Goal: Transaction & Acquisition: Purchase product/service

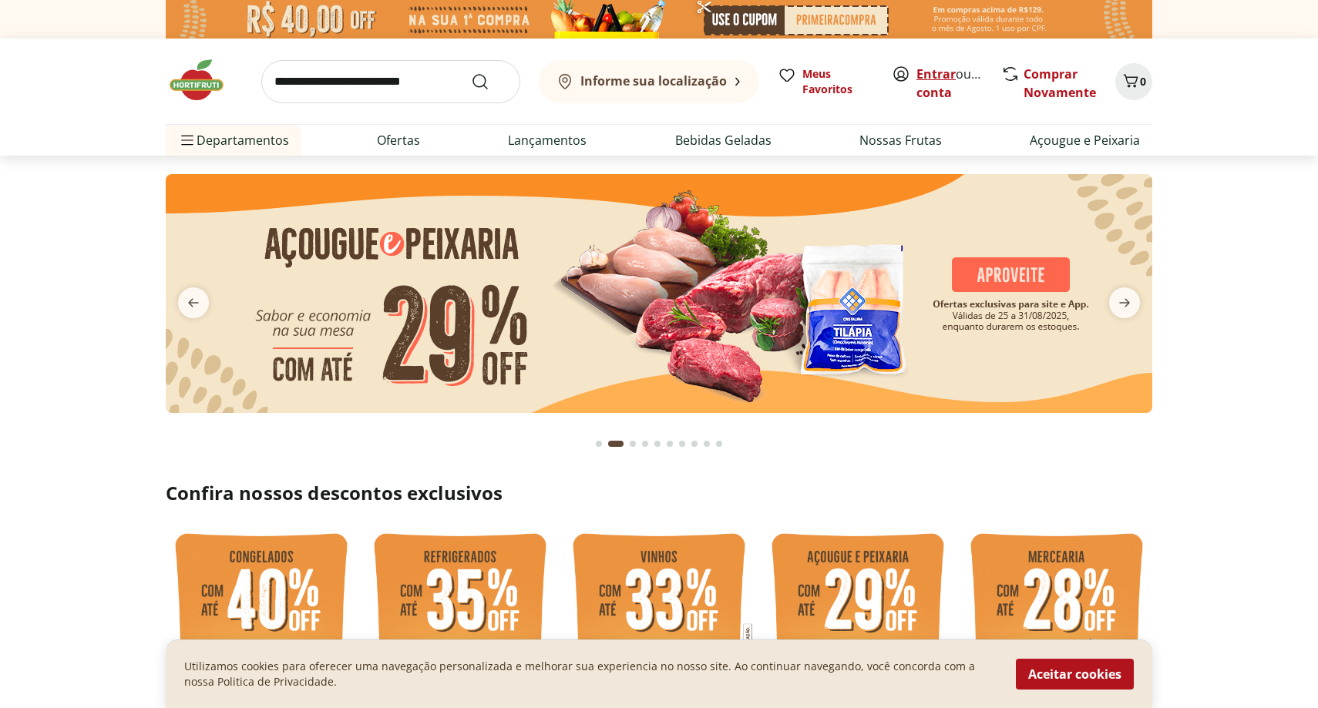
click at [937, 74] on link "Entrar" at bounding box center [935, 73] width 39 height 17
click at [942, 96] on link "Criar conta" at bounding box center [958, 82] width 85 height 35
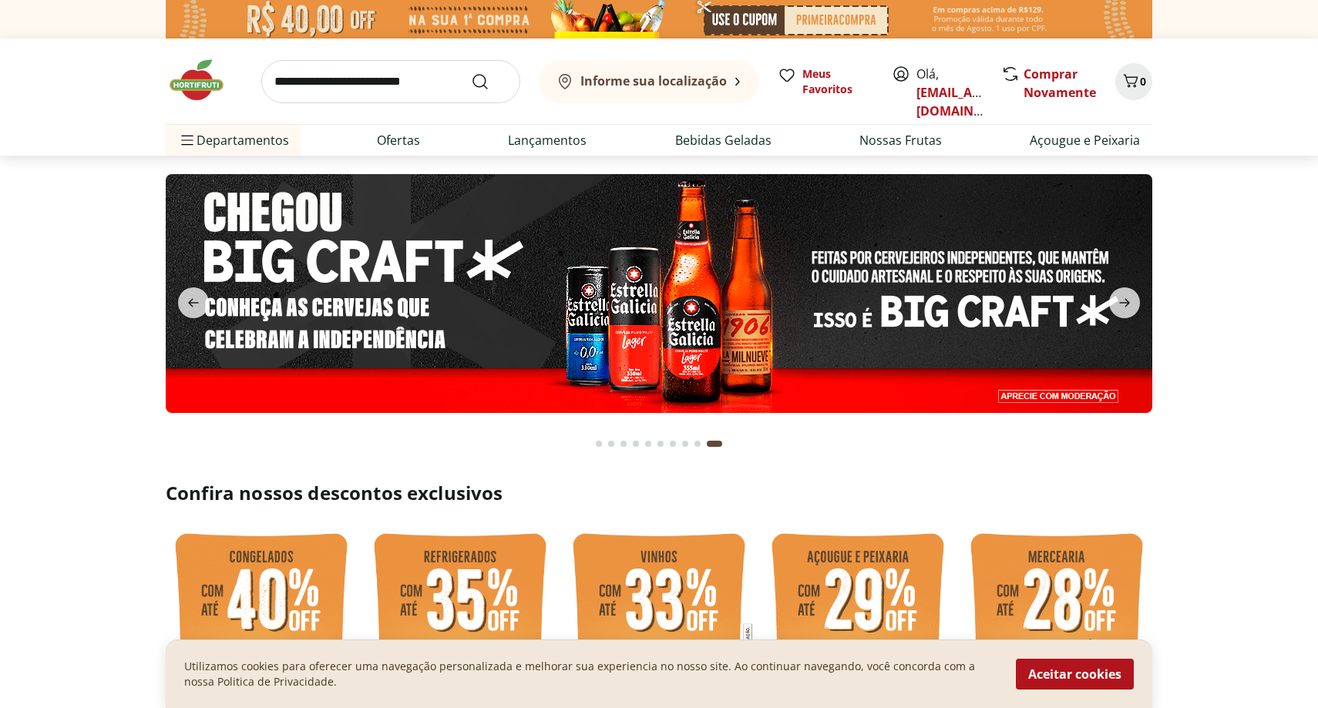
click at [661, 83] on b "Informe sua localização" at bounding box center [653, 80] width 146 height 17
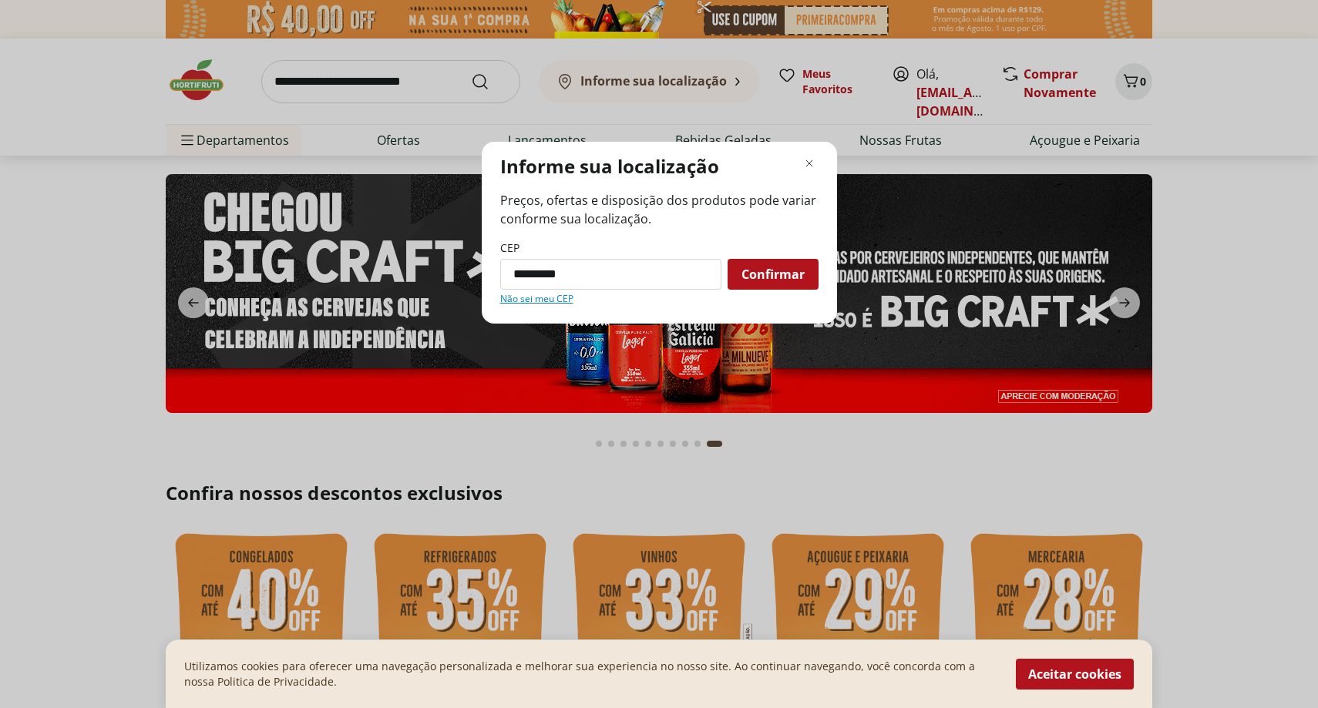
type input "*********"
click at [790, 290] on div "CEP ********* Confirmar Não sei meu CEP" at bounding box center [659, 272] width 318 height 65
click at [787, 283] on div "Confirmar" at bounding box center [772, 274] width 91 height 31
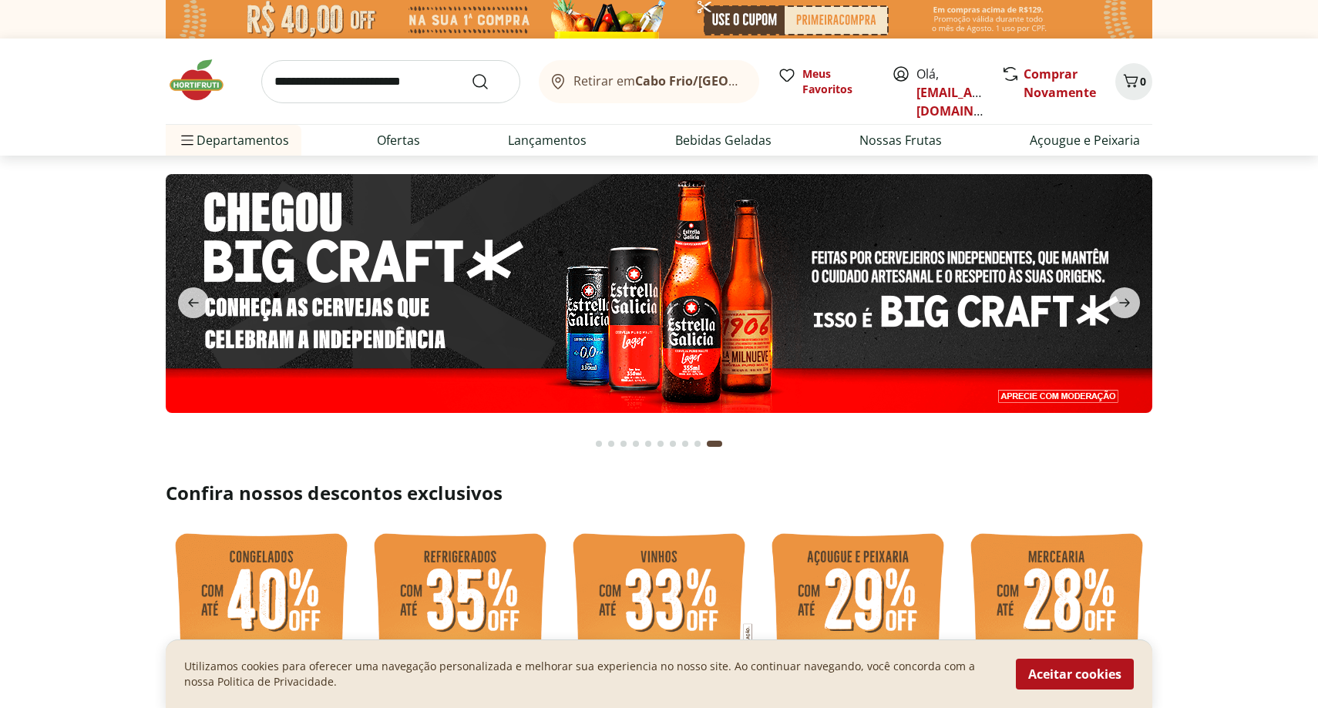
click at [383, 94] on input "search" at bounding box center [390, 81] width 259 height 43
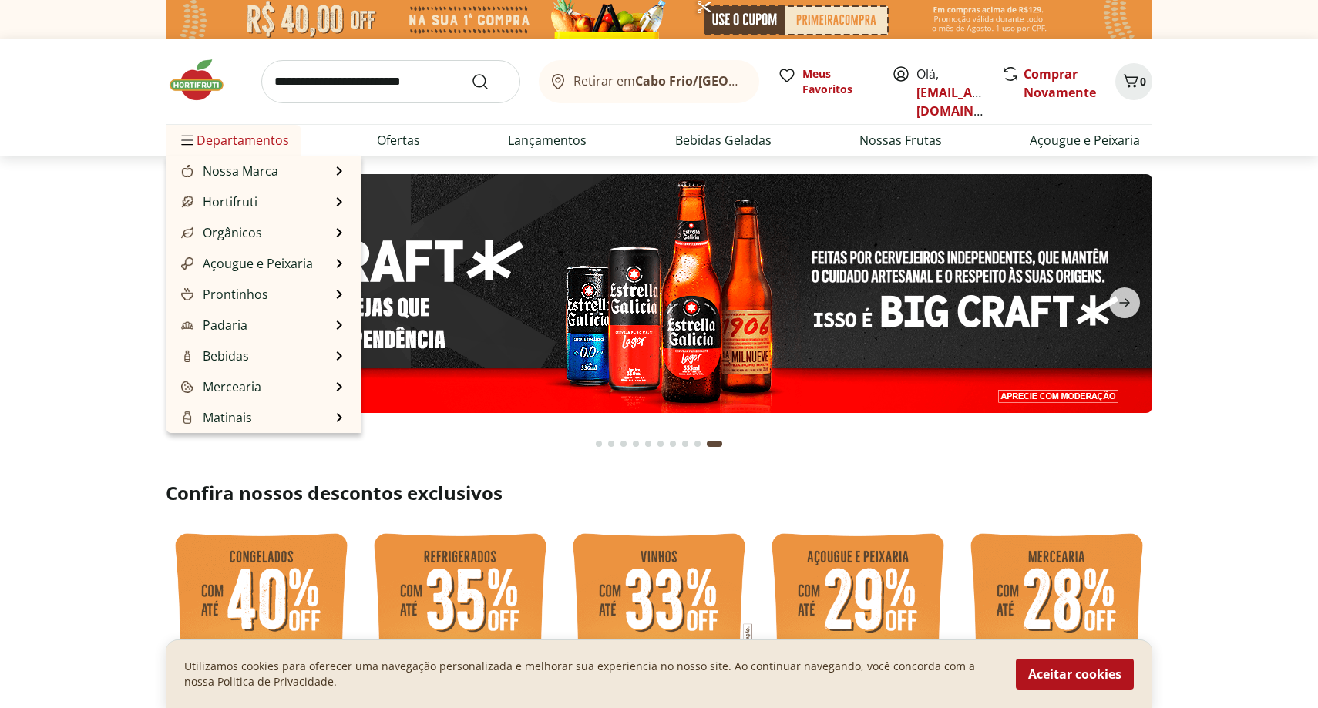
click at [235, 145] on span "Departamentos" at bounding box center [233, 140] width 111 height 37
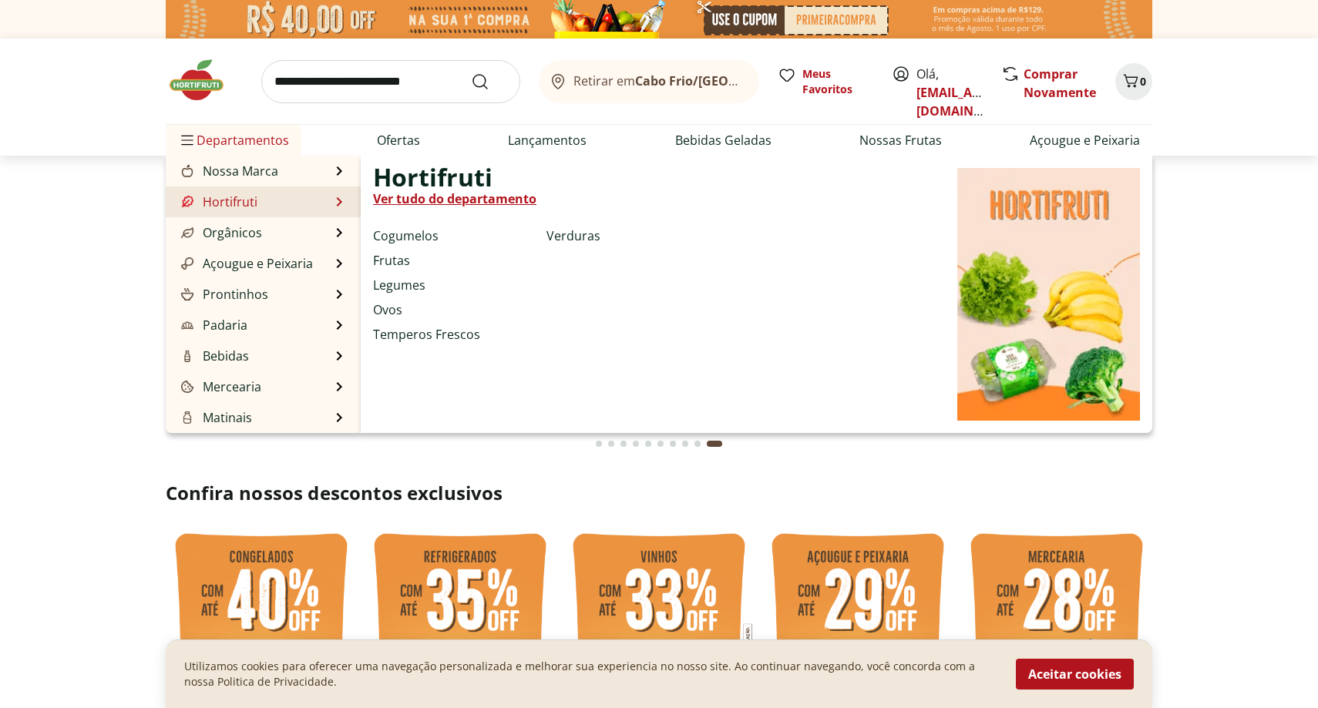
click at [232, 205] on link "Hortifruti" at bounding box center [217, 202] width 79 height 18
select select "**********"
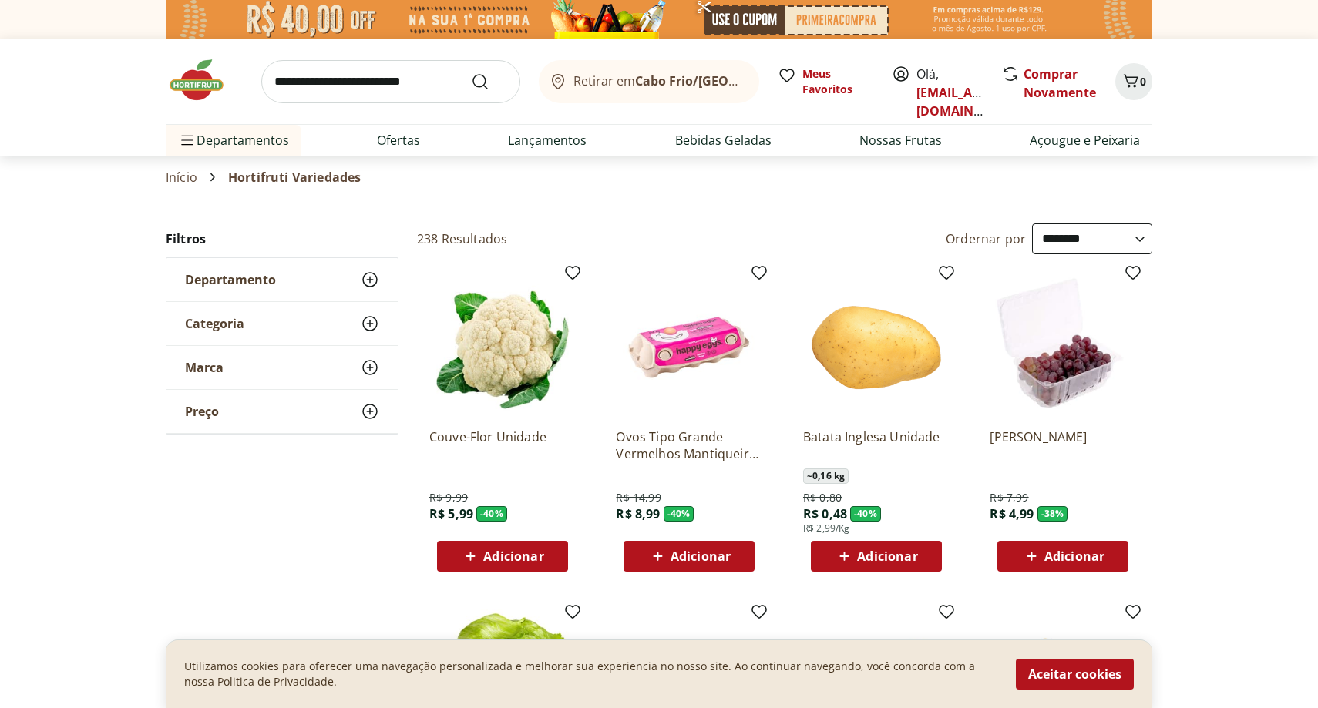
click at [538, 556] on span "Adicionar" at bounding box center [513, 556] width 60 height 12
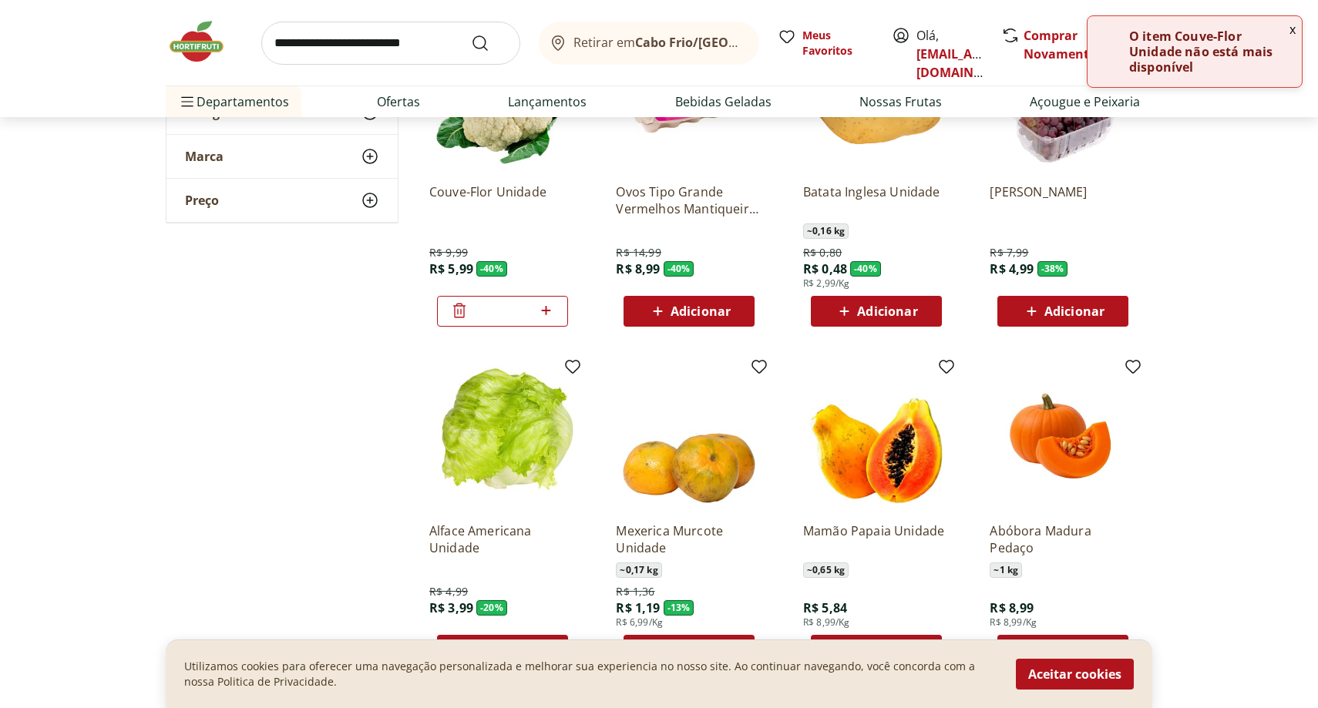
scroll to position [299, 0]
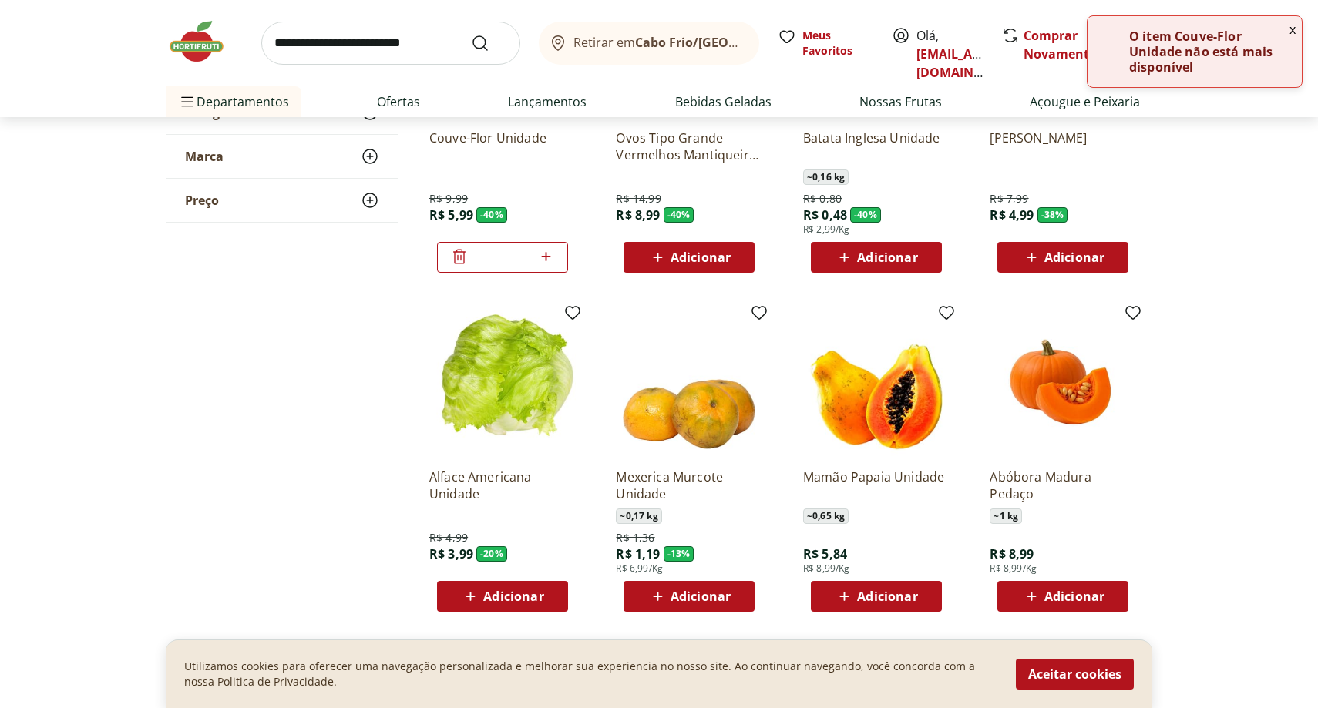
click at [908, 599] on span "Adicionar" at bounding box center [887, 596] width 60 height 12
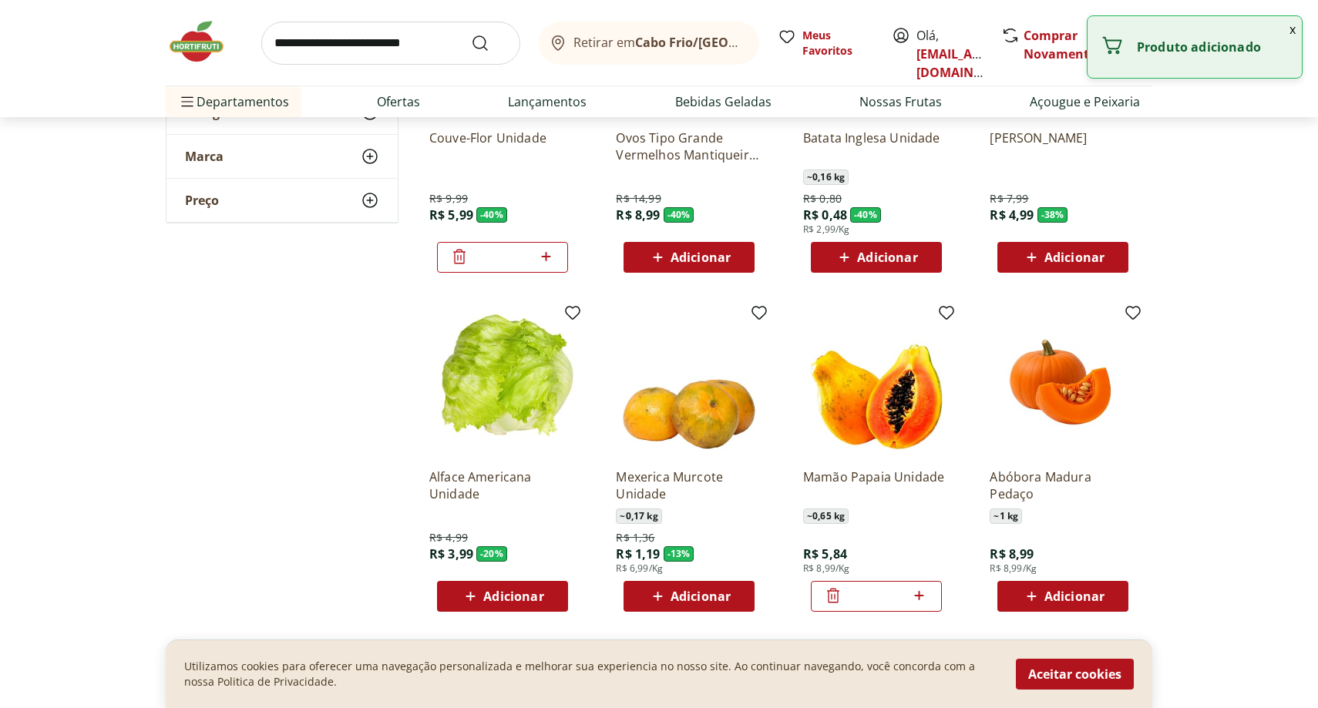
click at [925, 600] on icon at bounding box center [918, 595] width 19 height 18
type input "*"
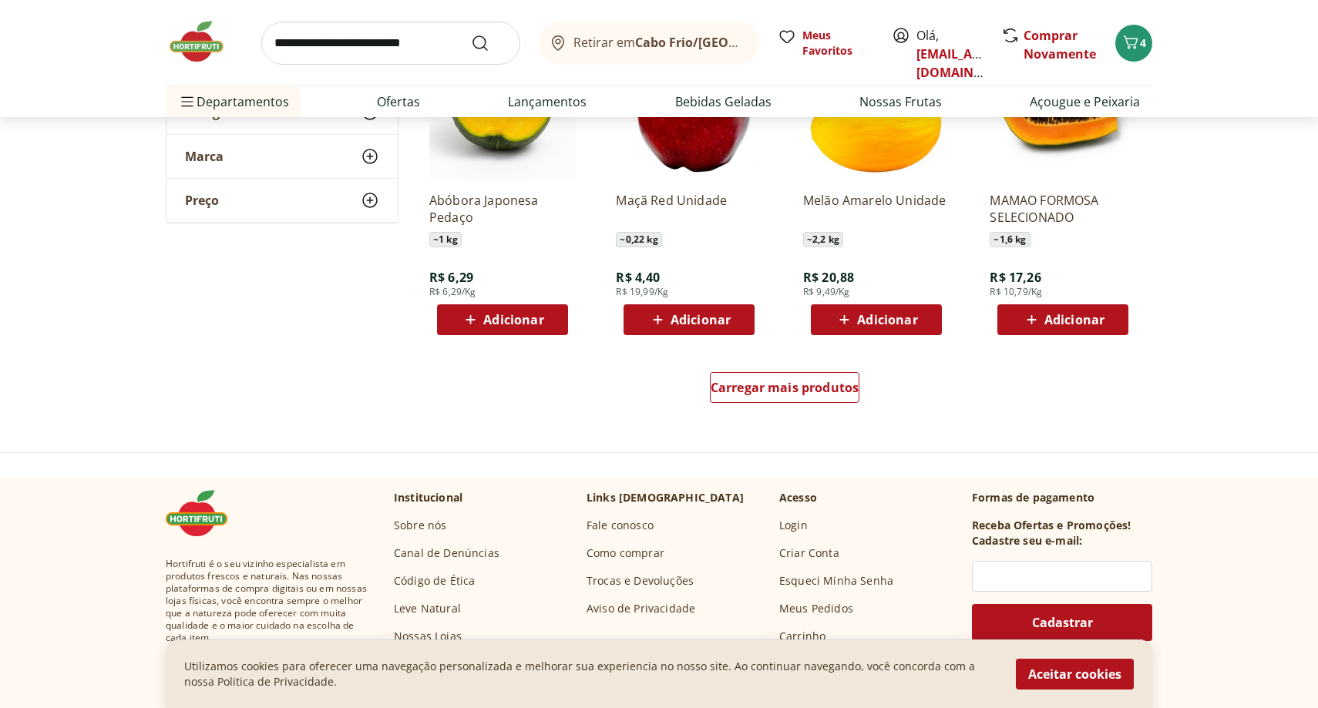
scroll to position [916, 0]
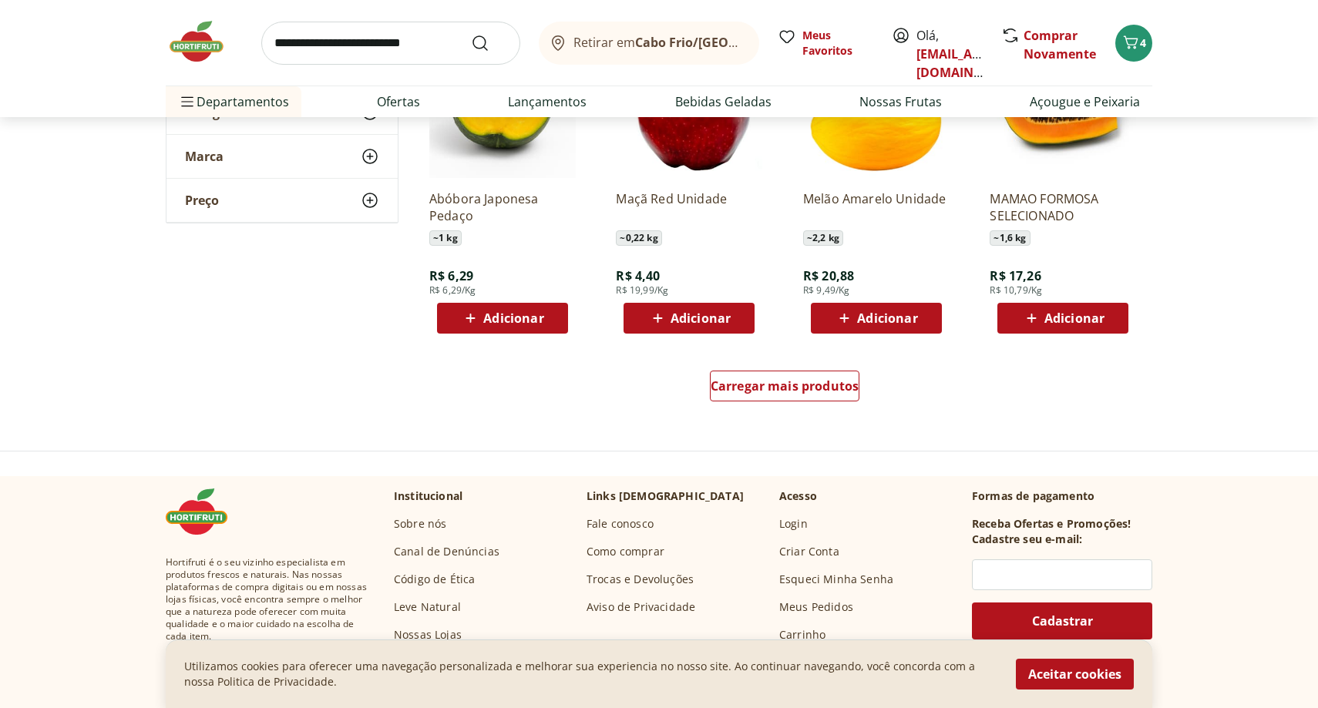
click at [702, 323] on span "Adicionar" at bounding box center [700, 318] width 60 height 12
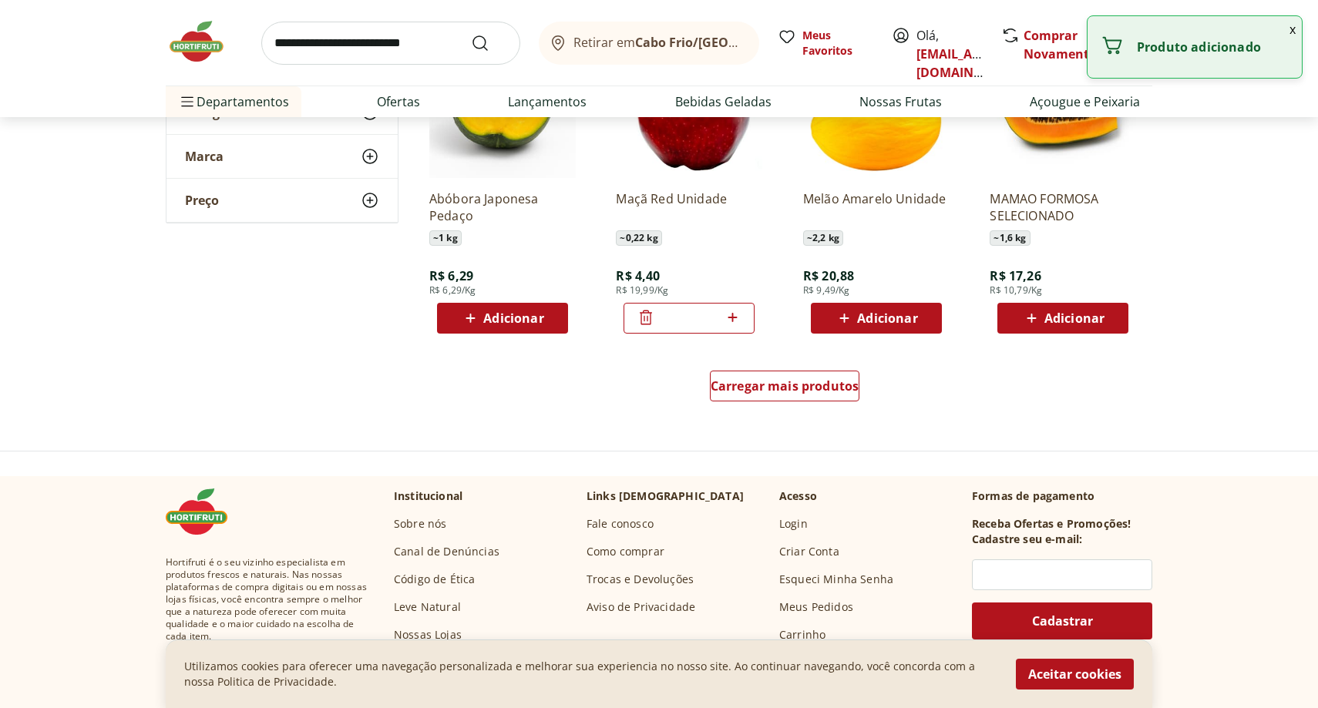
click at [739, 321] on icon at bounding box center [732, 317] width 19 height 18
type input "*"
click at [756, 384] on span "Carregar mais produtos" at bounding box center [784, 386] width 149 height 12
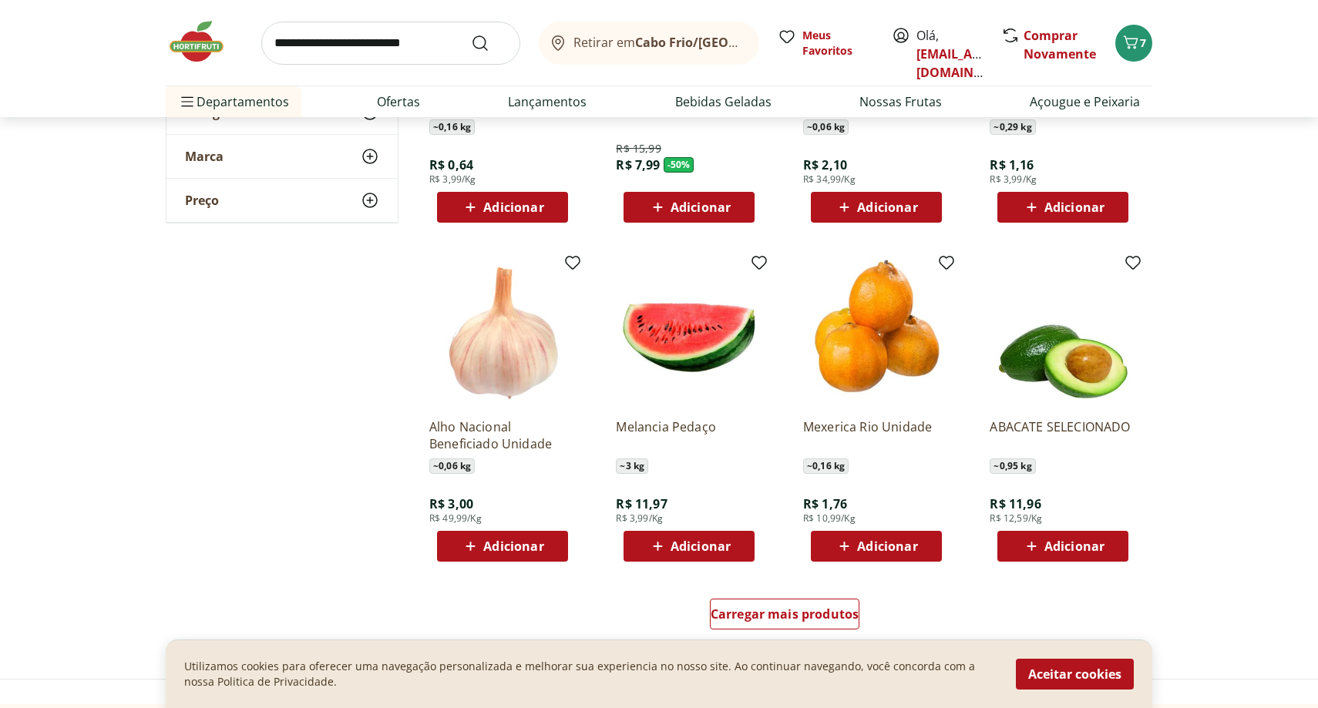
scroll to position [1733, 0]
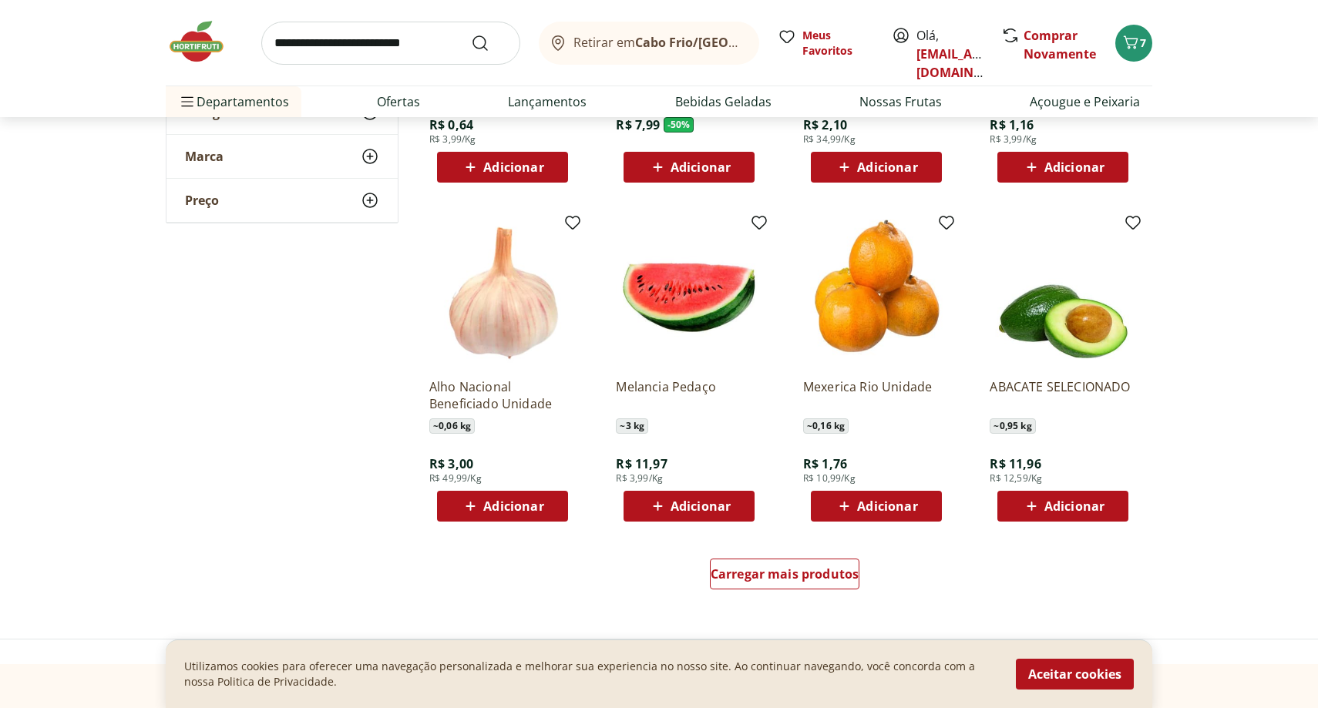
click at [735, 505] on div "Adicionar" at bounding box center [689, 506] width 106 height 28
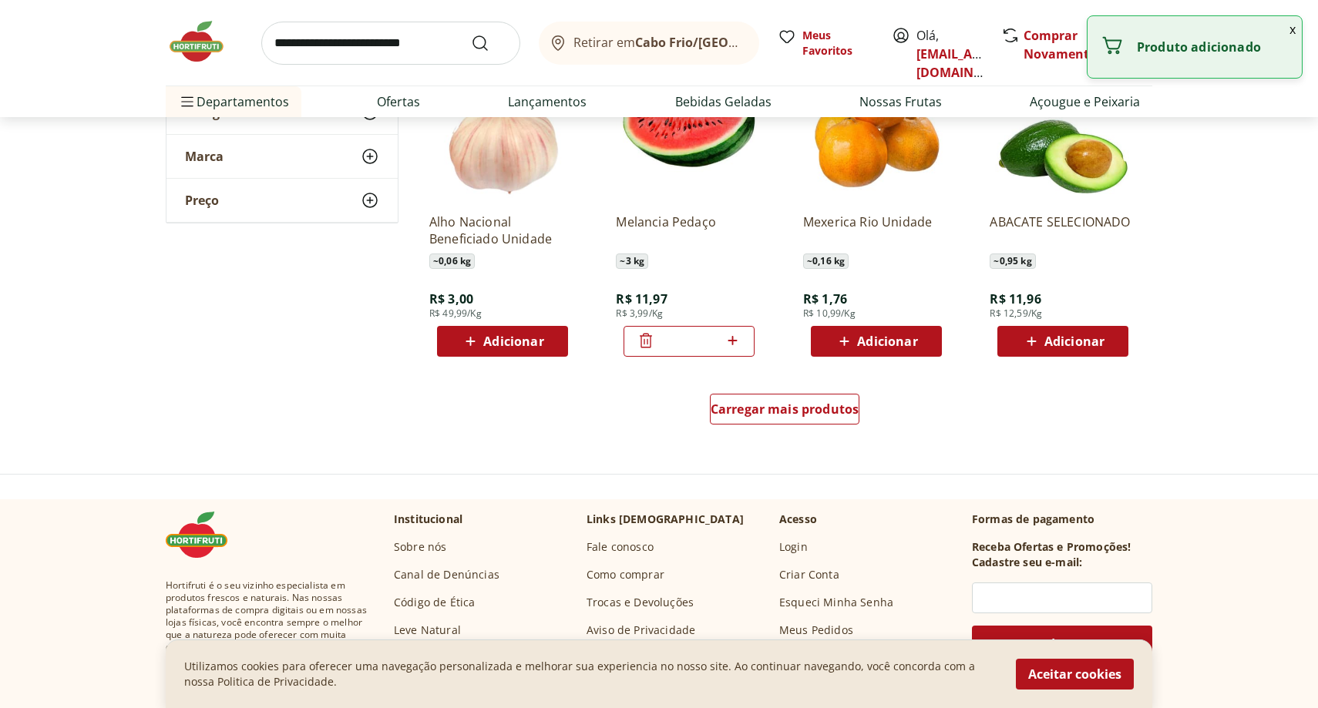
scroll to position [1928, 0]
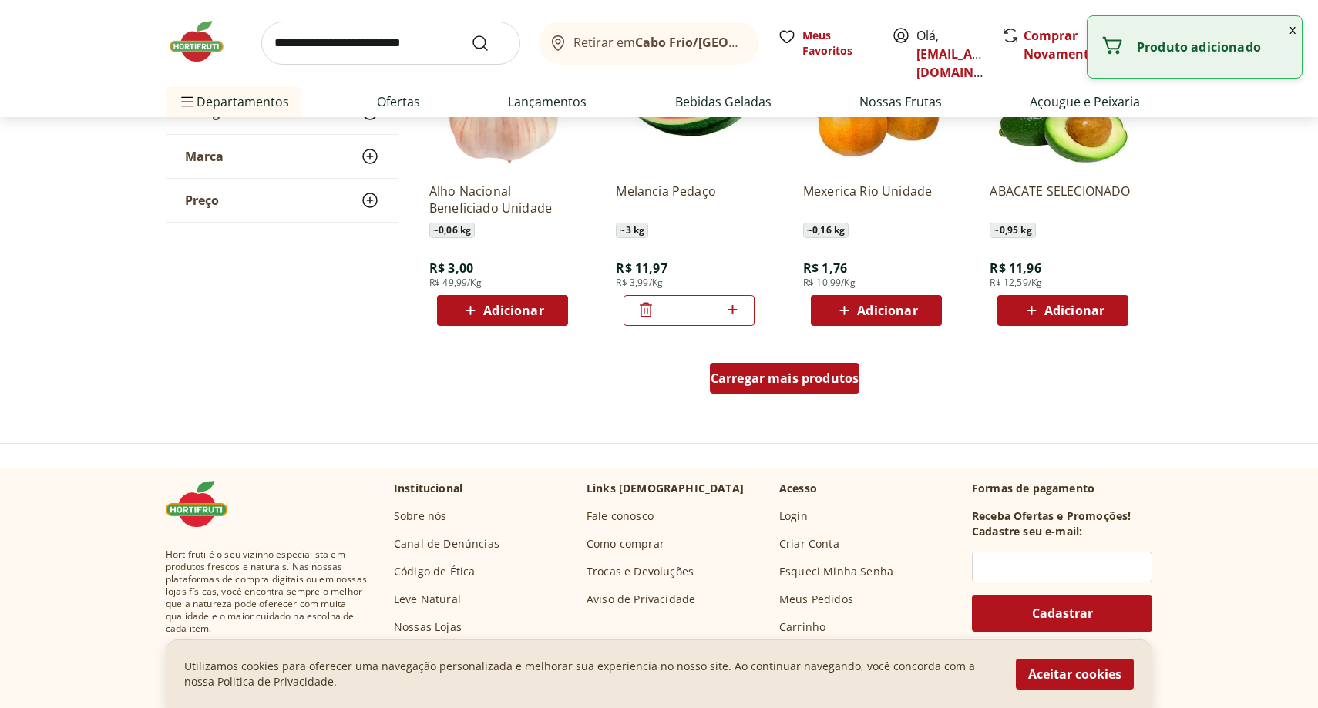
click at [820, 384] on span "Carregar mais produtos" at bounding box center [784, 378] width 149 height 12
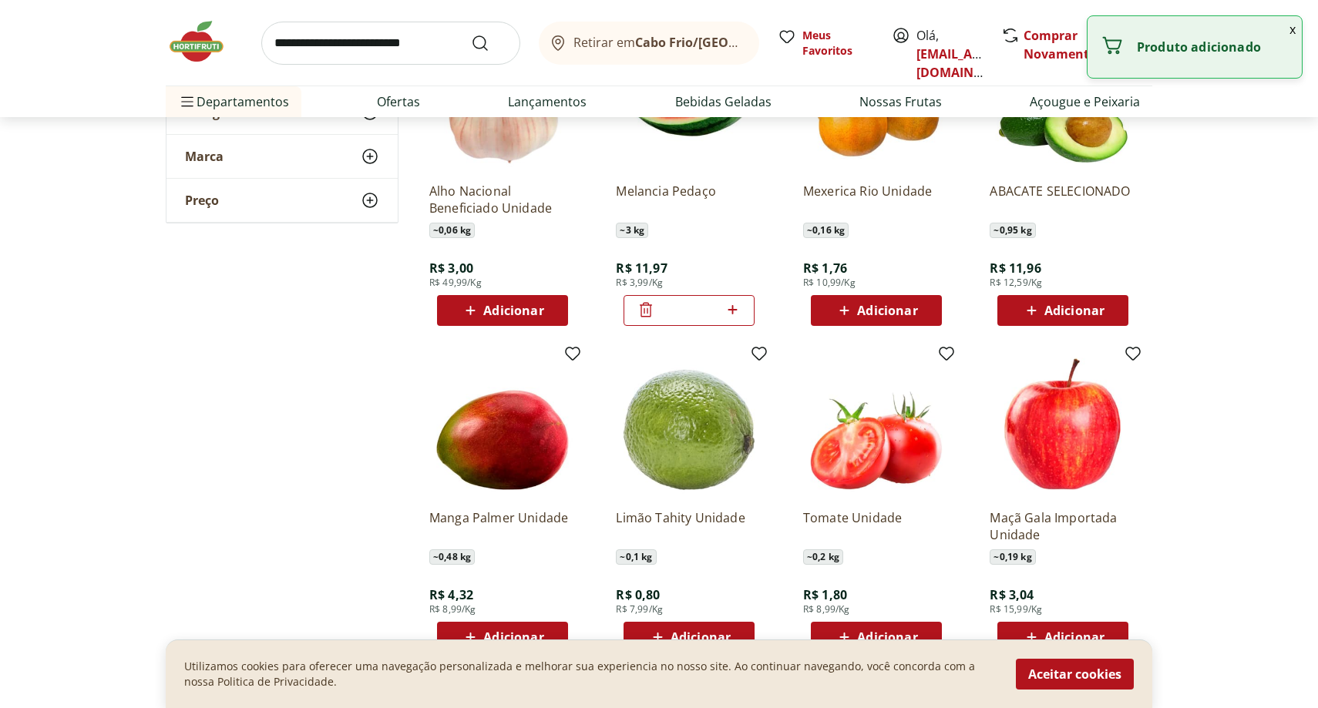
click at [903, 315] on span "Adicionar" at bounding box center [887, 310] width 60 height 12
click at [921, 310] on icon at bounding box center [918, 309] width 19 height 18
type input "*"
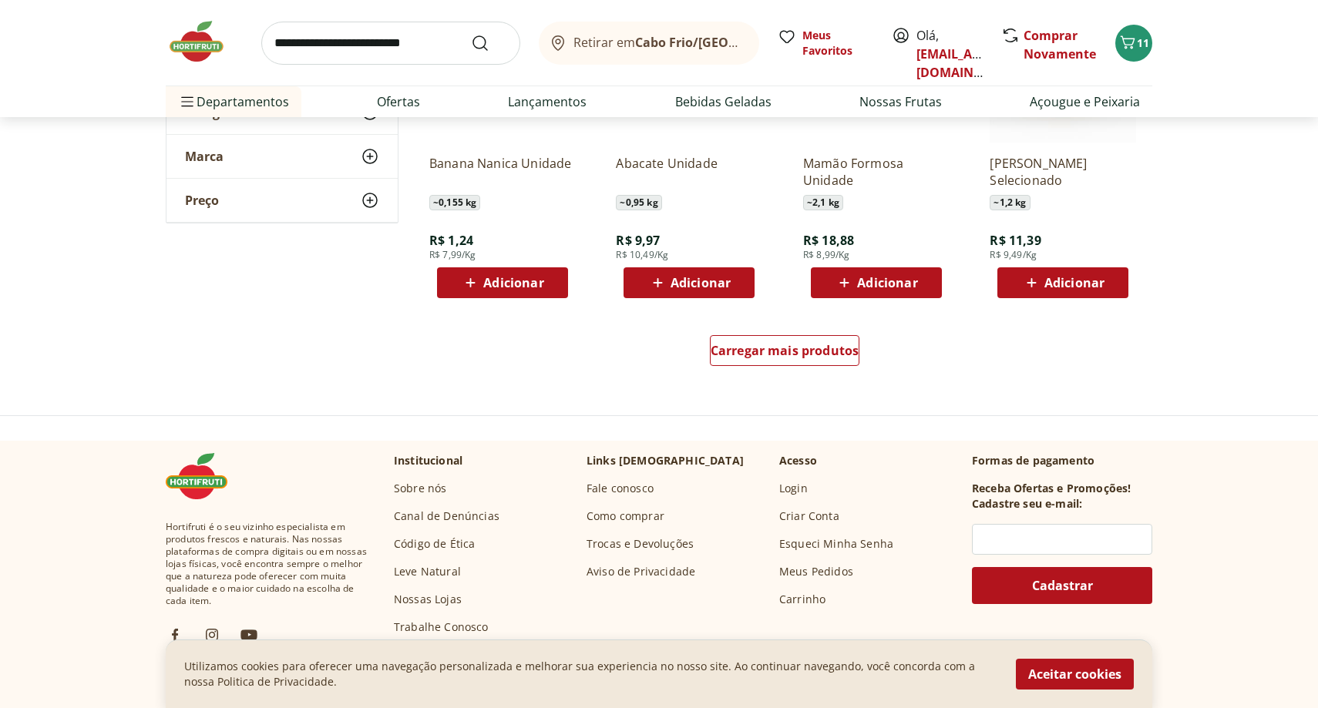
scroll to position [2955, 0]
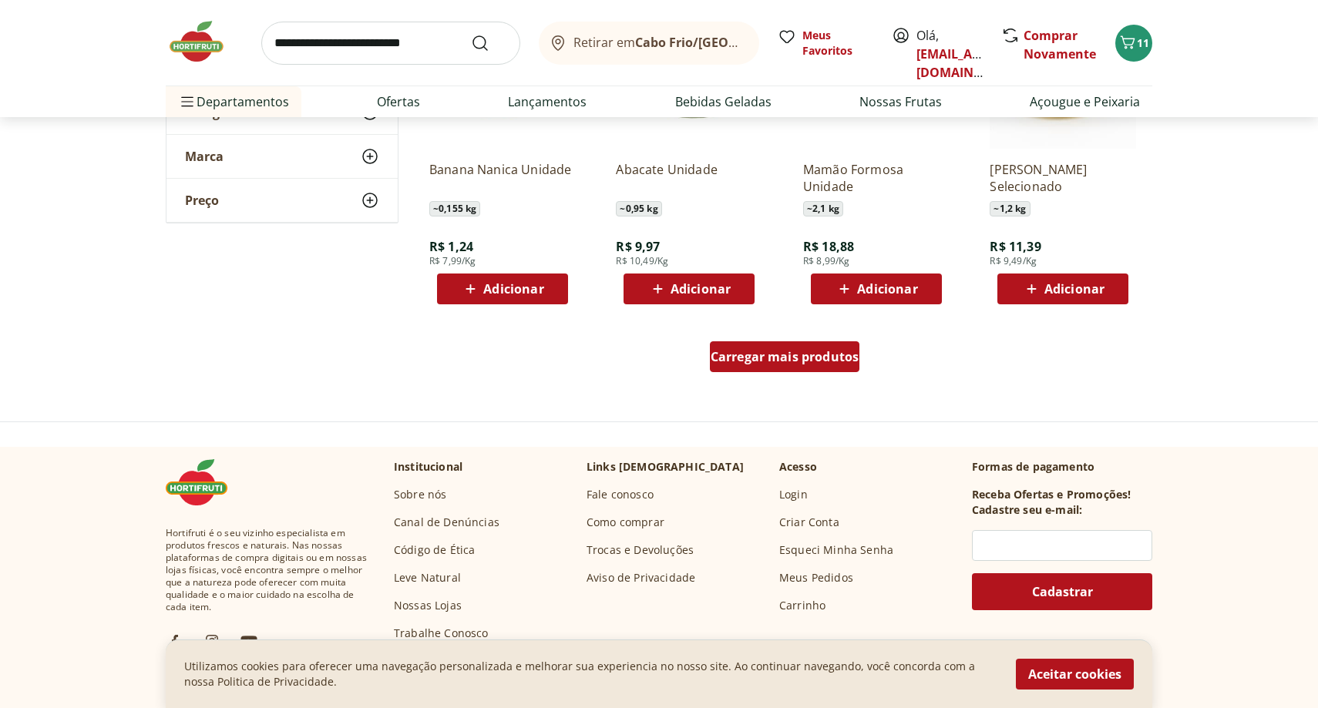
click at [795, 372] on link "Carregar mais produtos" at bounding box center [785, 359] width 150 height 37
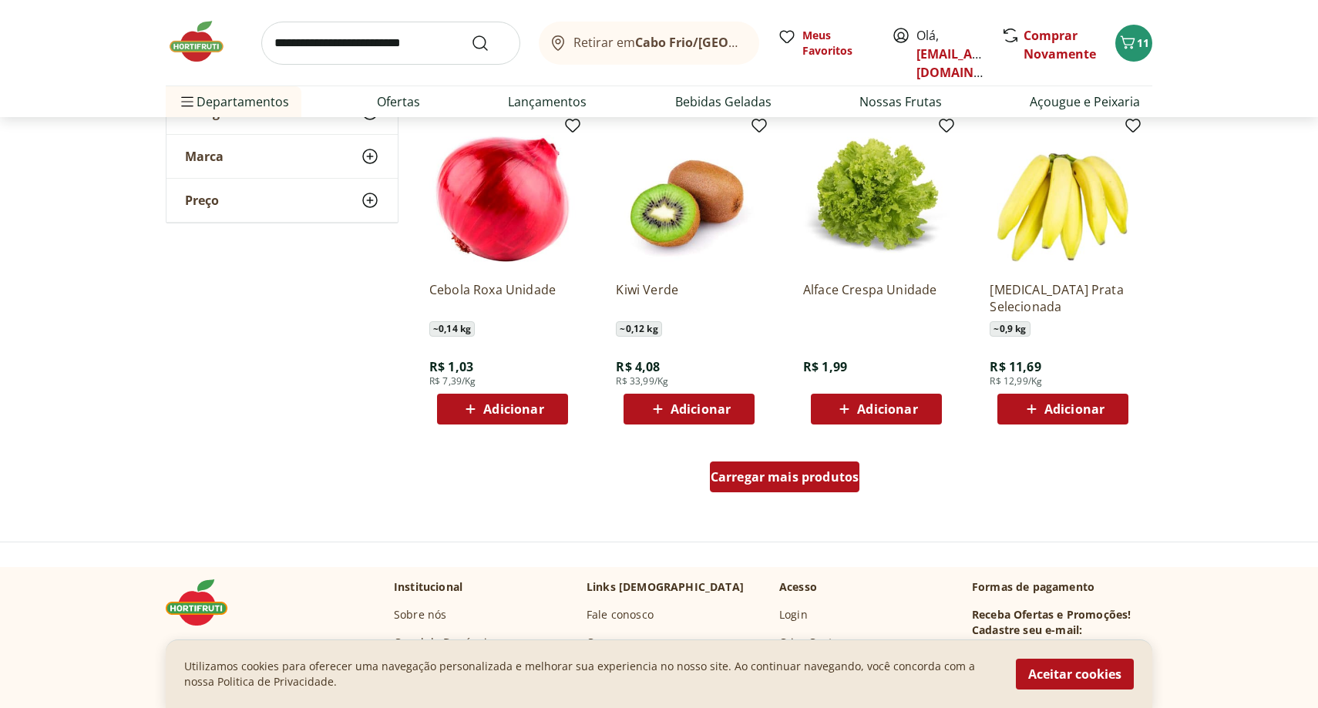
scroll to position [3869, 0]
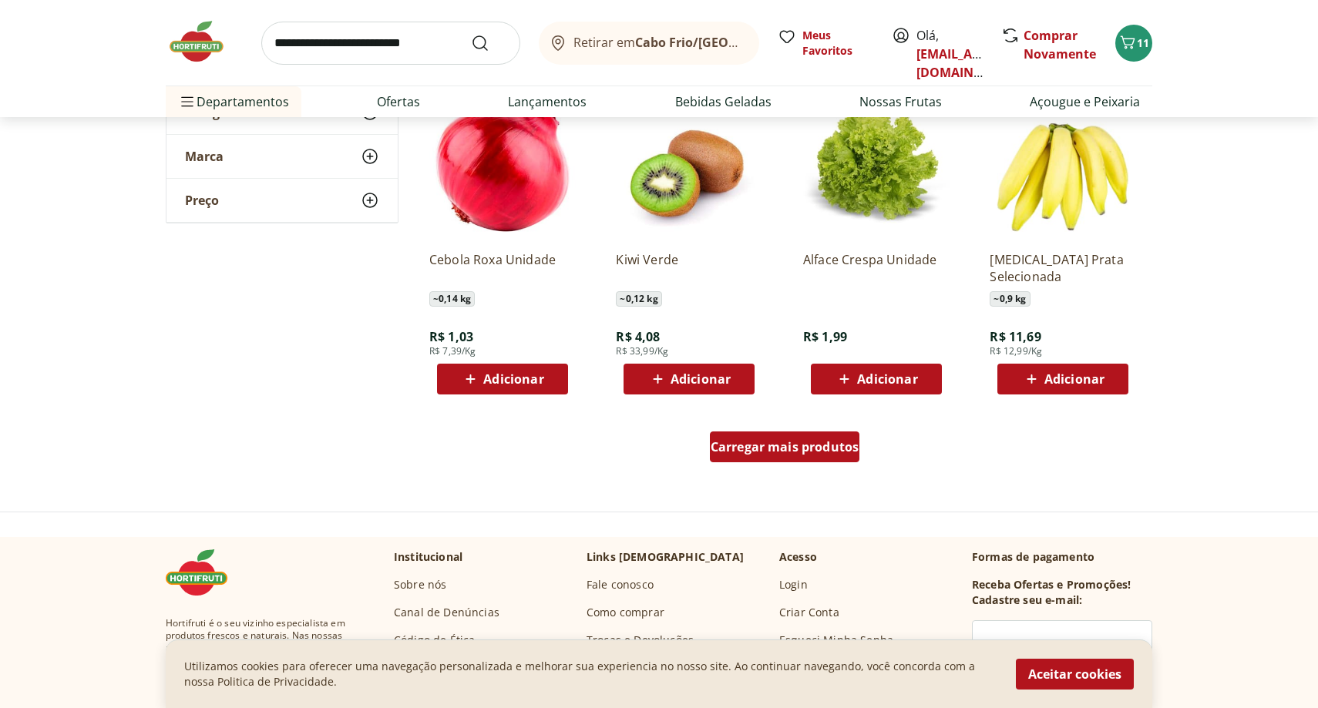
click at [811, 458] on div "Carregar mais produtos" at bounding box center [785, 446] width 150 height 31
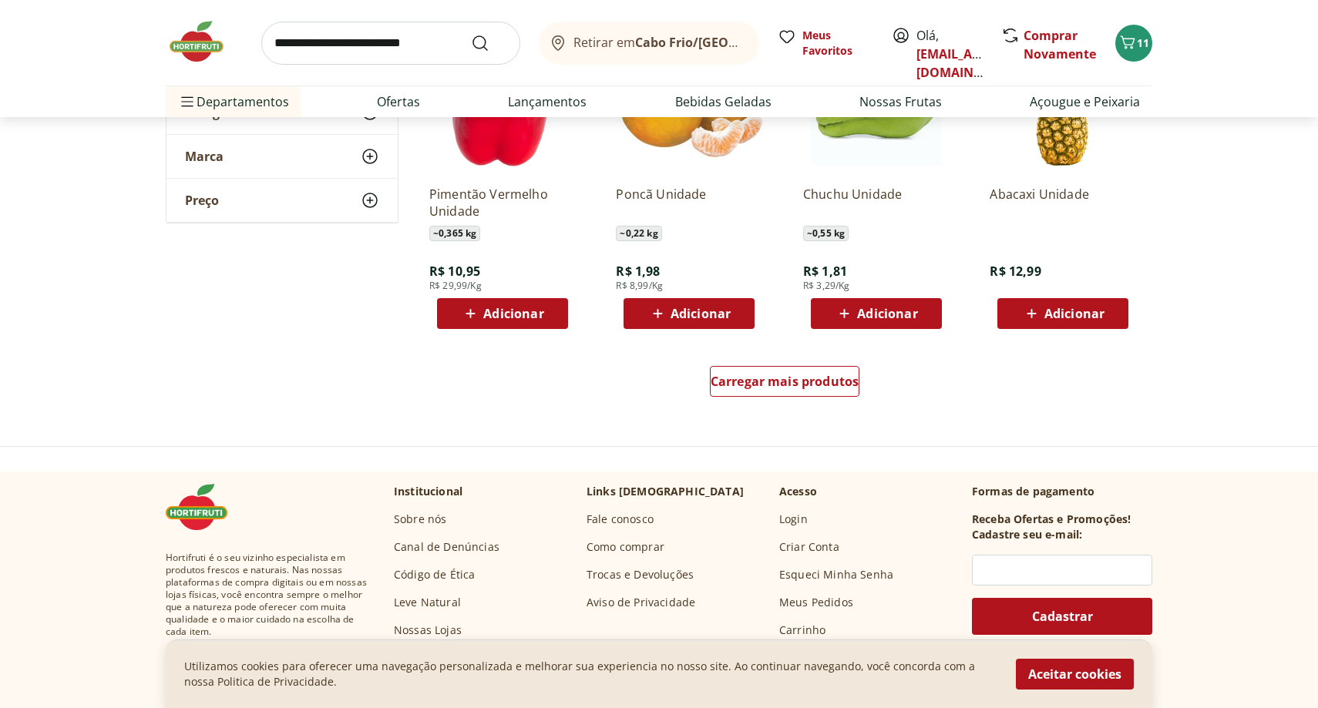
scroll to position [5037, 0]
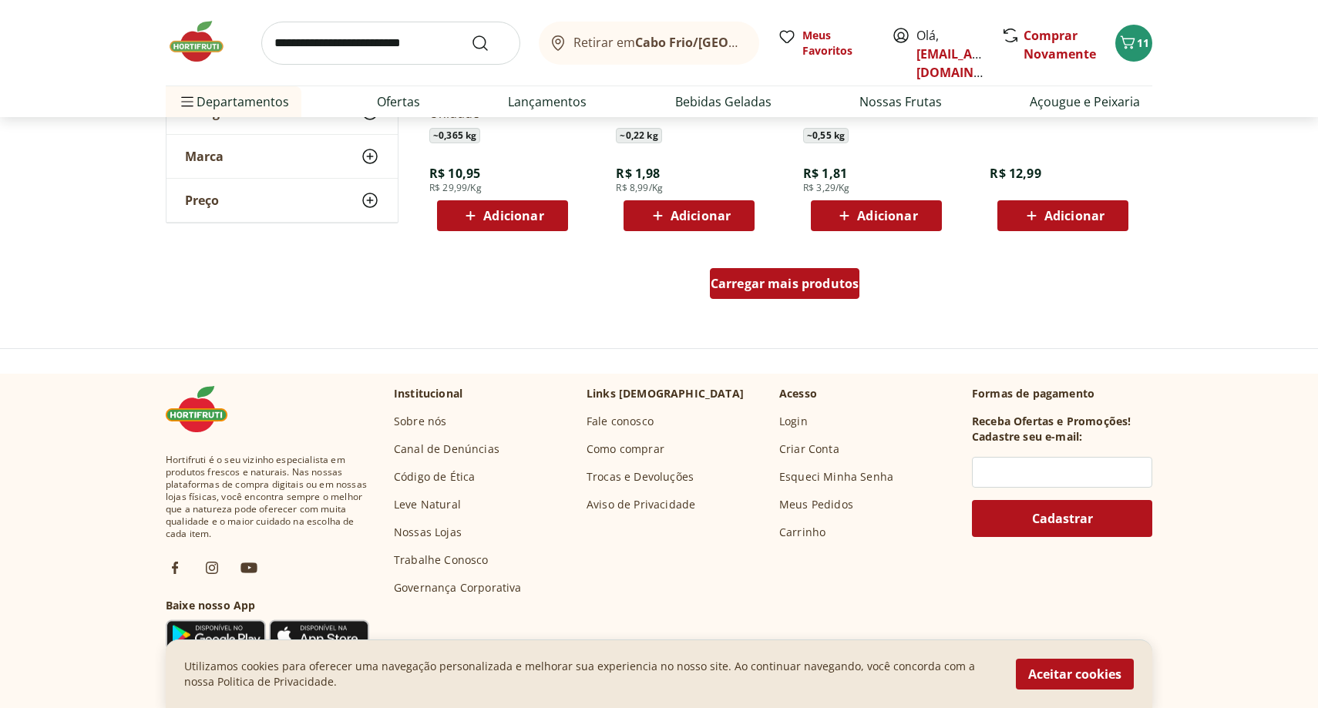
click at [819, 290] on span "Carregar mais produtos" at bounding box center [784, 283] width 149 height 12
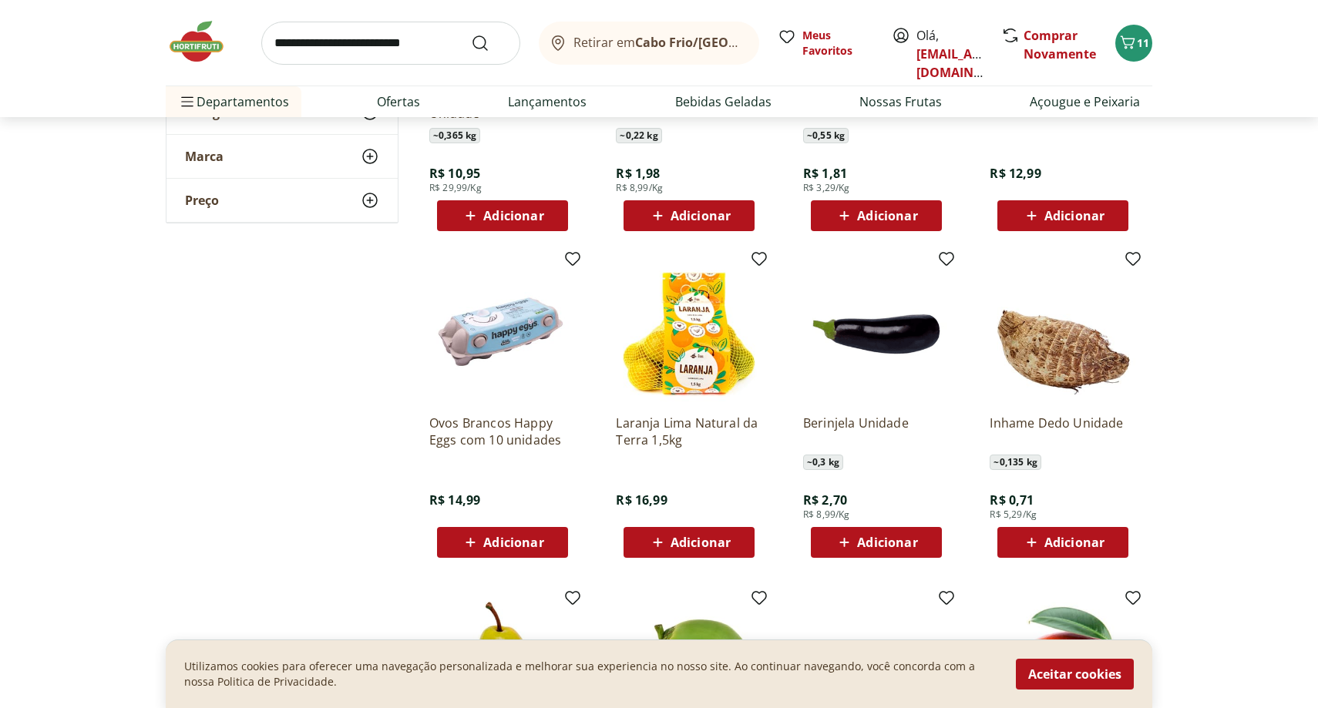
click at [883, 544] on span "Adicionar" at bounding box center [887, 542] width 60 height 12
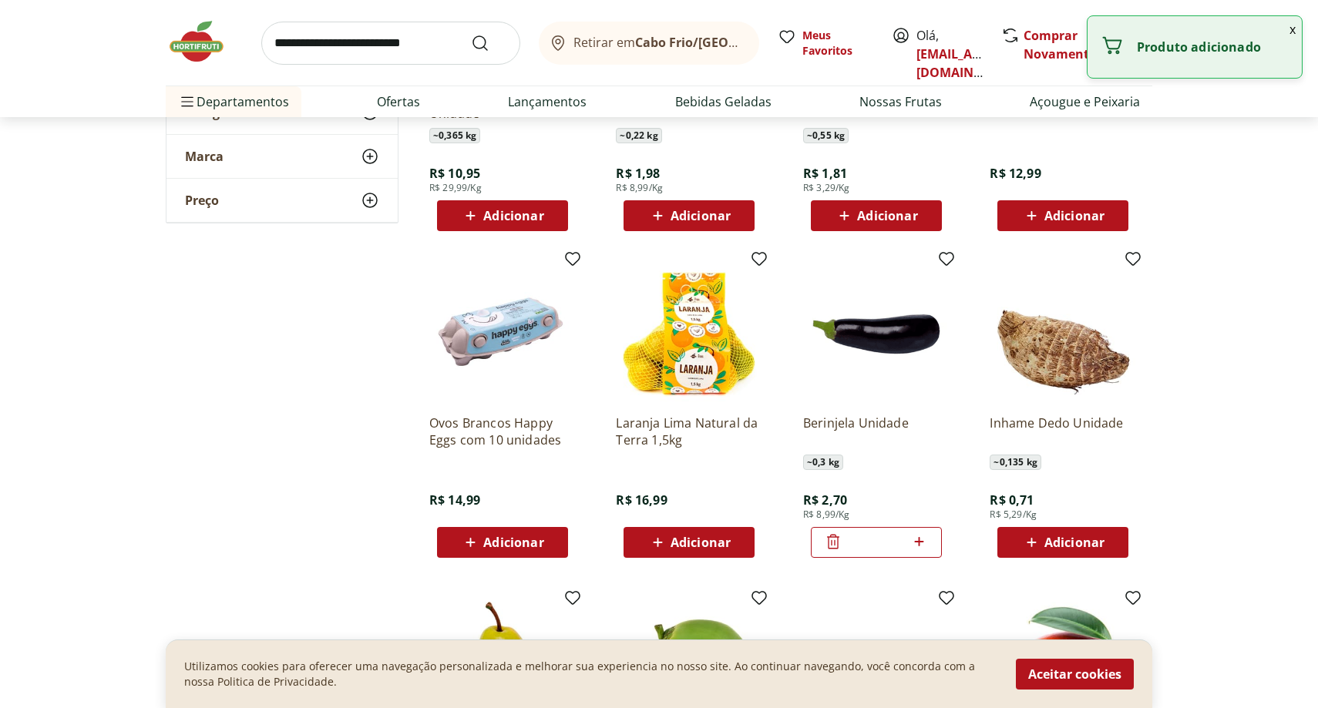
click at [923, 544] on icon at bounding box center [918, 541] width 19 height 18
type input "*"
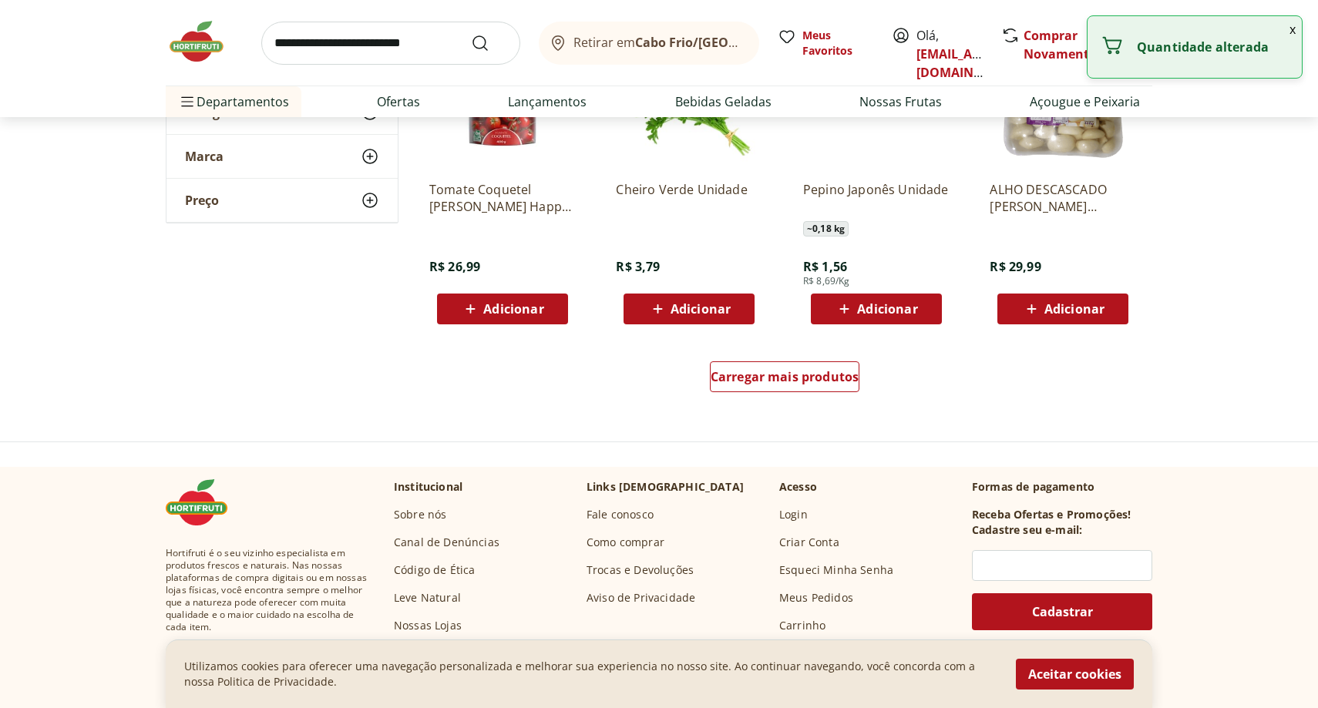
scroll to position [5971, 0]
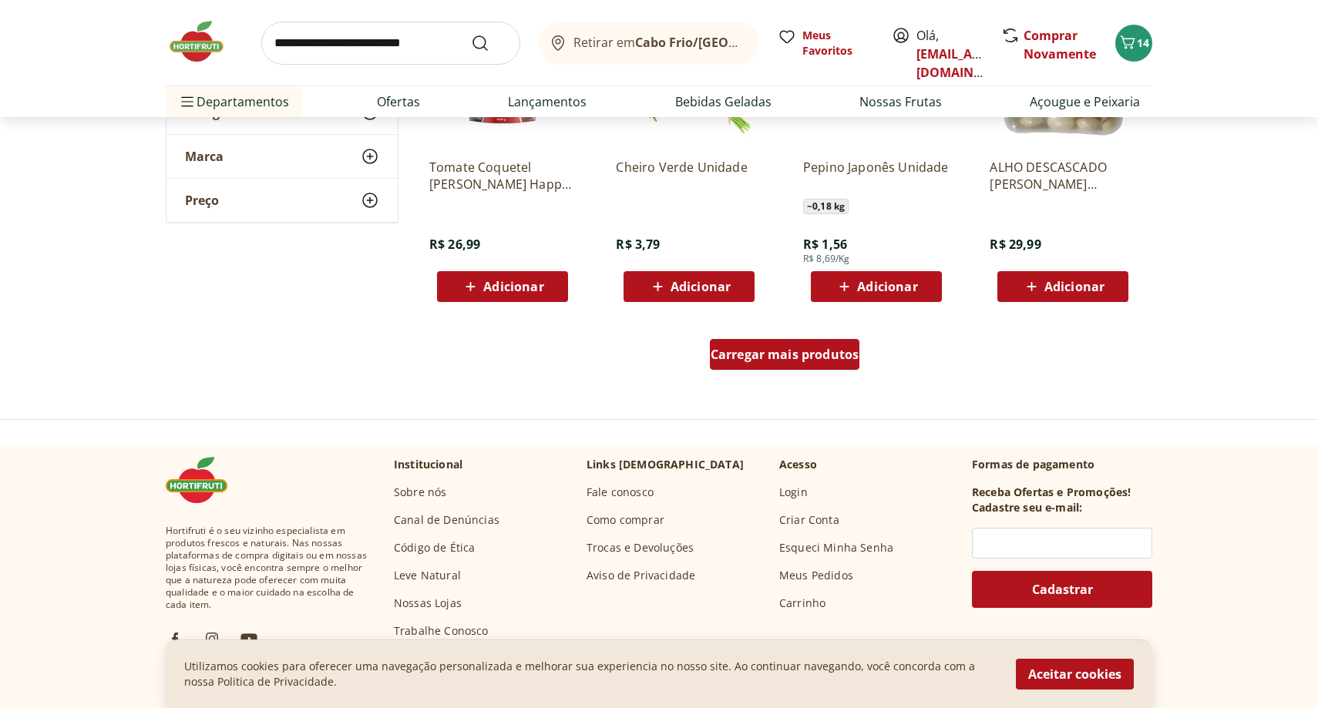
click at [804, 367] on div "Carregar mais produtos" at bounding box center [785, 354] width 150 height 31
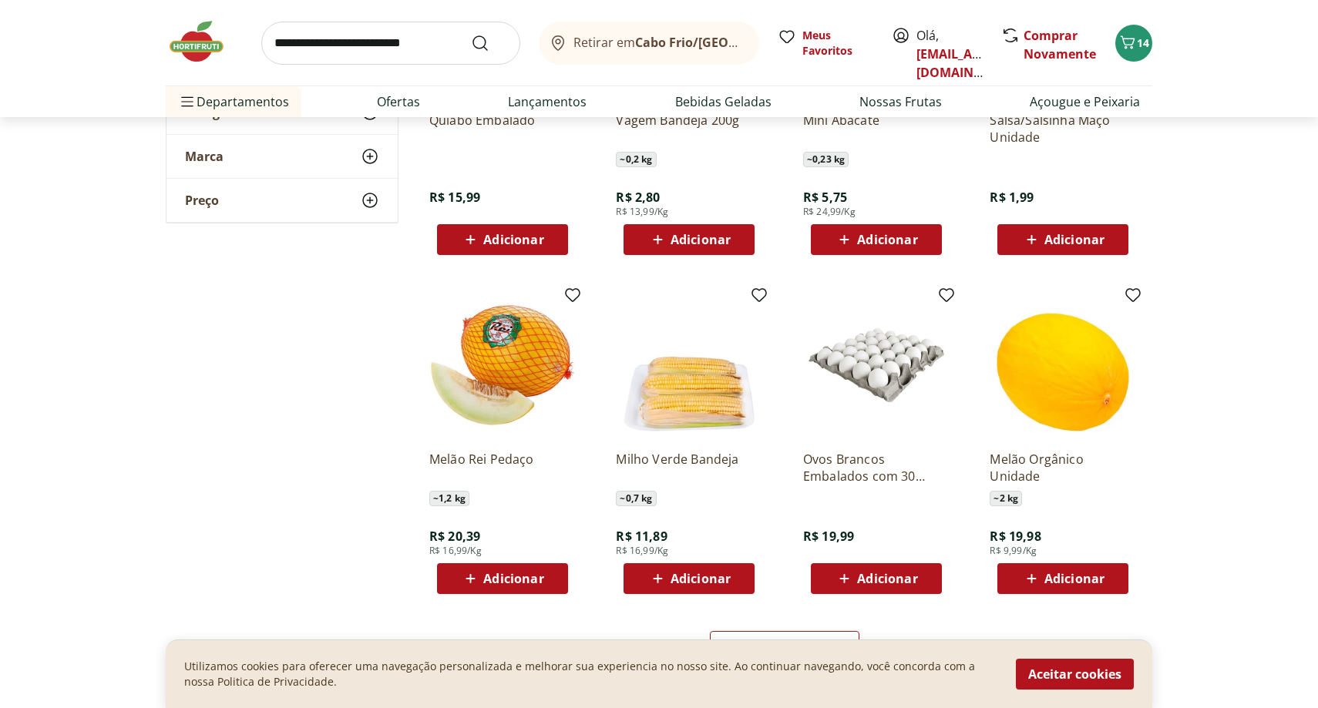
scroll to position [6702, 0]
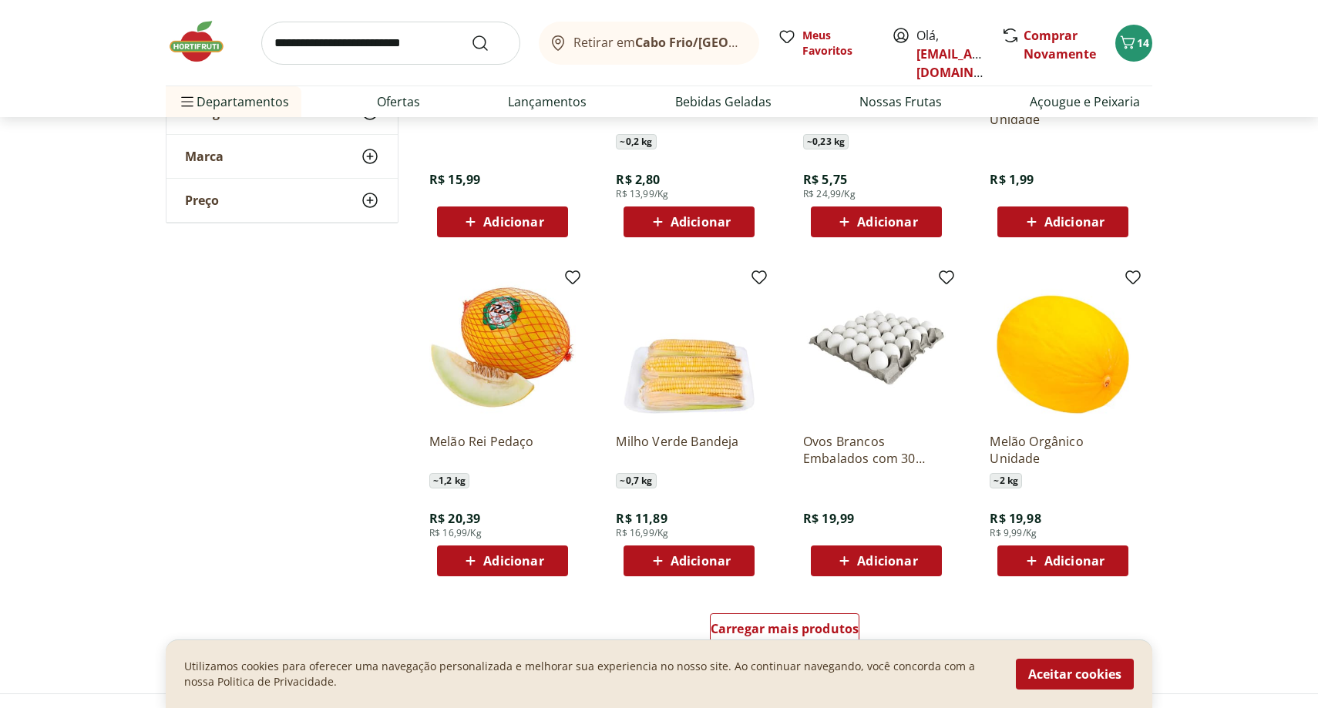
click at [542, 560] on span "Adicionar" at bounding box center [513, 561] width 60 height 12
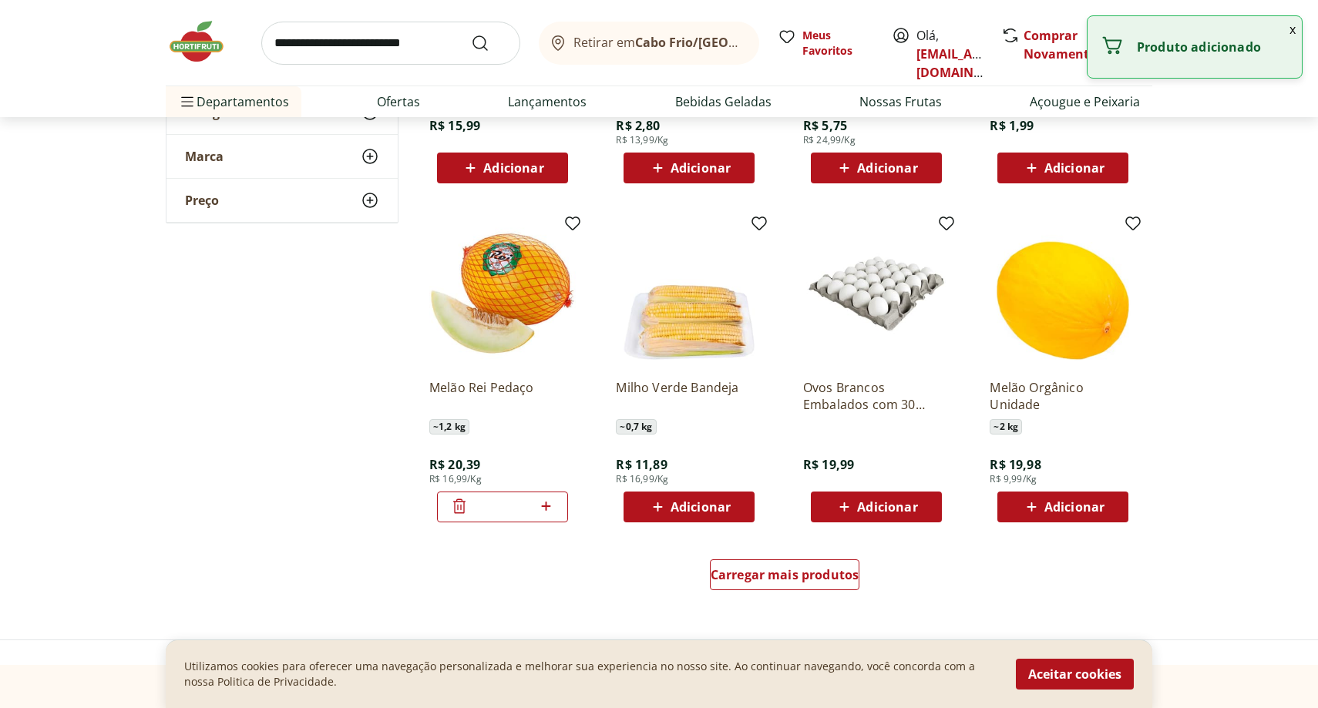
scroll to position [6781, 0]
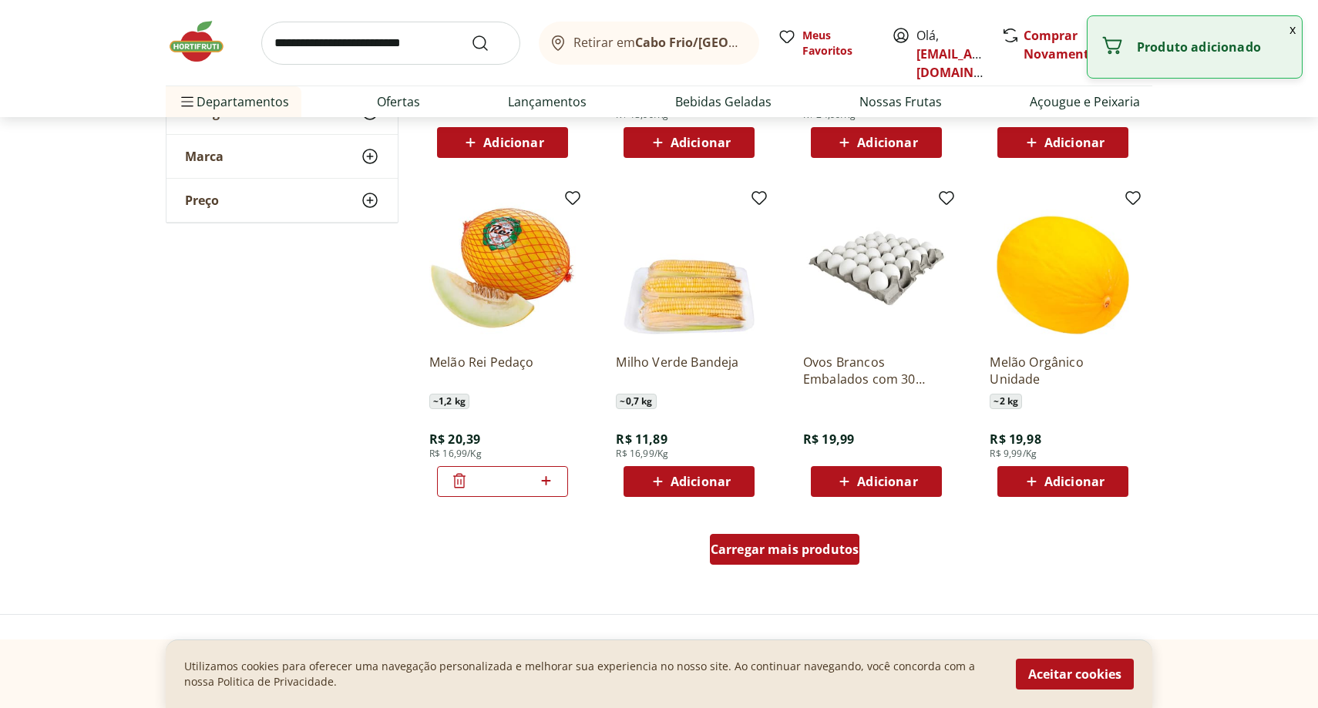
click at [770, 548] on span "Carregar mais produtos" at bounding box center [784, 549] width 149 height 12
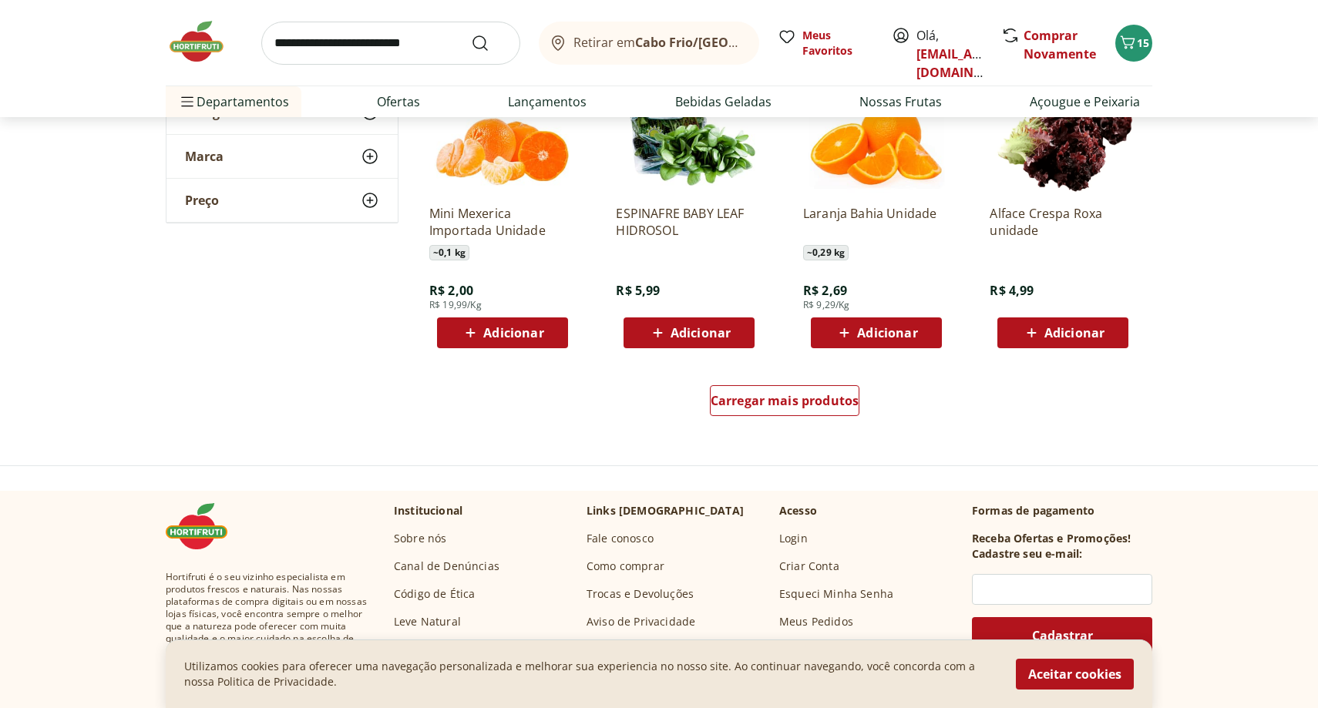
scroll to position [7936, 0]
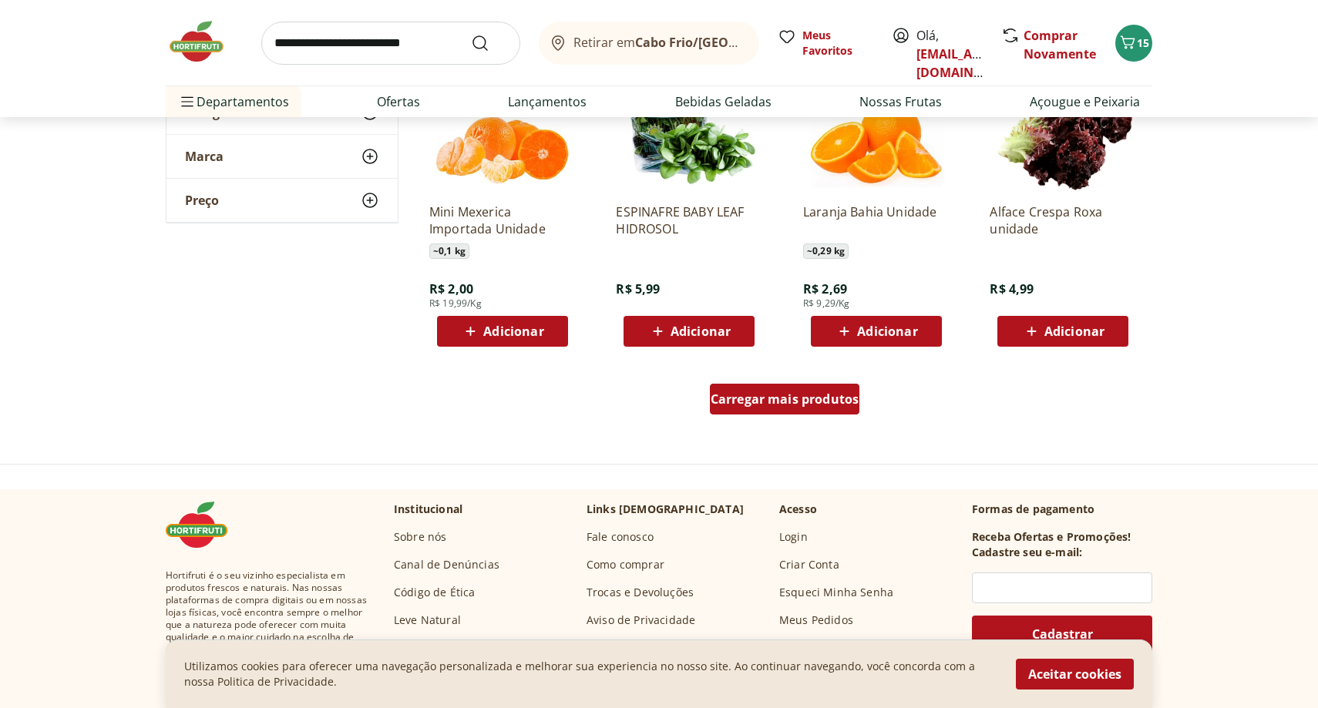
click at [780, 401] on span "Carregar mais produtos" at bounding box center [784, 399] width 149 height 12
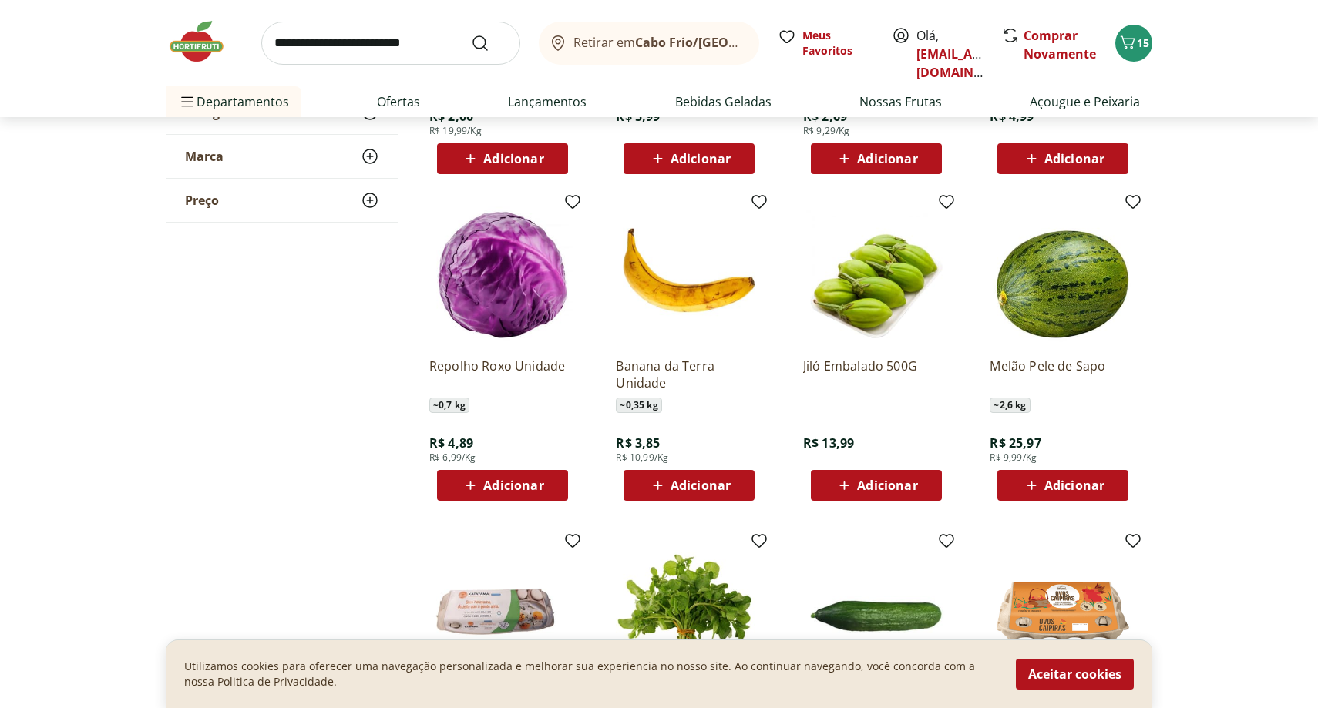
scroll to position [8114, 0]
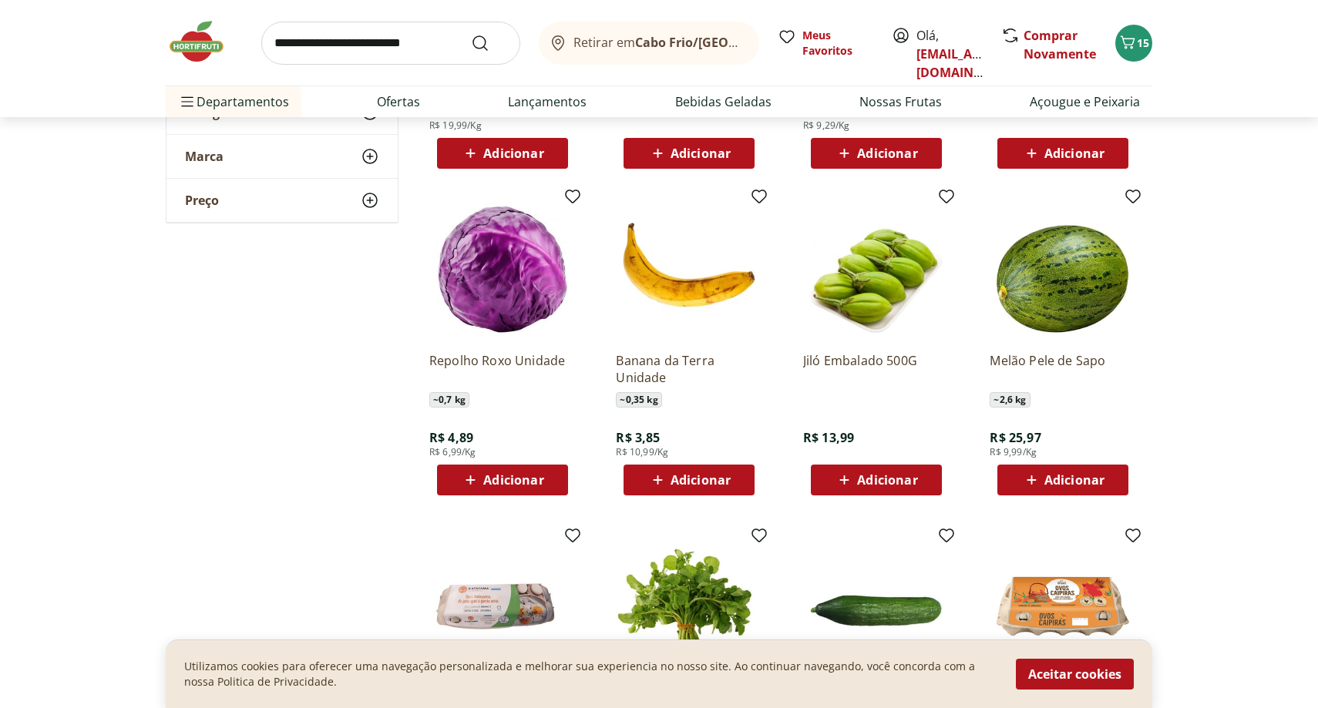
click at [702, 477] on span "Adicionar" at bounding box center [700, 480] width 60 height 12
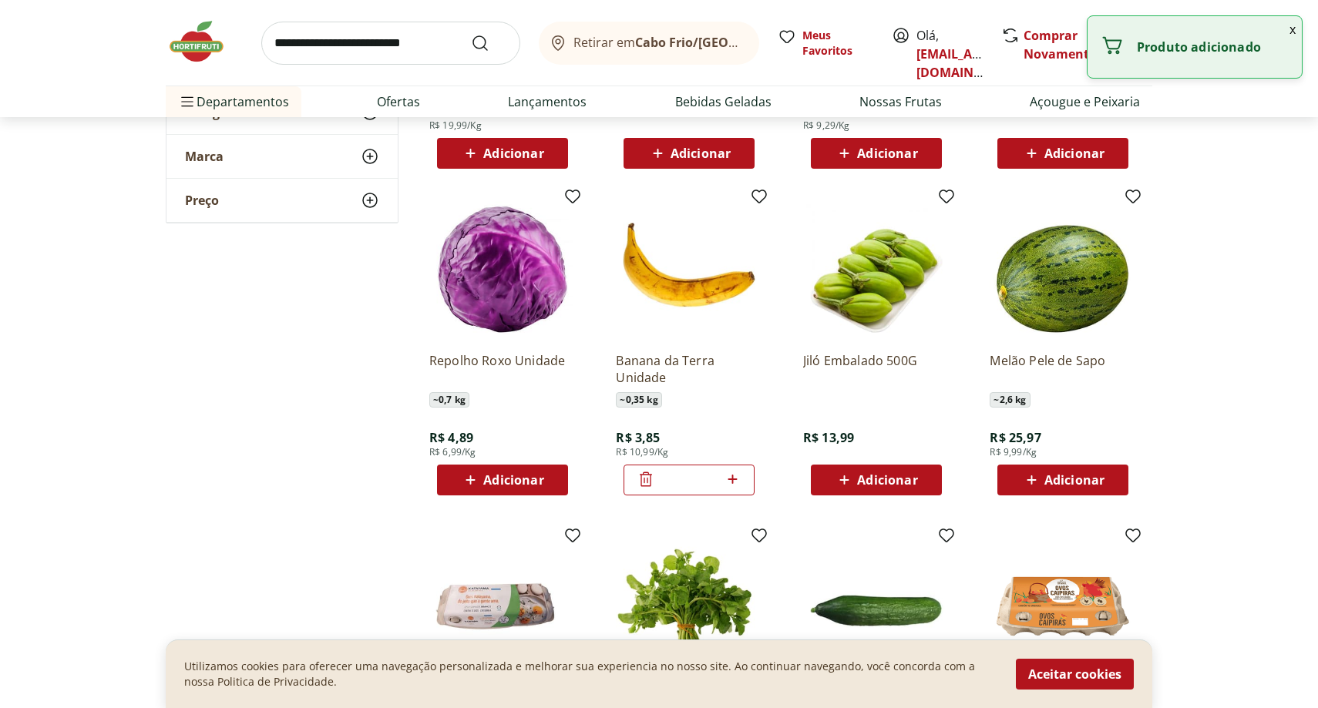
click at [733, 478] on icon at bounding box center [731, 479] width 9 height 9
type input "*"
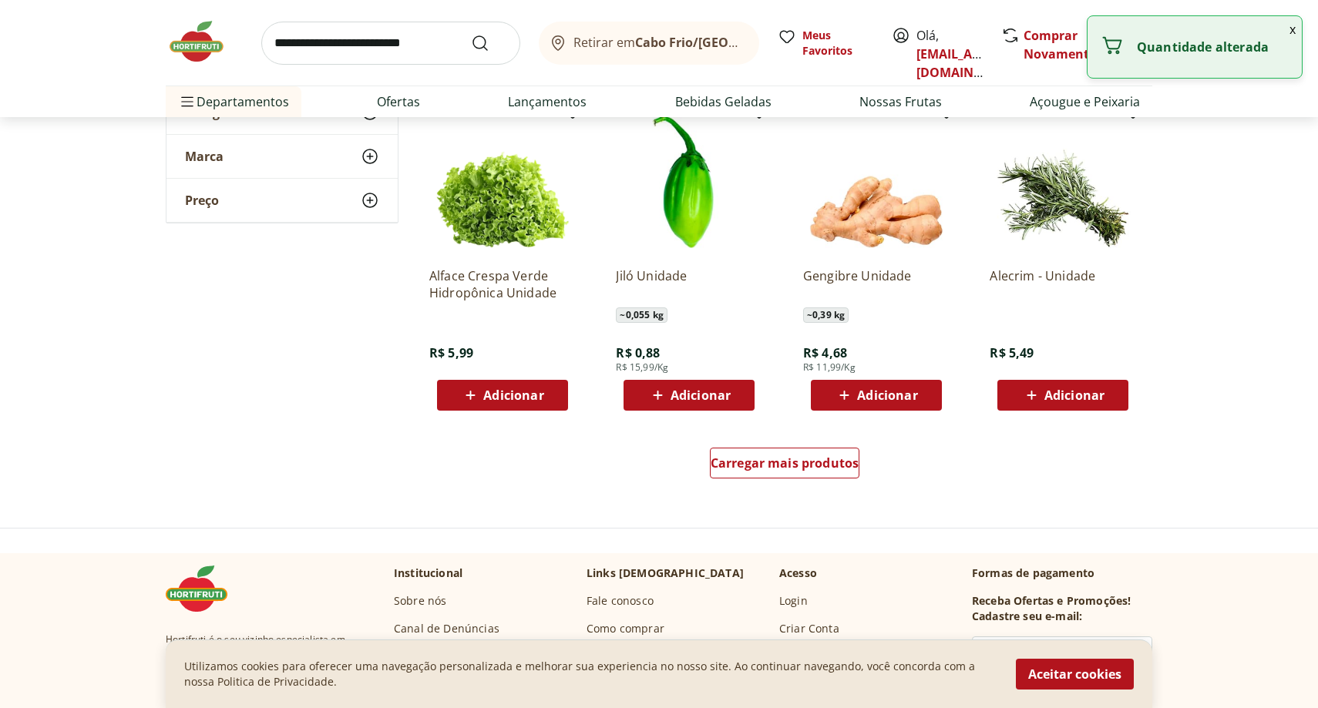
scroll to position [8883, 0]
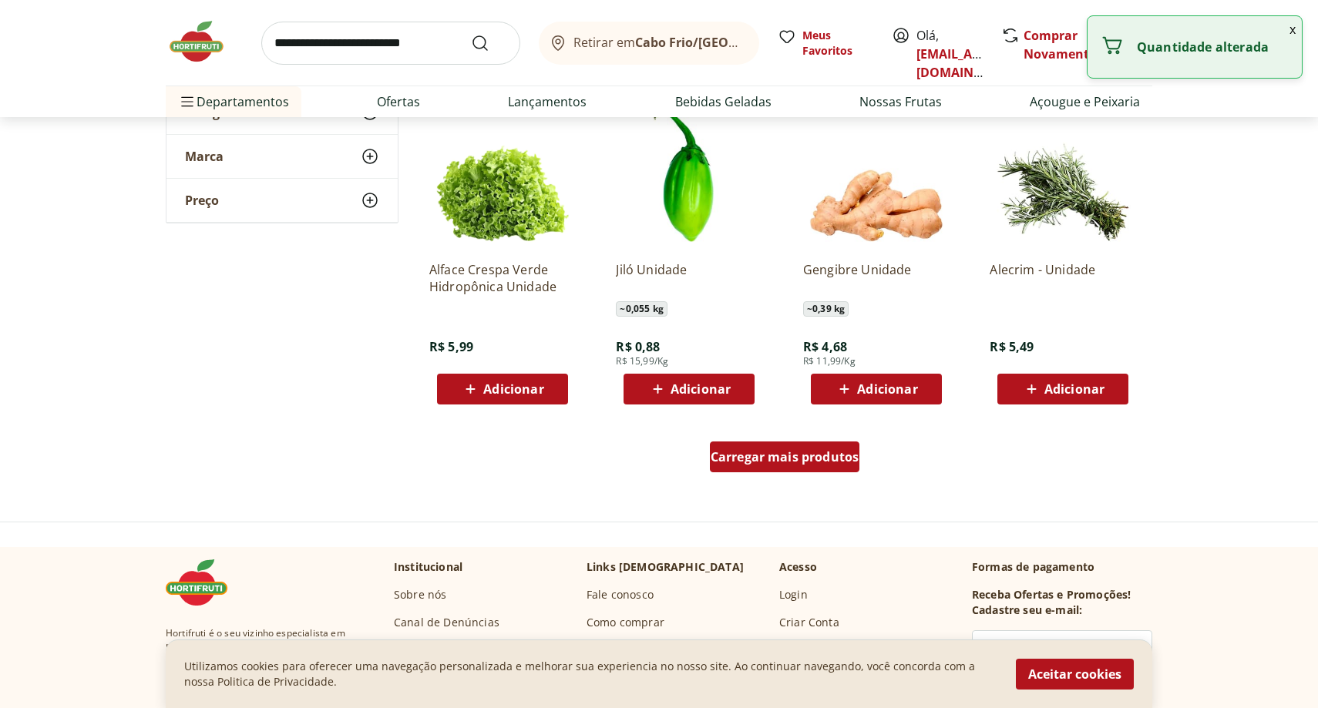
click at [772, 463] on span "Carregar mais produtos" at bounding box center [784, 457] width 149 height 12
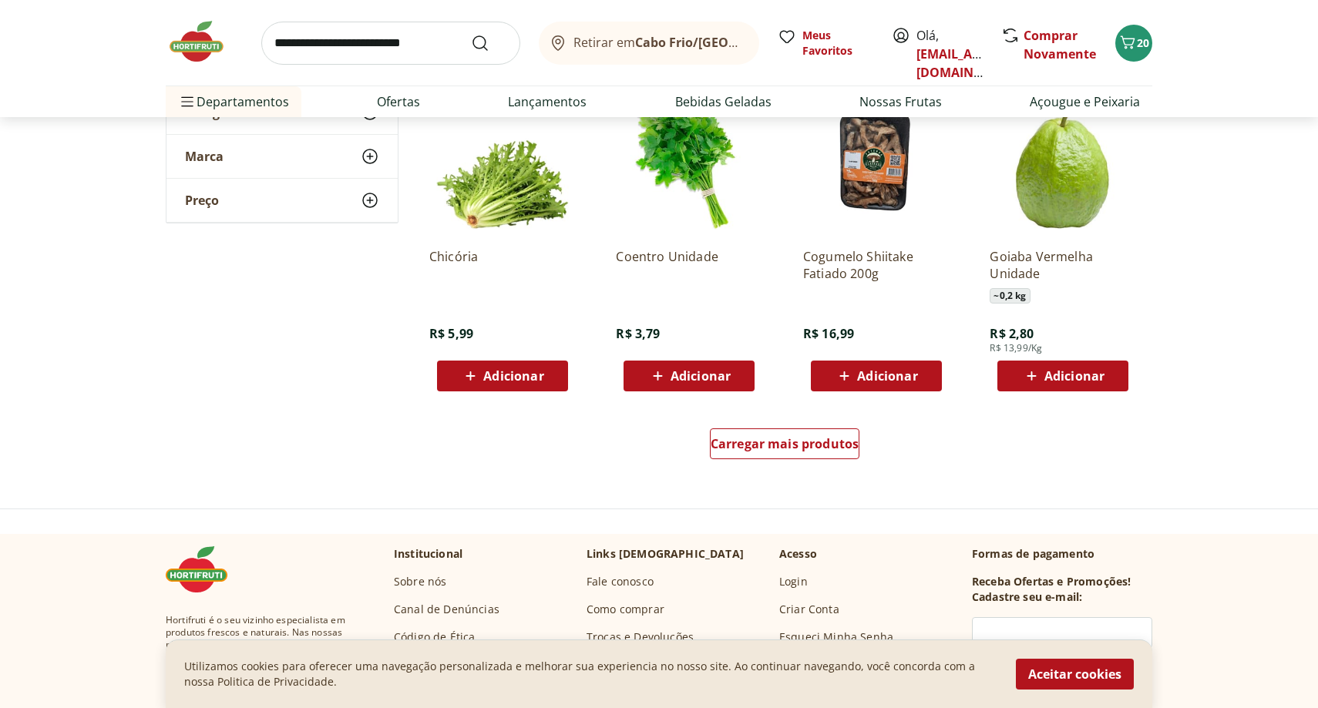
scroll to position [9945, 0]
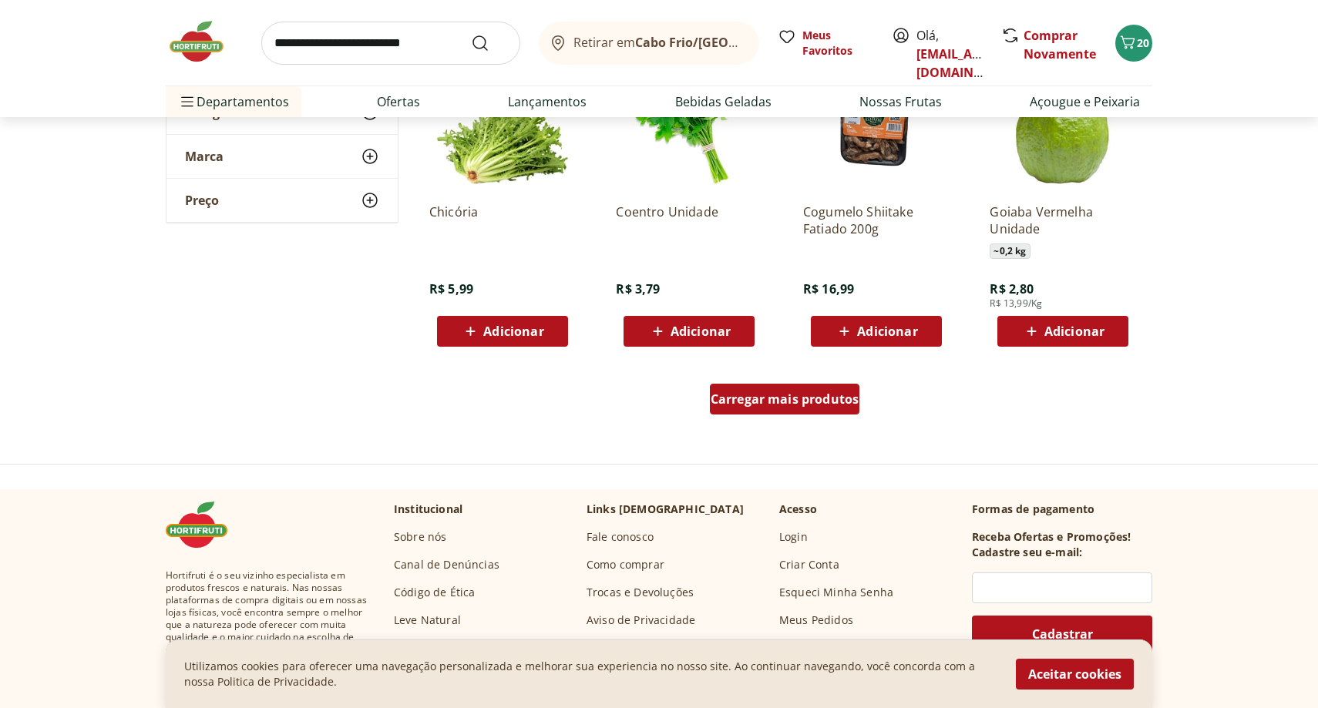
click at [790, 405] on span "Carregar mais produtos" at bounding box center [784, 399] width 149 height 12
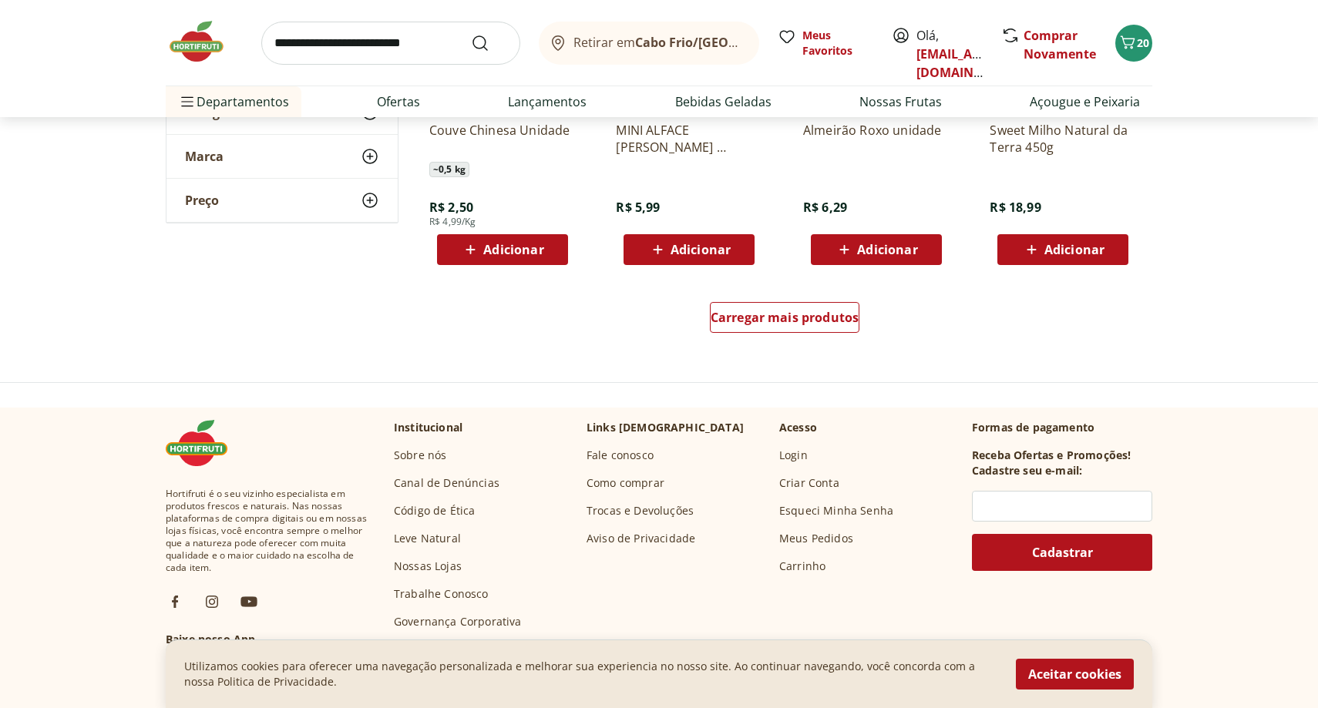
scroll to position [11058, 0]
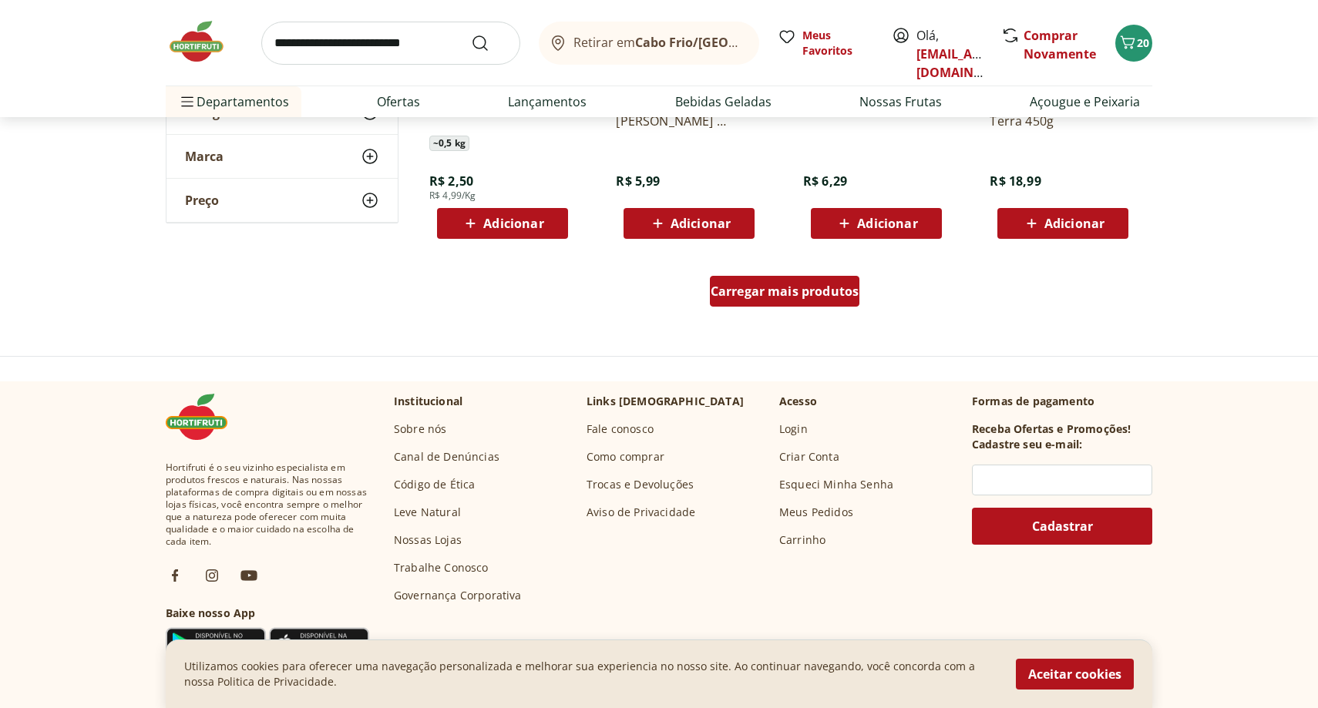
click at [805, 297] on span "Carregar mais produtos" at bounding box center [784, 291] width 149 height 12
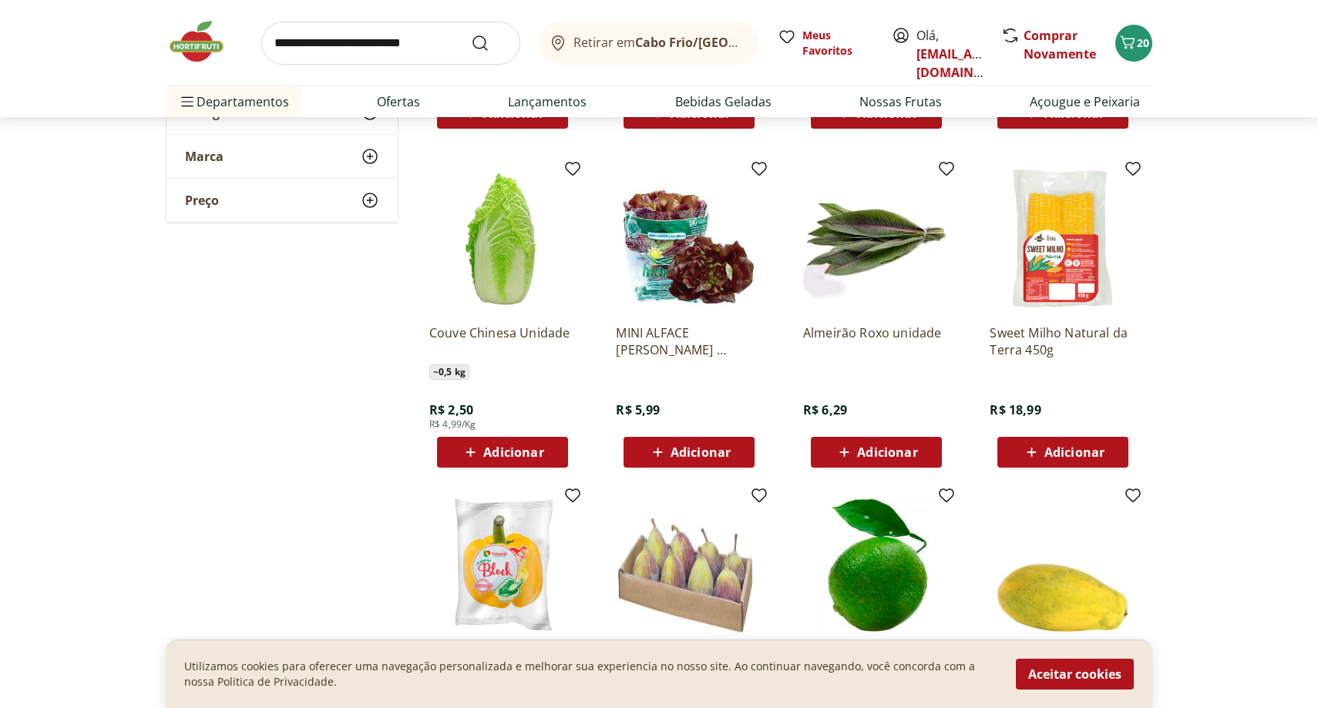
scroll to position [10827, 0]
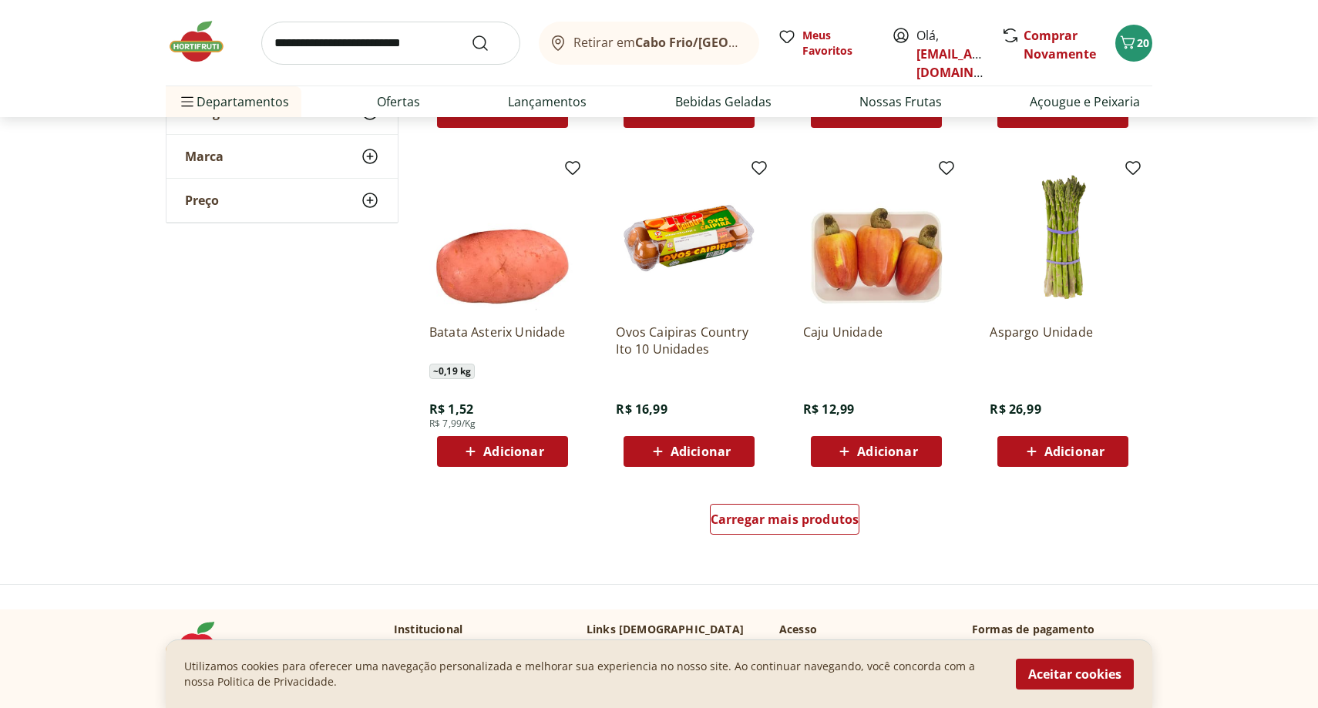
scroll to position [11839, 0]
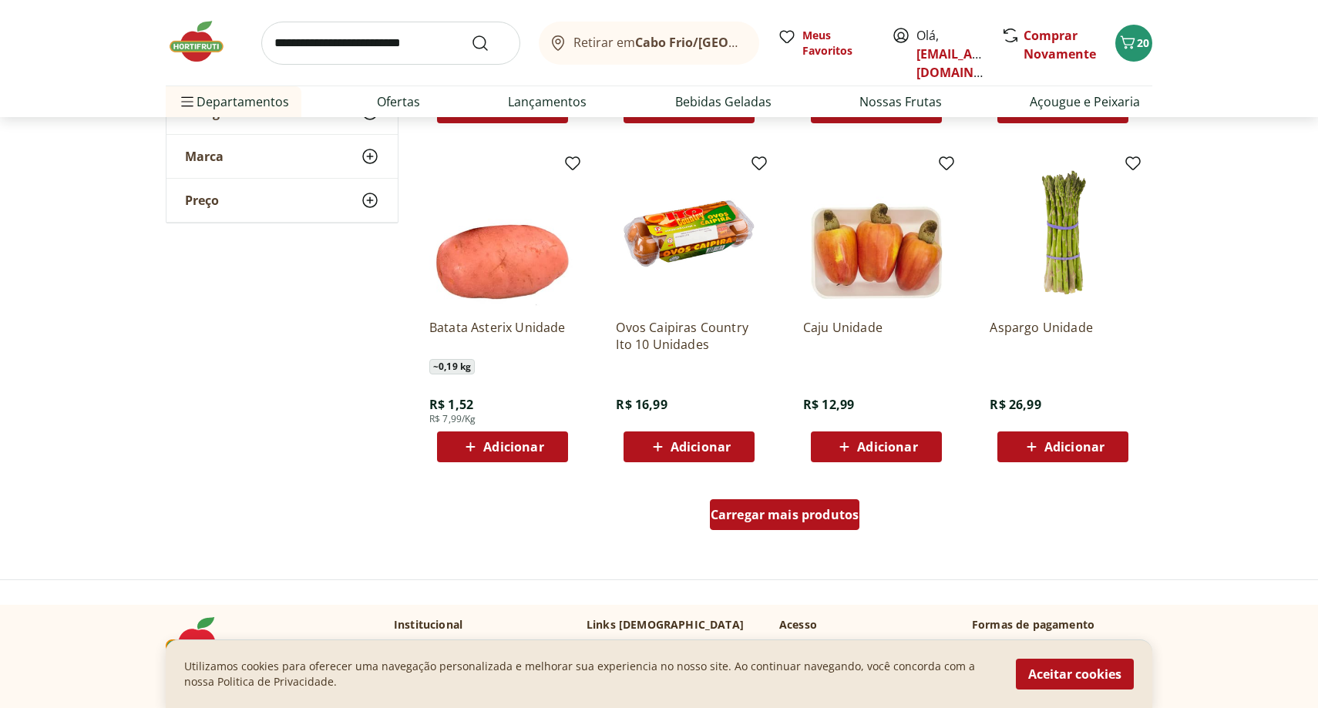
click at [801, 512] on span "Carregar mais produtos" at bounding box center [784, 515] width 149 height 12
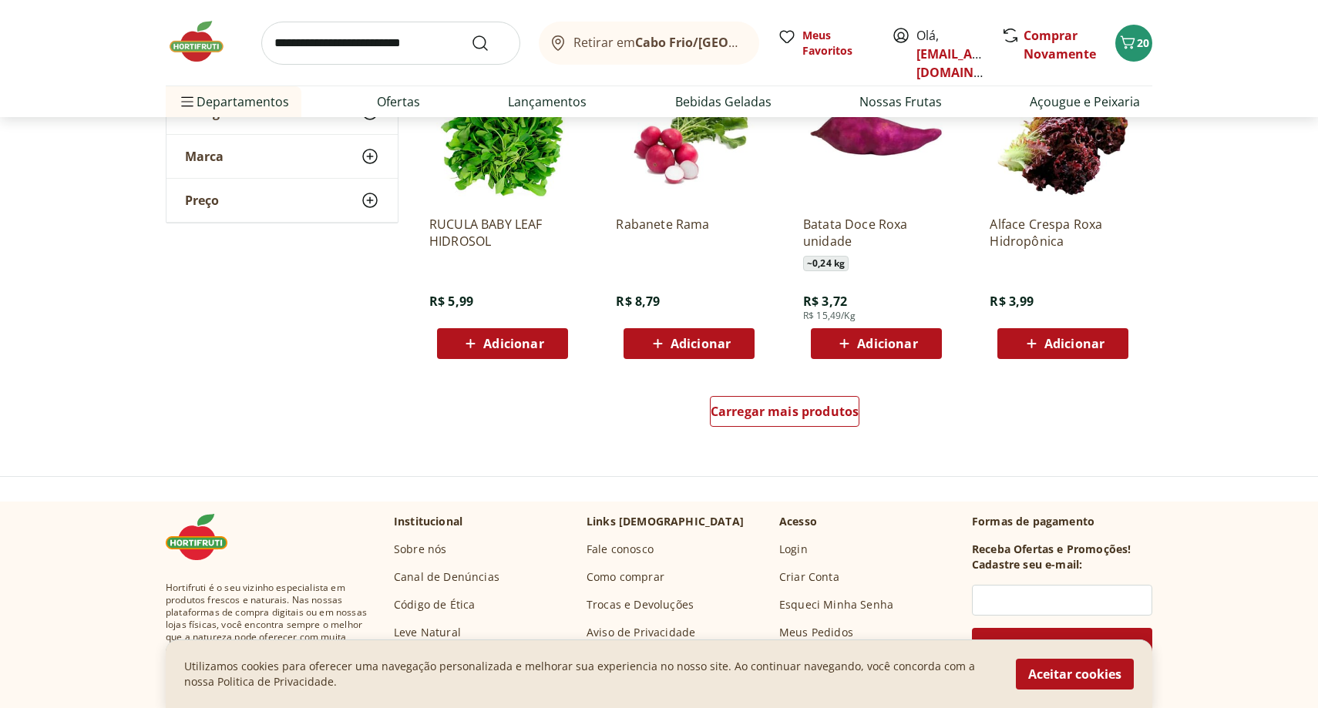
scroll to position [12953, 0]
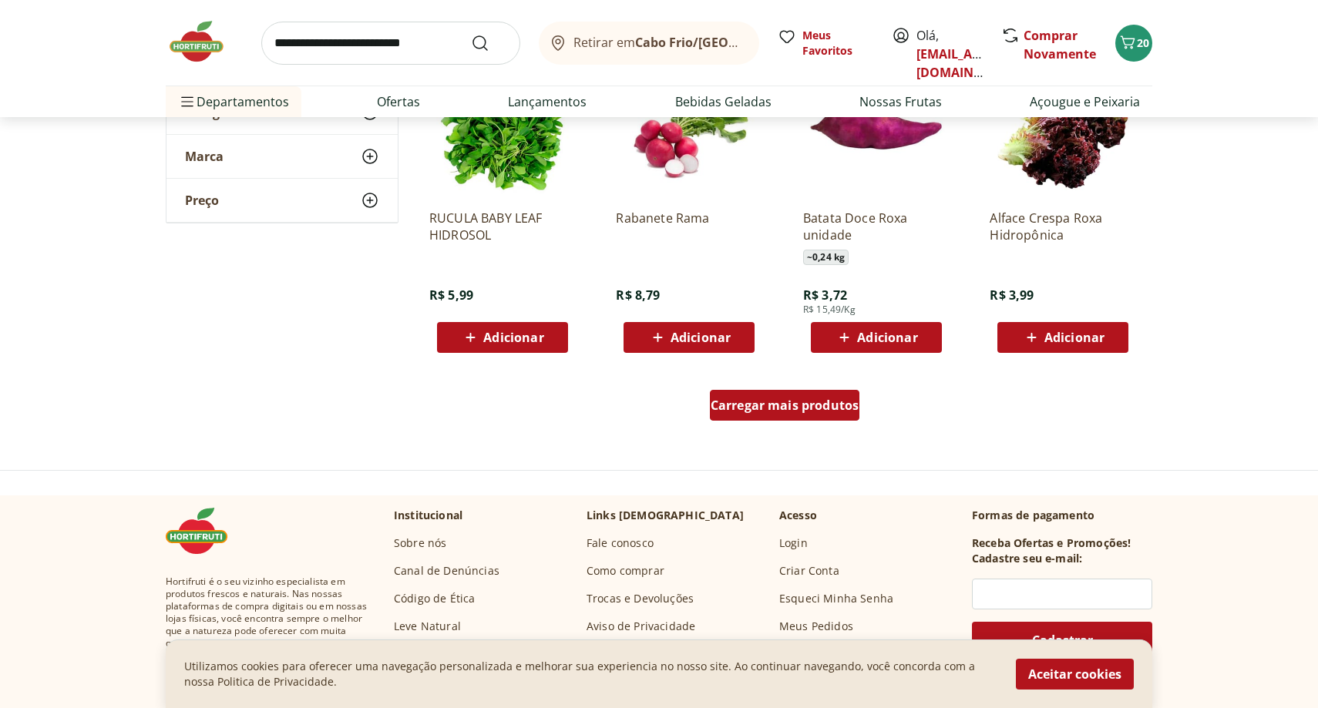
click at [836, 399] on span "Carregar mais produtos" at bounding box center [784, 405] width 149 height 12
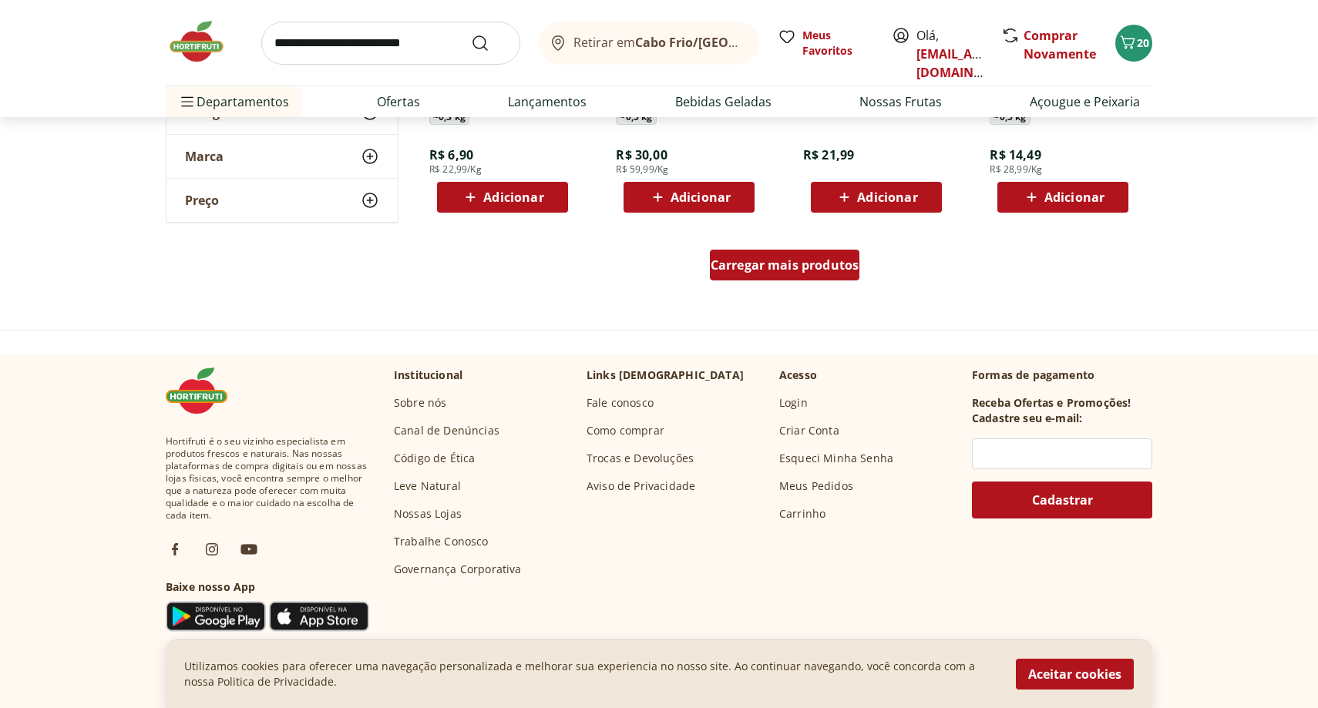
scroll to position [14119, 0]
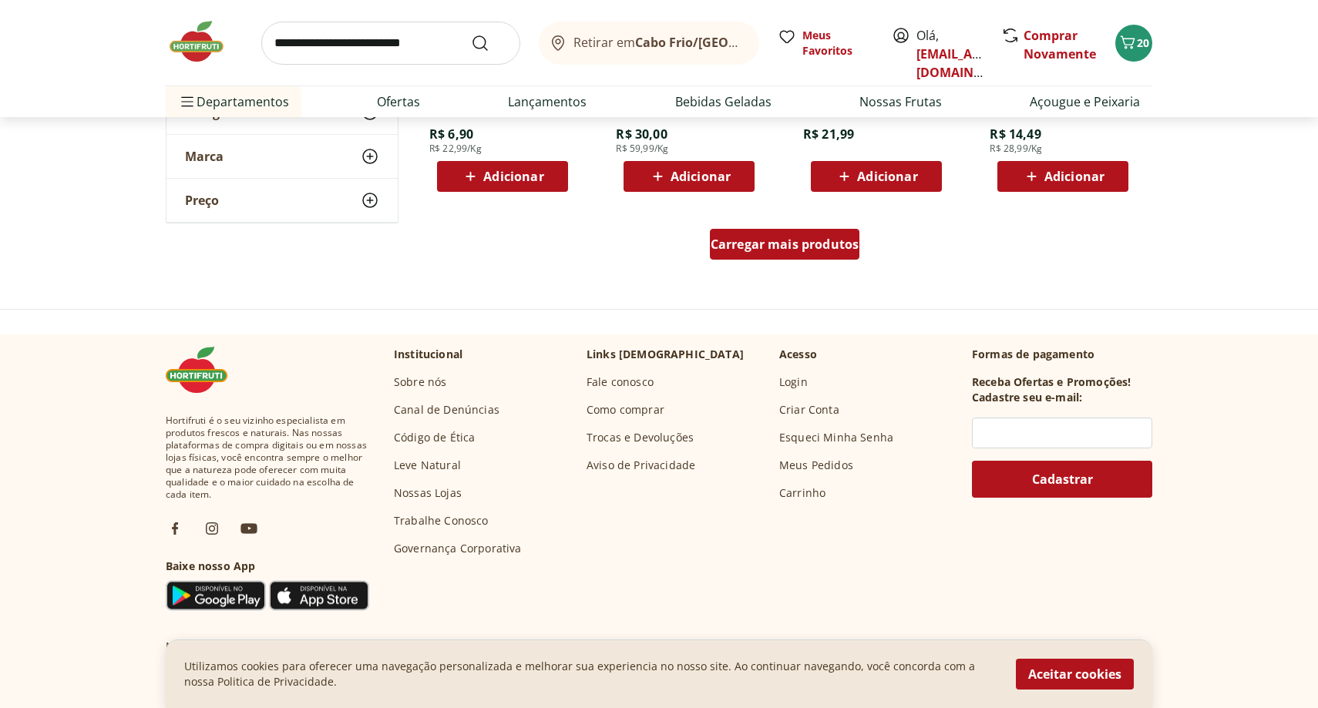
click at [837, 244] on span "Carregar mais produtos" at bounding box center [784, 244] width 149 height 12
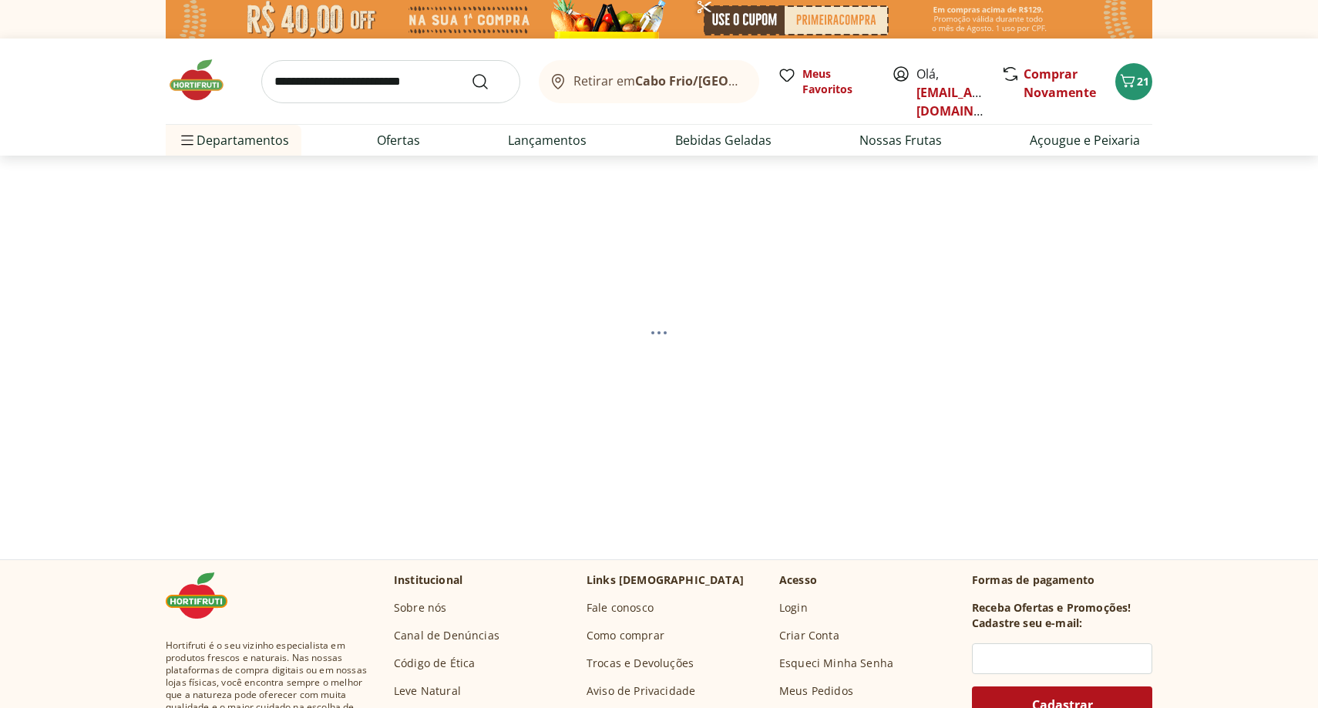
select select "**********"
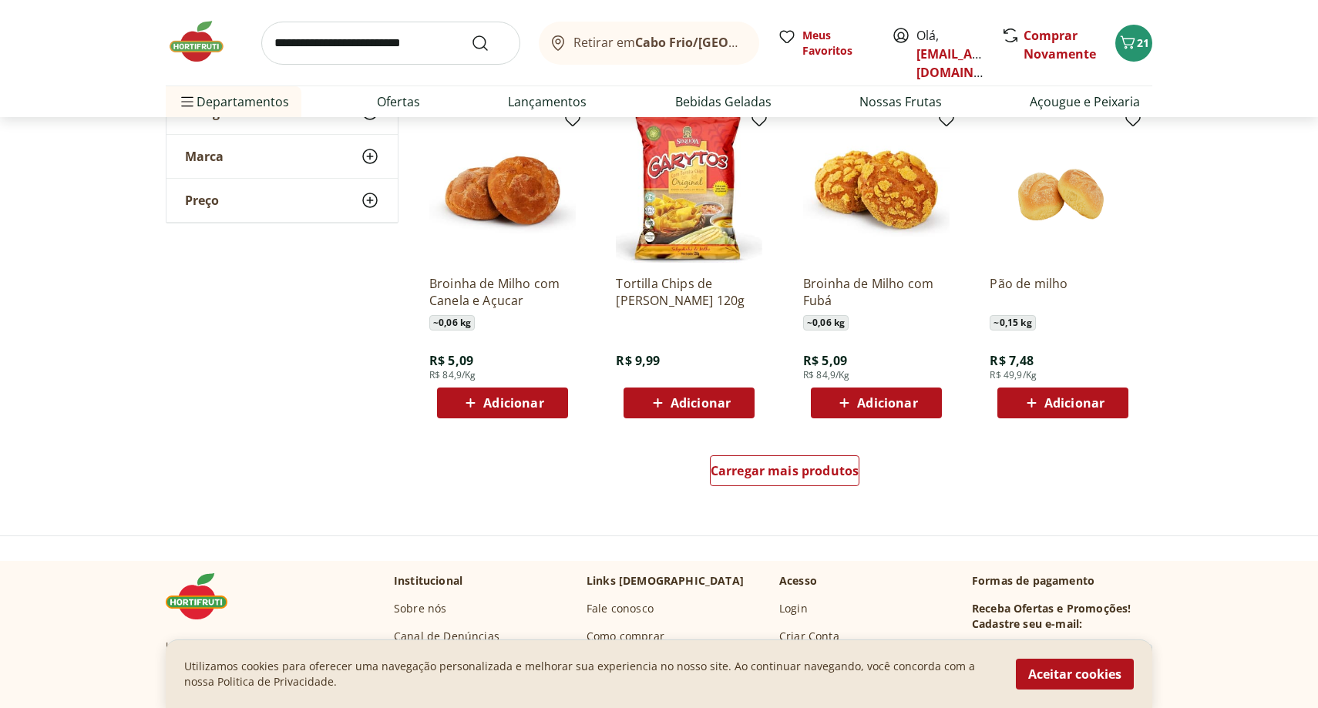
scroll to position [891, 0]
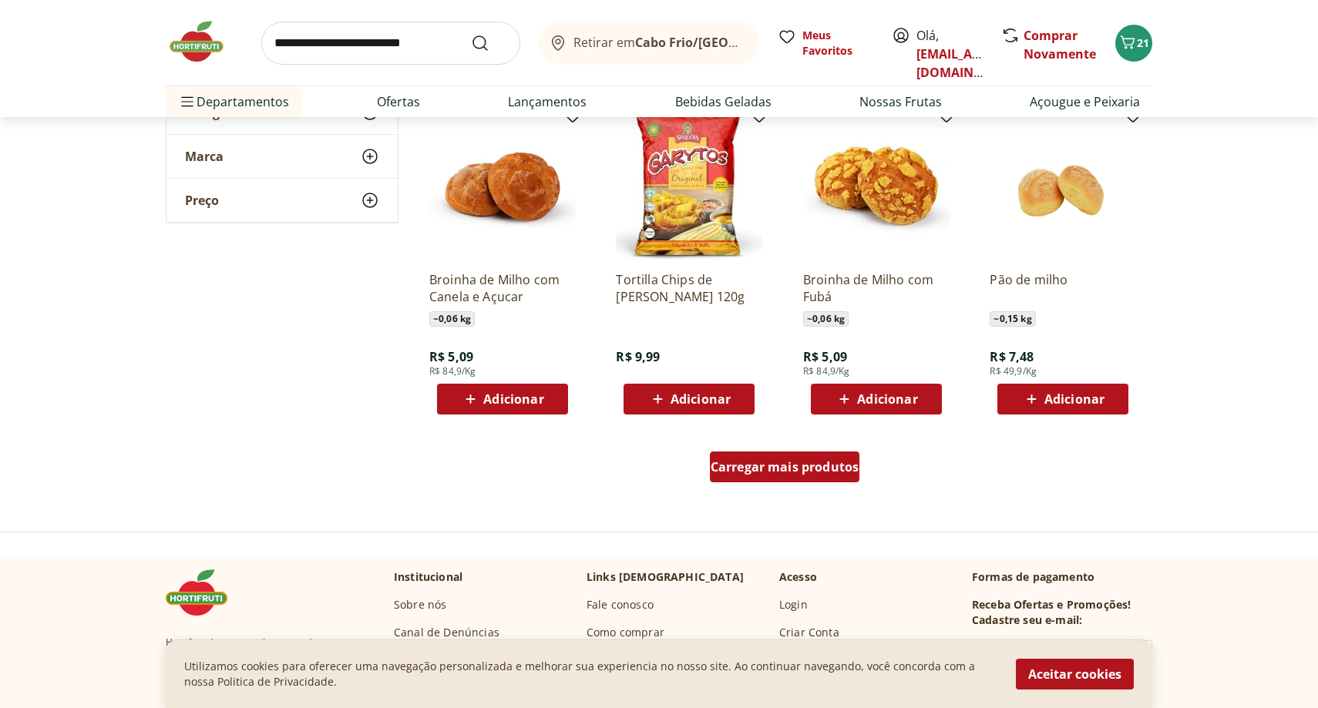
click at [761, 477] on div "Carregar mais produtos" at bounding box center [785, 466] width 150 height 31
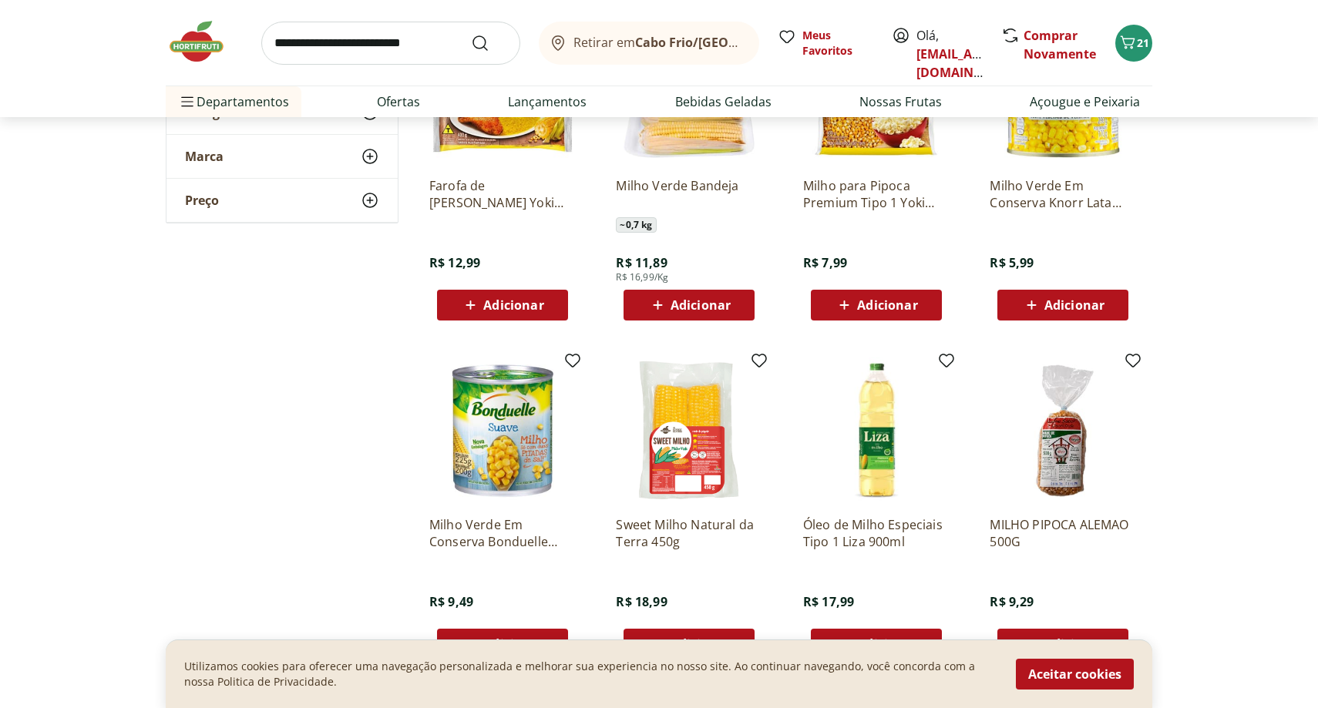
scroll to position [225, 0]
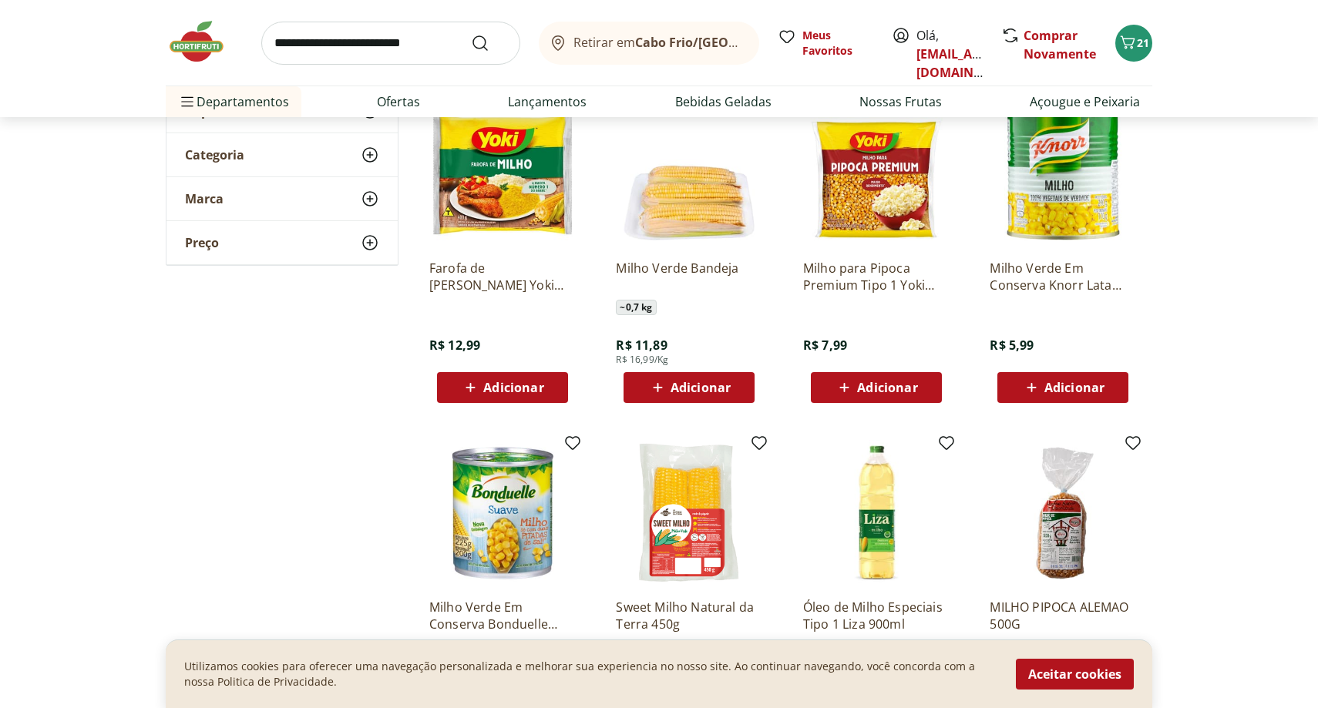
click at [717, 386] on span "Adicionar" at bounding box center [700, 387] width 60 height 12
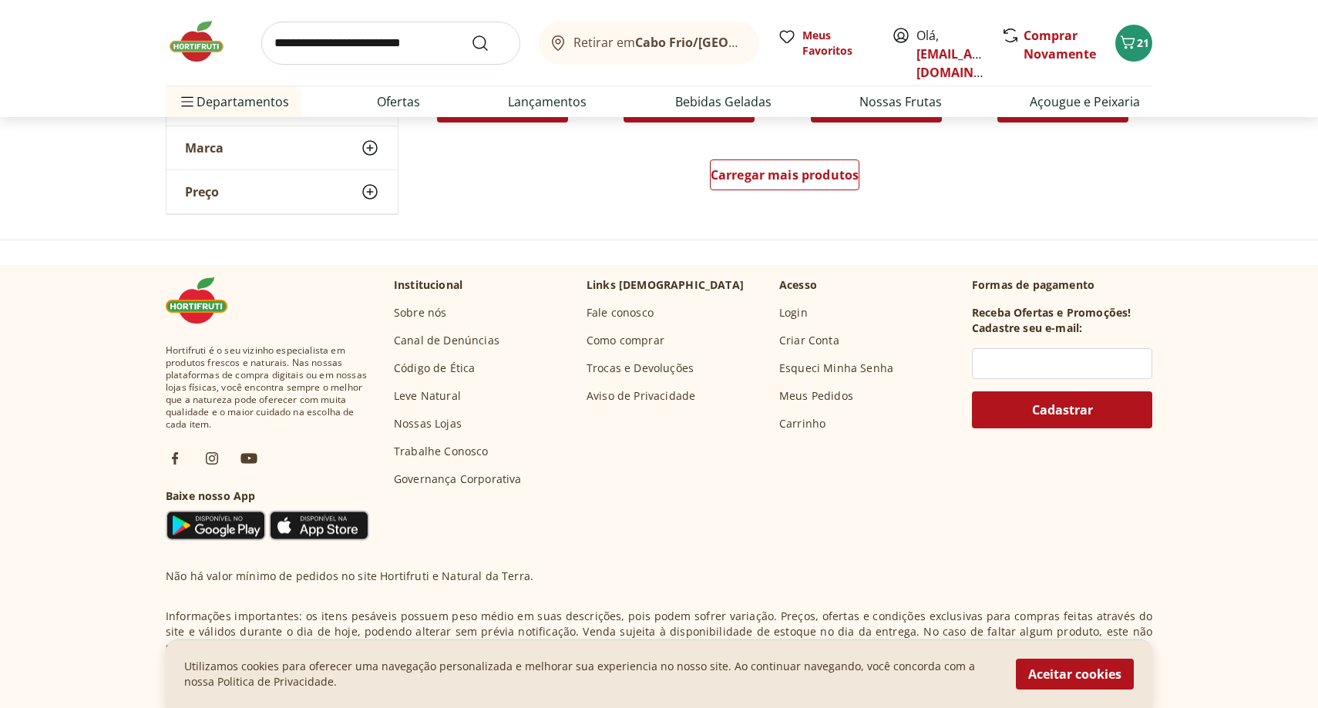
scroll to position [2239, 0]
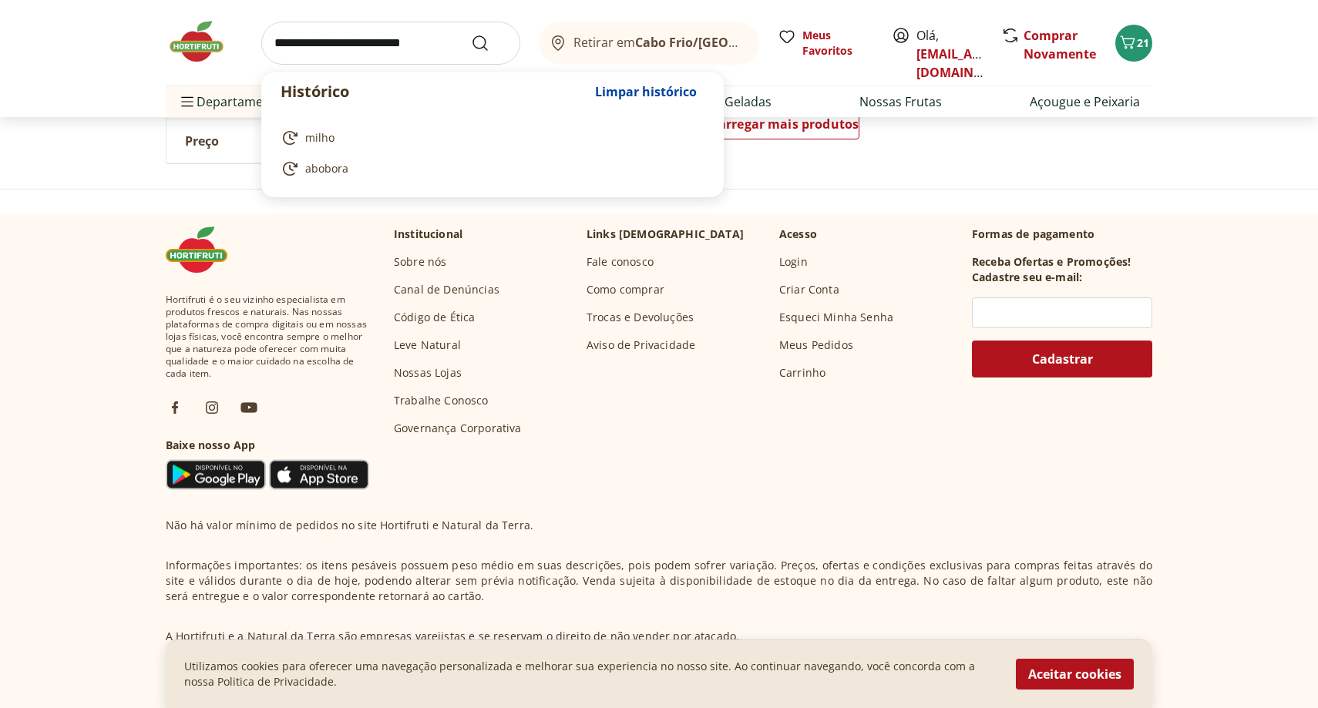
click at [453, 35] on input "search" at bounding box center [390, 43] width 259 height 43
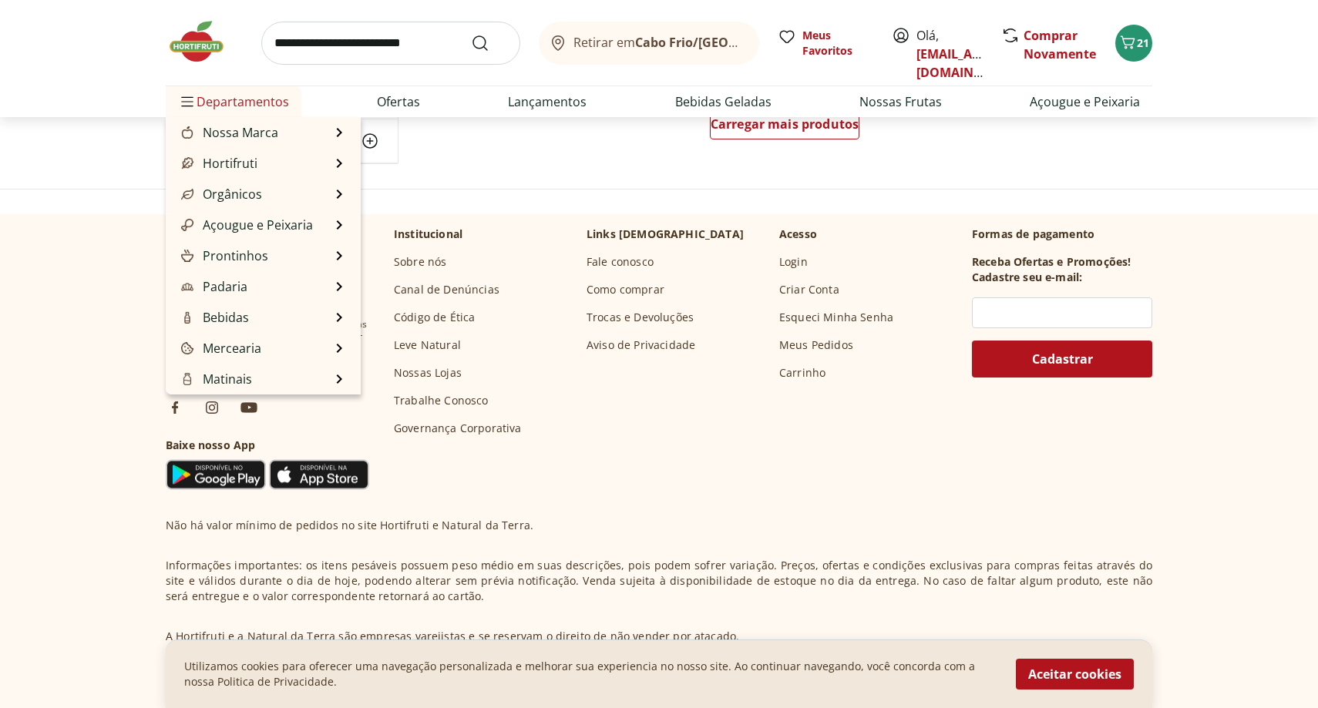
click at [199, 112] on span "Departamentos" at bounding box center [233, 101] width 111 height 37
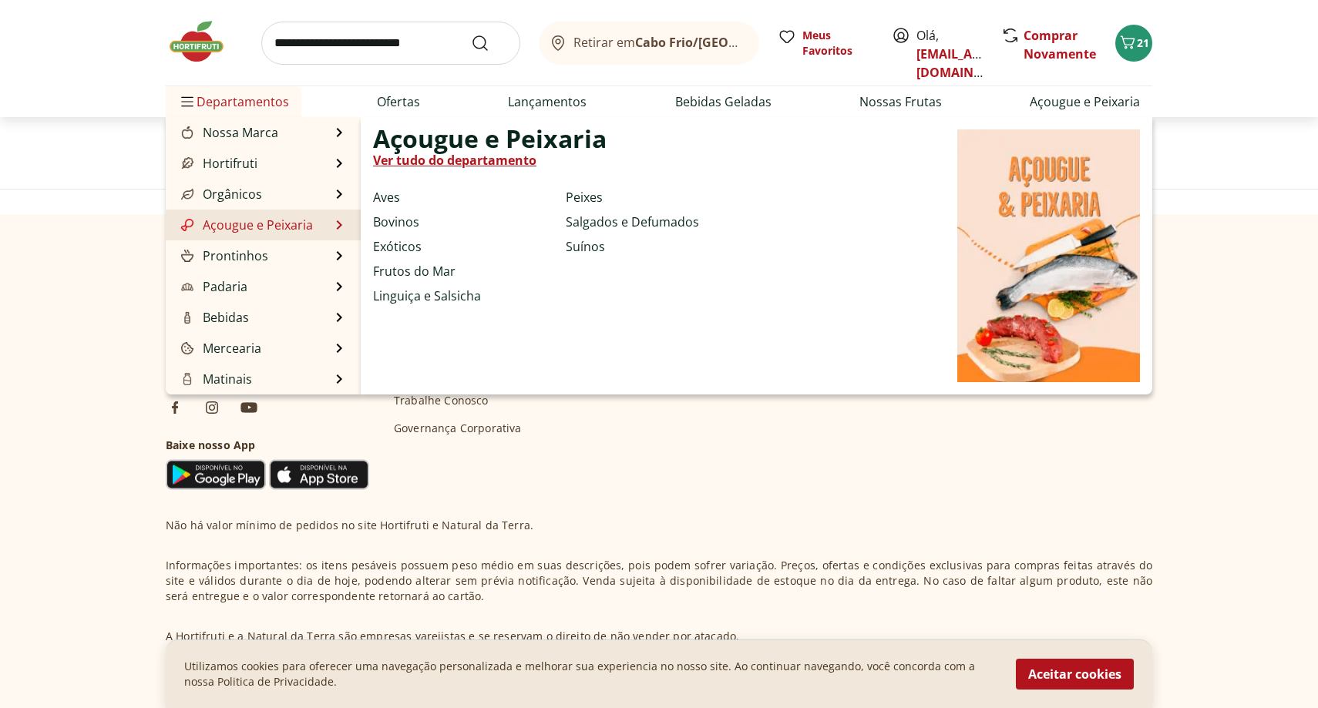
click at [266, 222] on link "Açougue e Peixaria" at bounding box center [245, 225] width 135 height 18
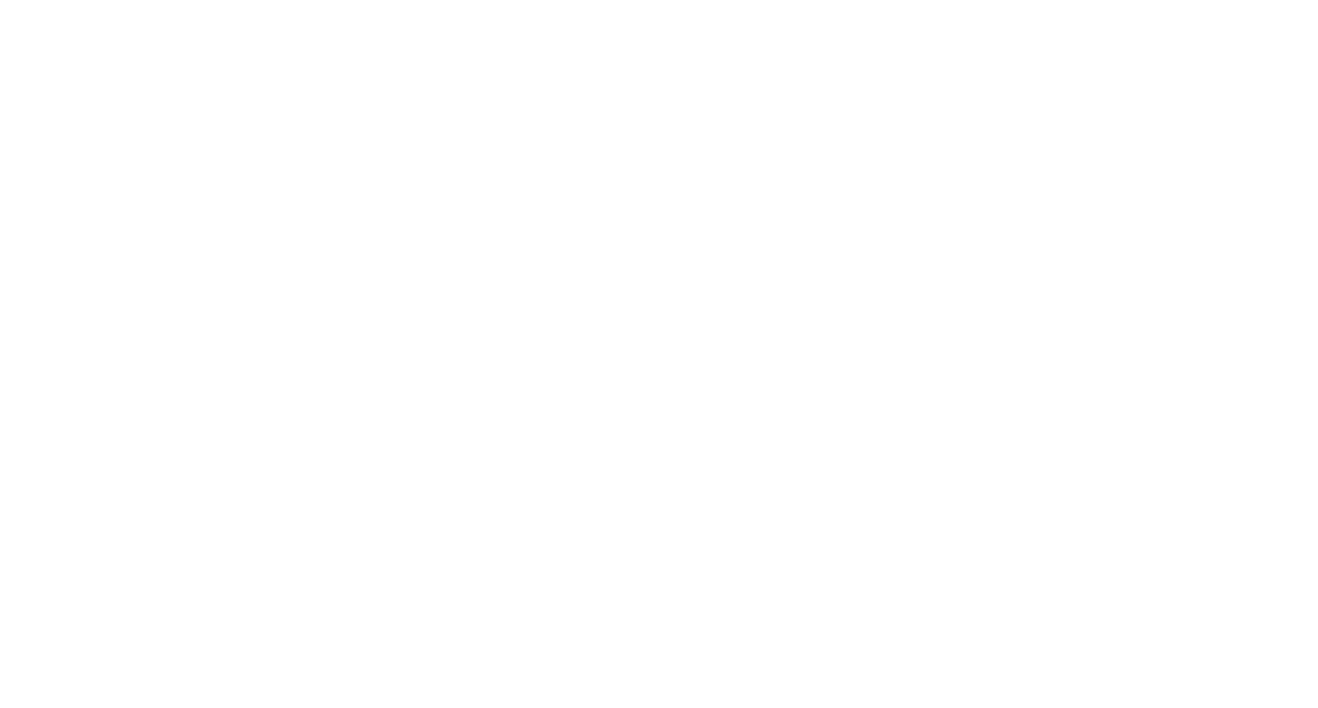
select select "**********"
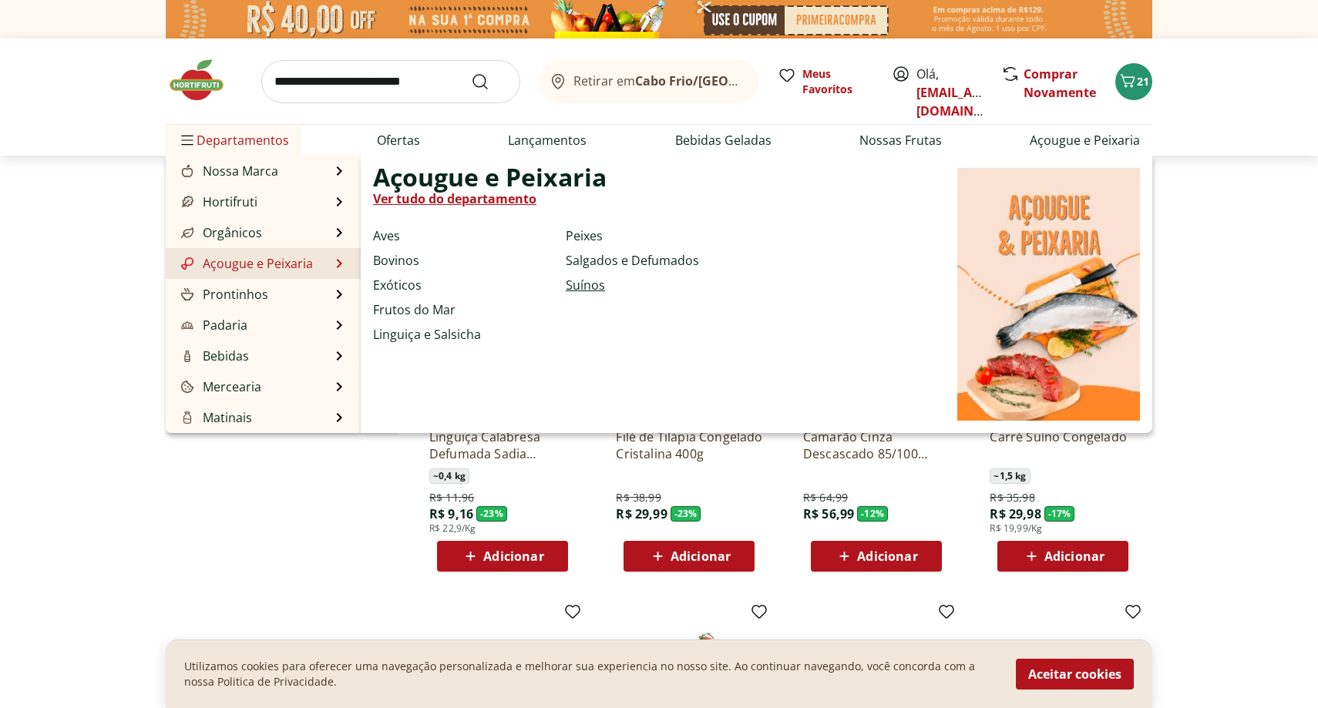
click at [587, 289] on link "Suínos" at bounding box center [585, 285] width 39 height 18
select select "**********"
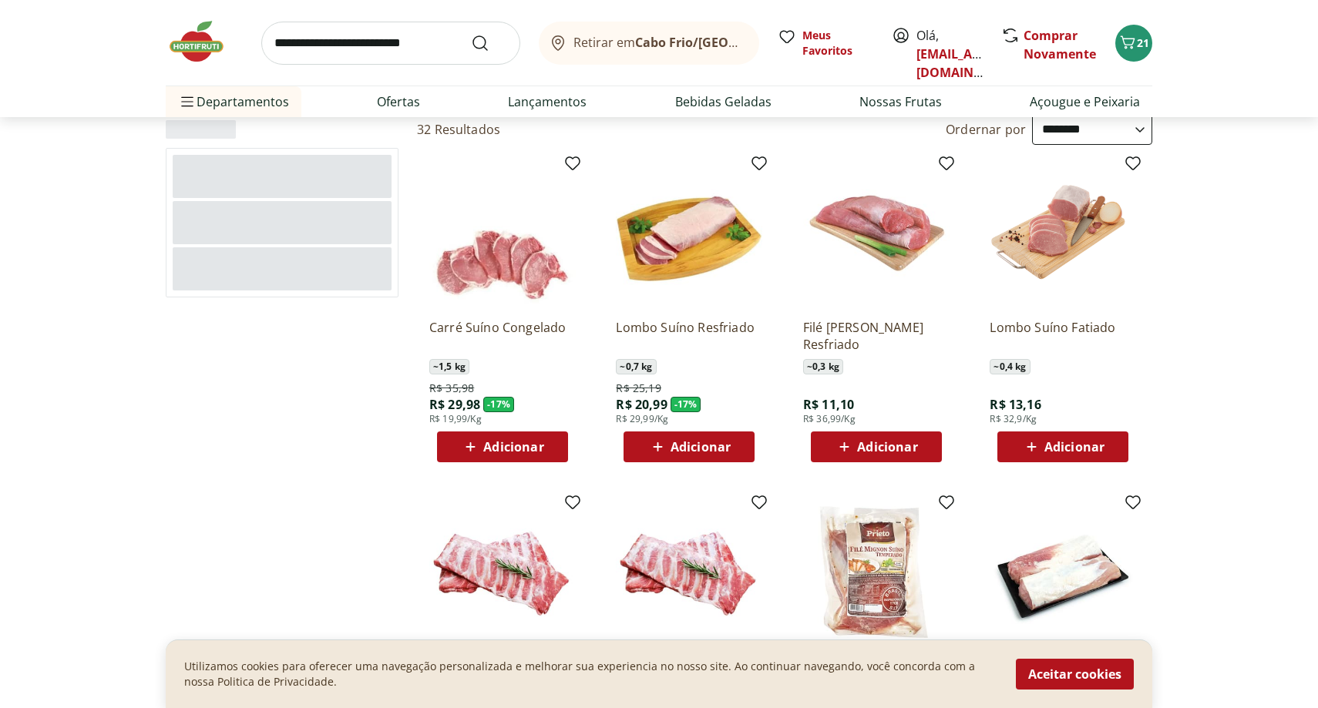
scroll to position [112, 0]
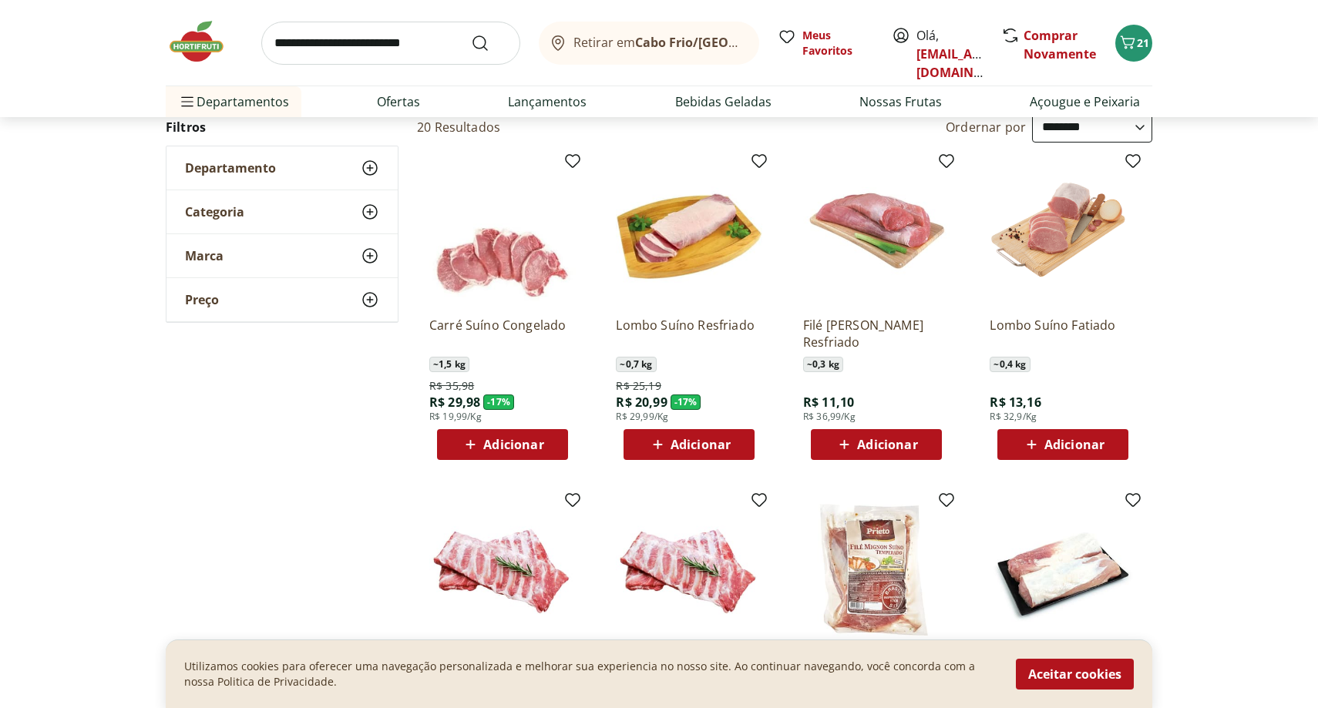
click at [910, 447] on span "Adicionar" at bounding box center [887, 444] width 60 height 12
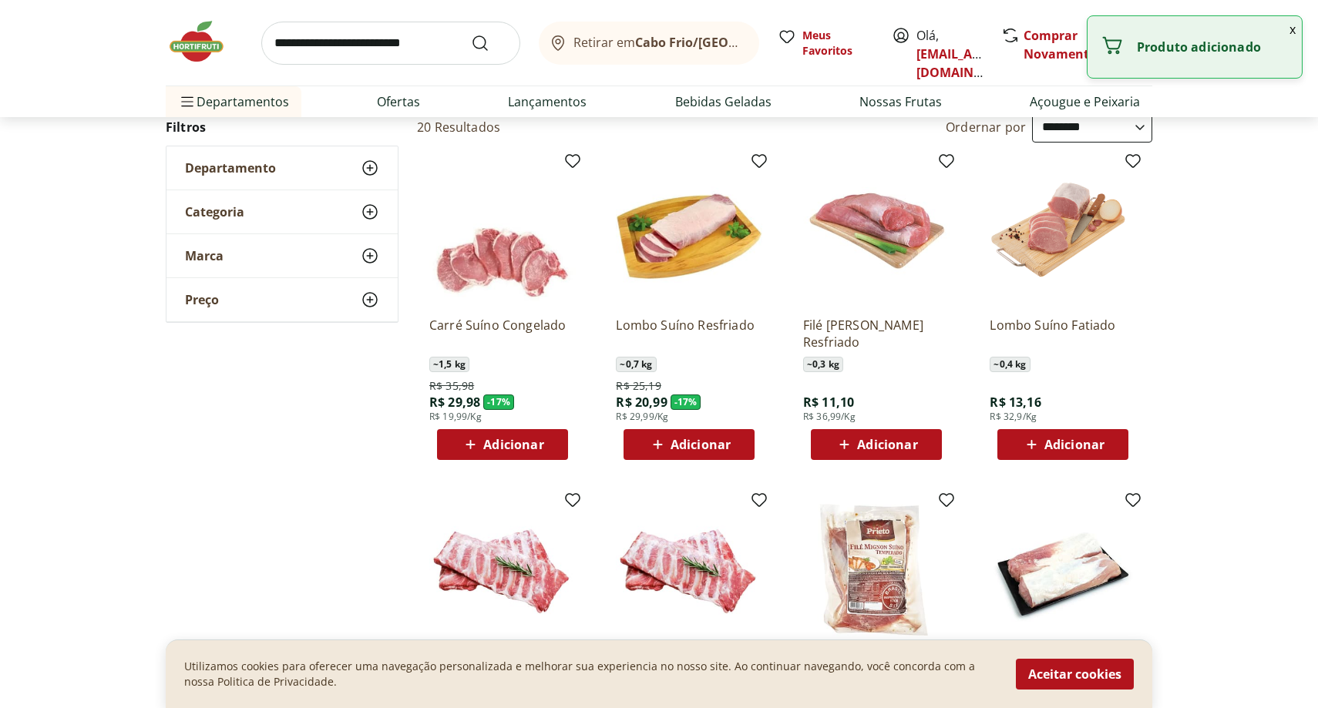
click at [921, 446] on div "Adicionar" at bounding box center [876, 445] width 106 height 28
click at [921, 445] on div "Adicionar" at bounding box center [876, 445] width 106 height 28
click at [924, 445] on icon at bounding box center [918, 444] width 19 height 18
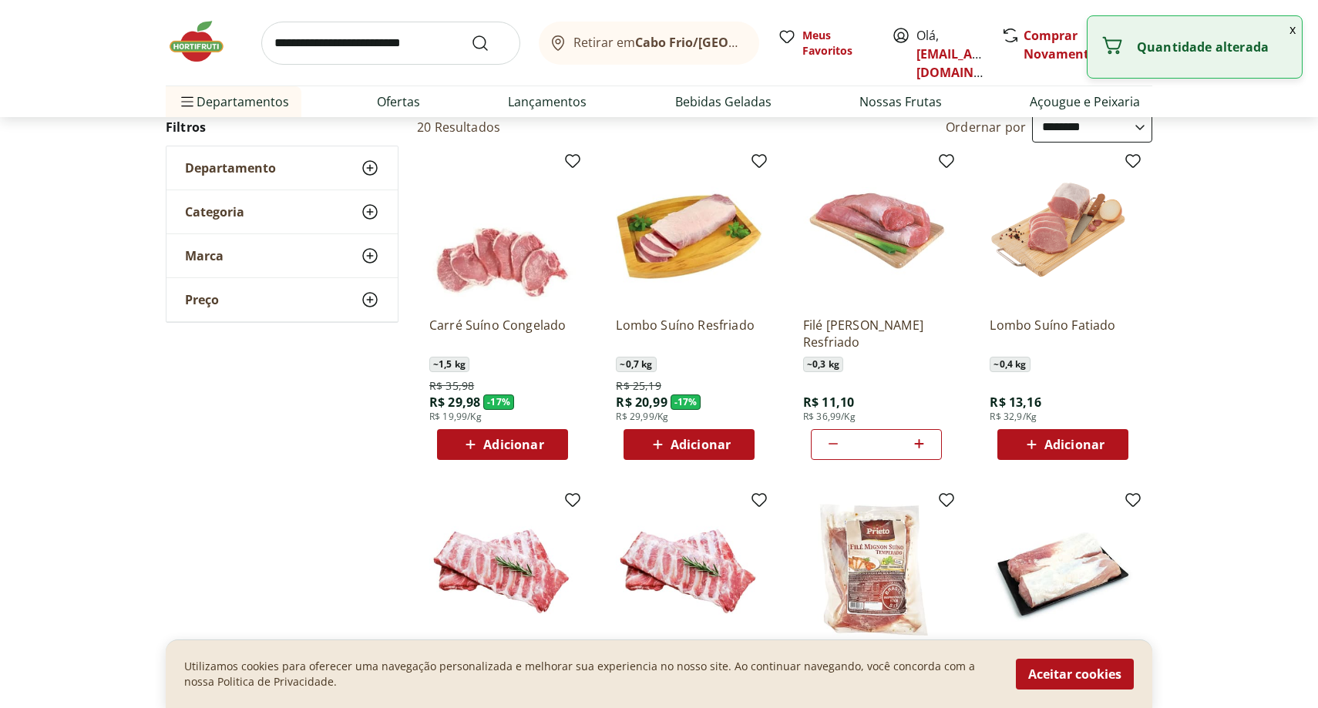
type input "*"
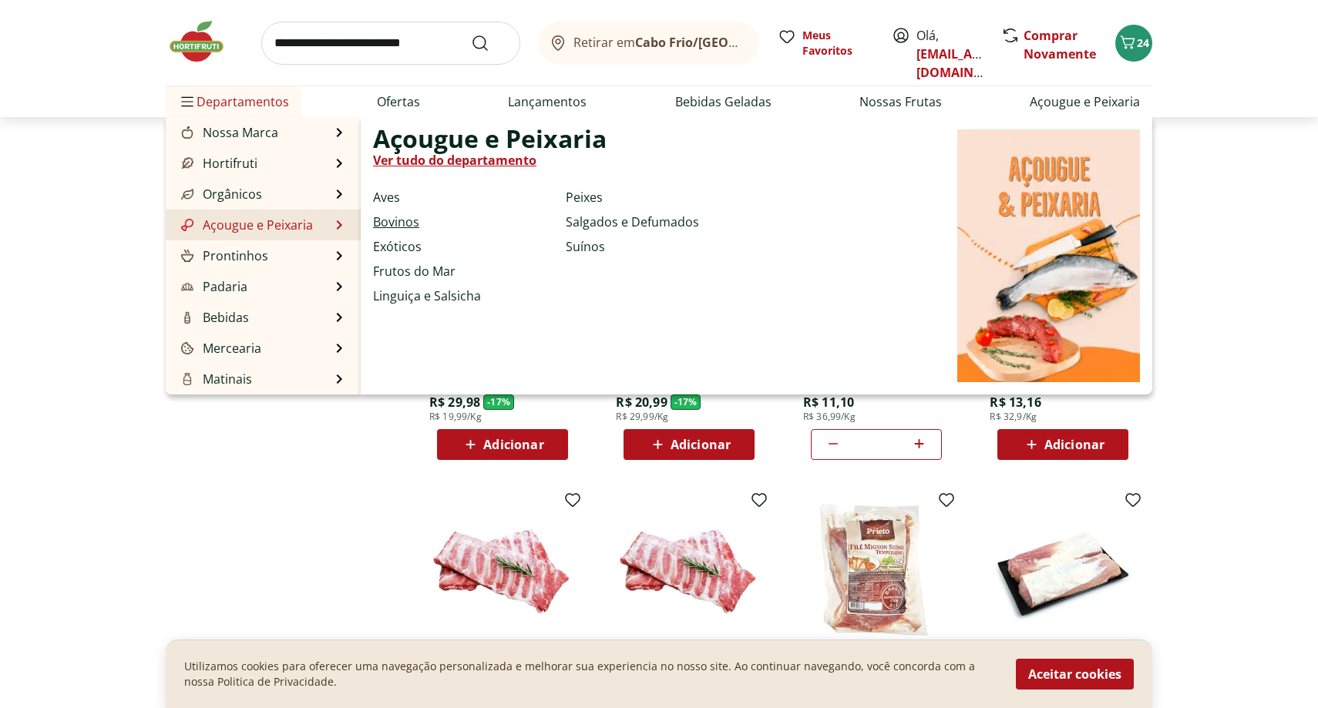
click at [388, 225] on link "Bovinos" at bounding box center [396, 222] width 46 height 18
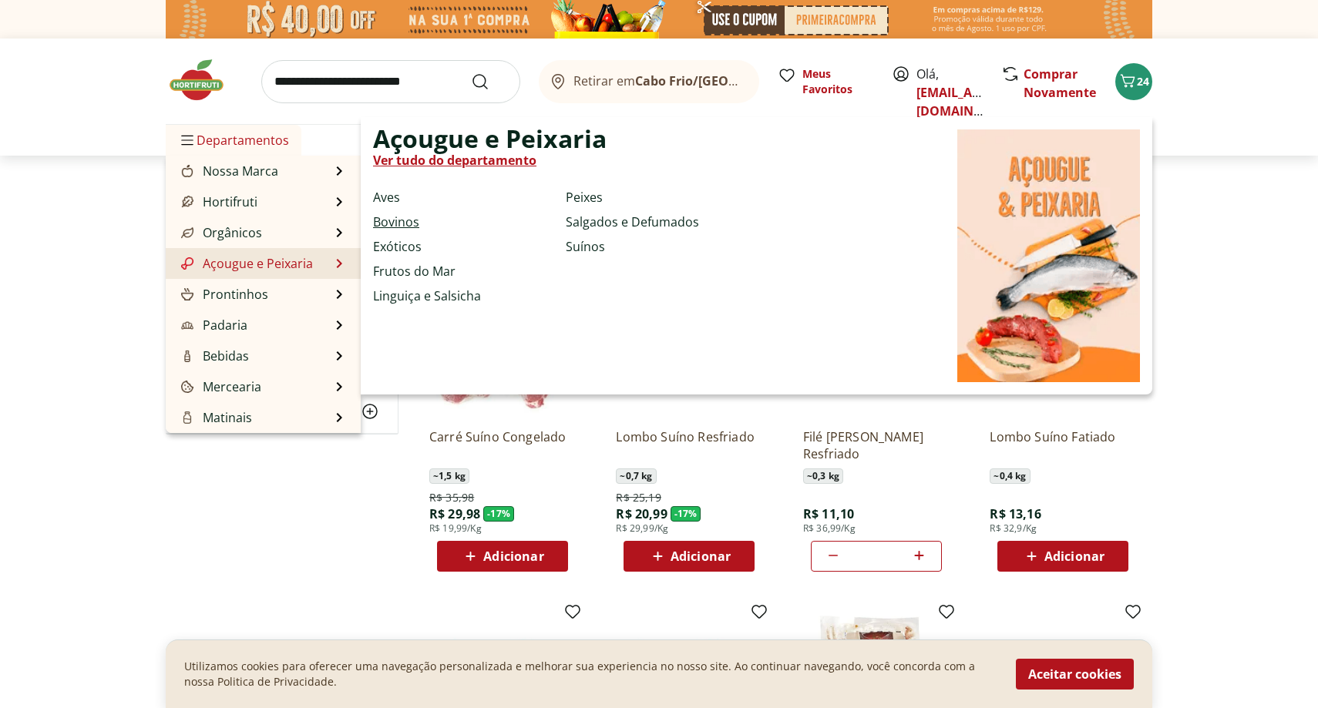
select select "**********"
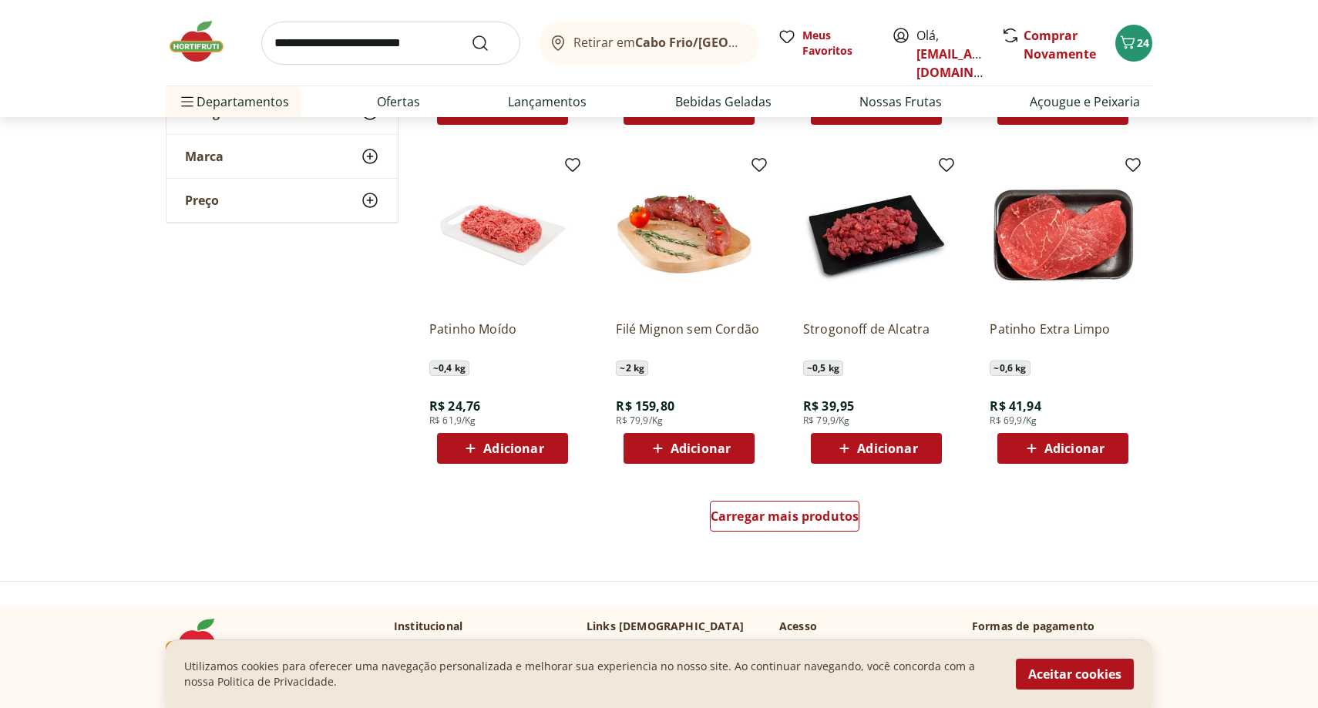
scroll to position [837, 0]
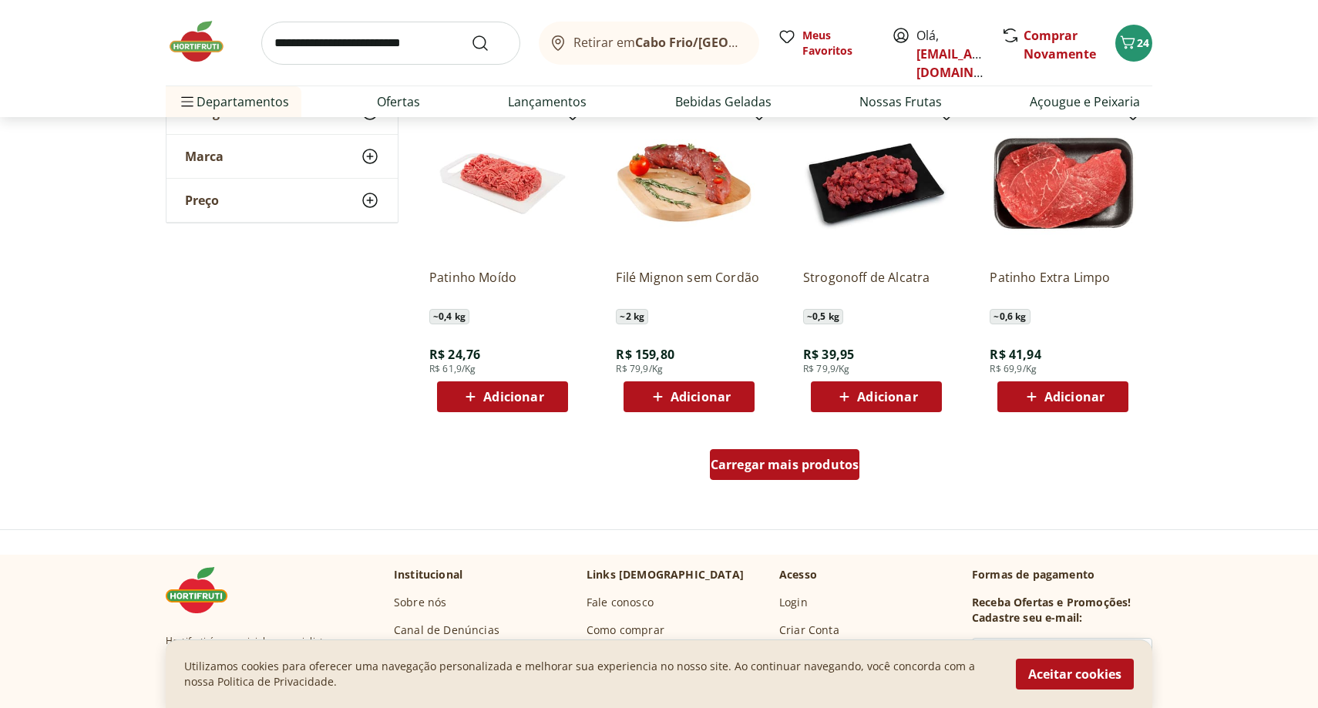
click at [769, 474] on div "Carregar mais produtos" at bounding box center [785, 464] width 150 height 31
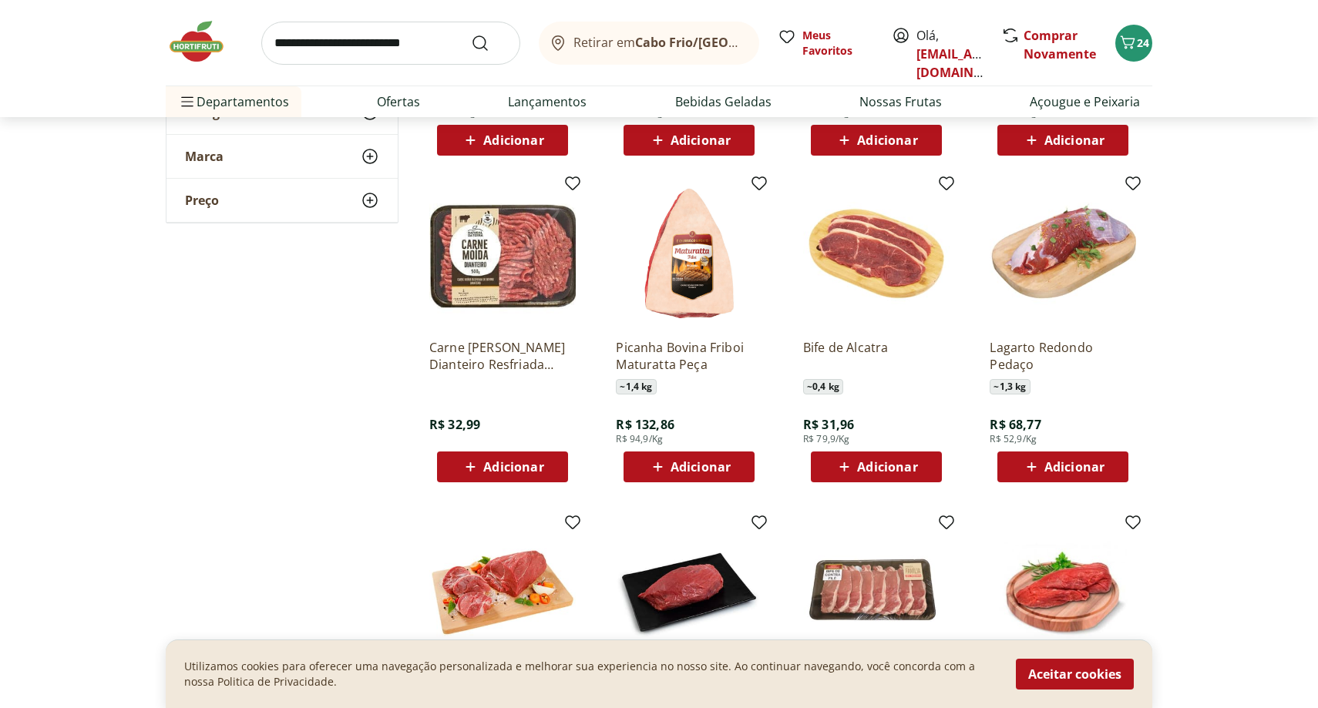
scroll to position [1095, 0]
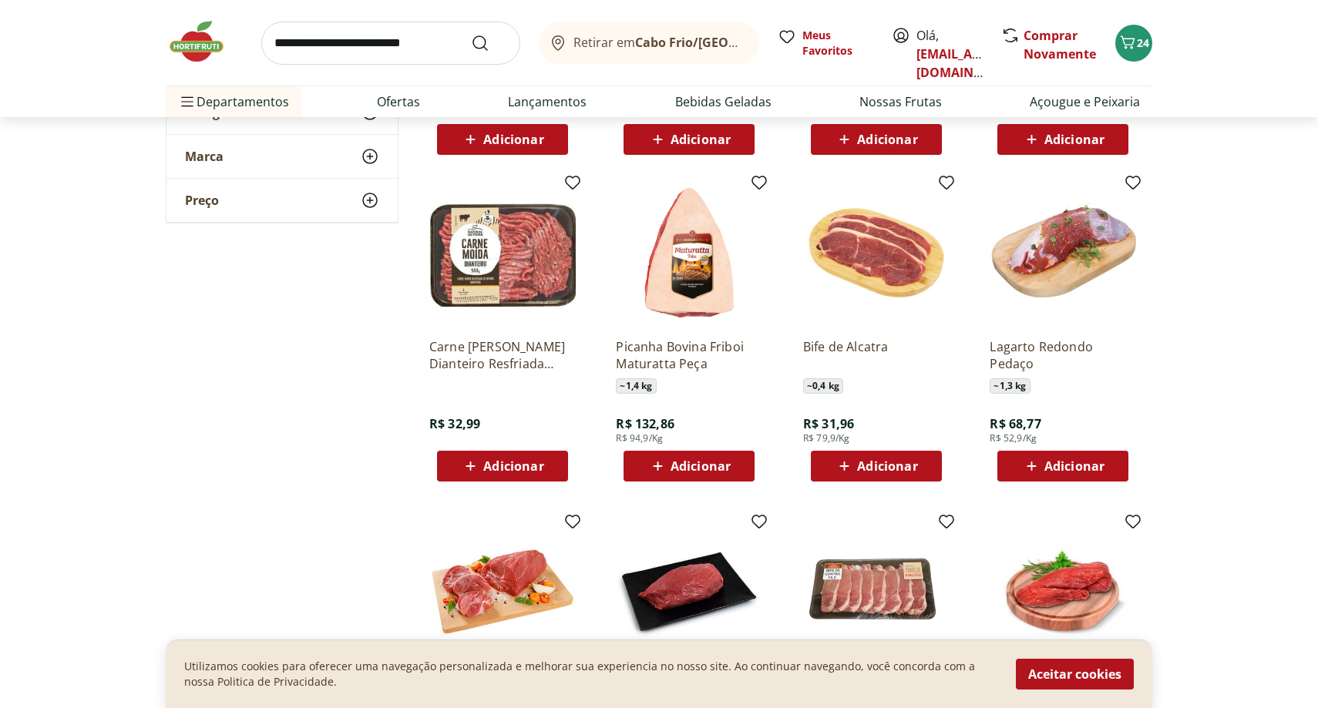
click at [1096, 479] on div "Adicionar" at bounding box center [1062, 466] width 106 height 28
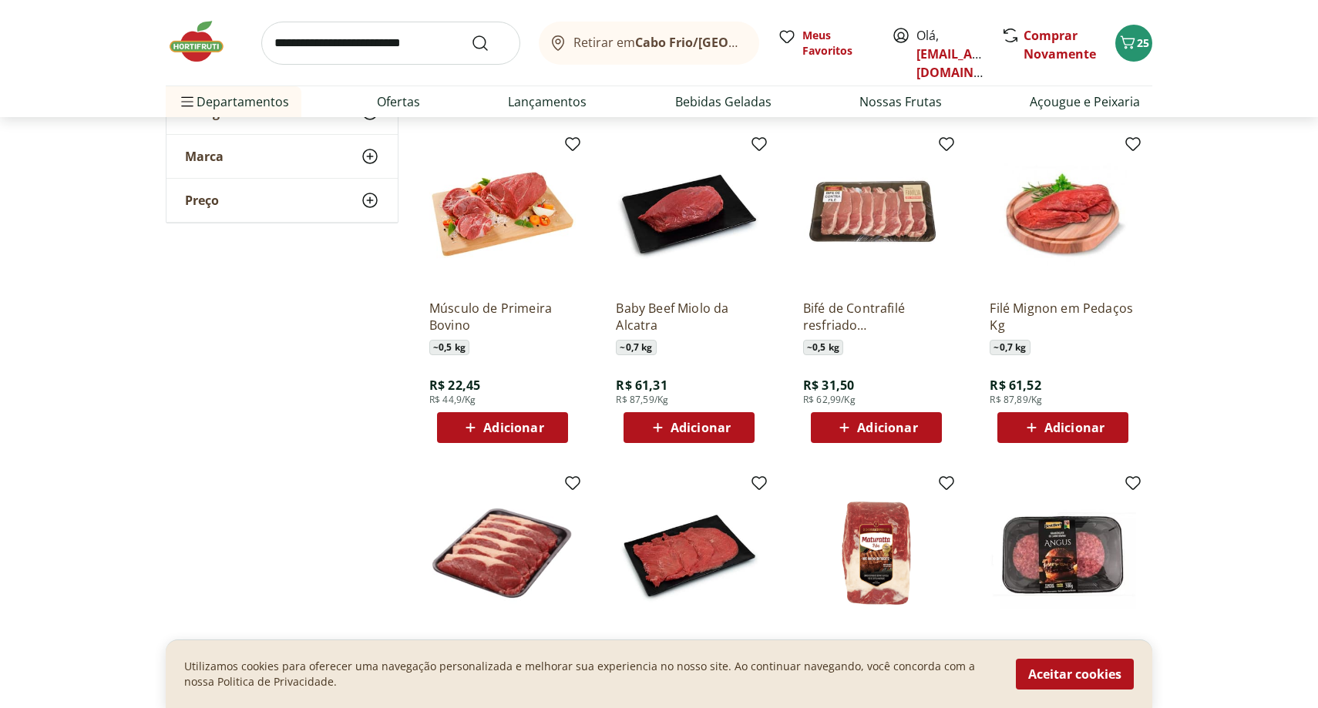
scroll to position [1474, 0]
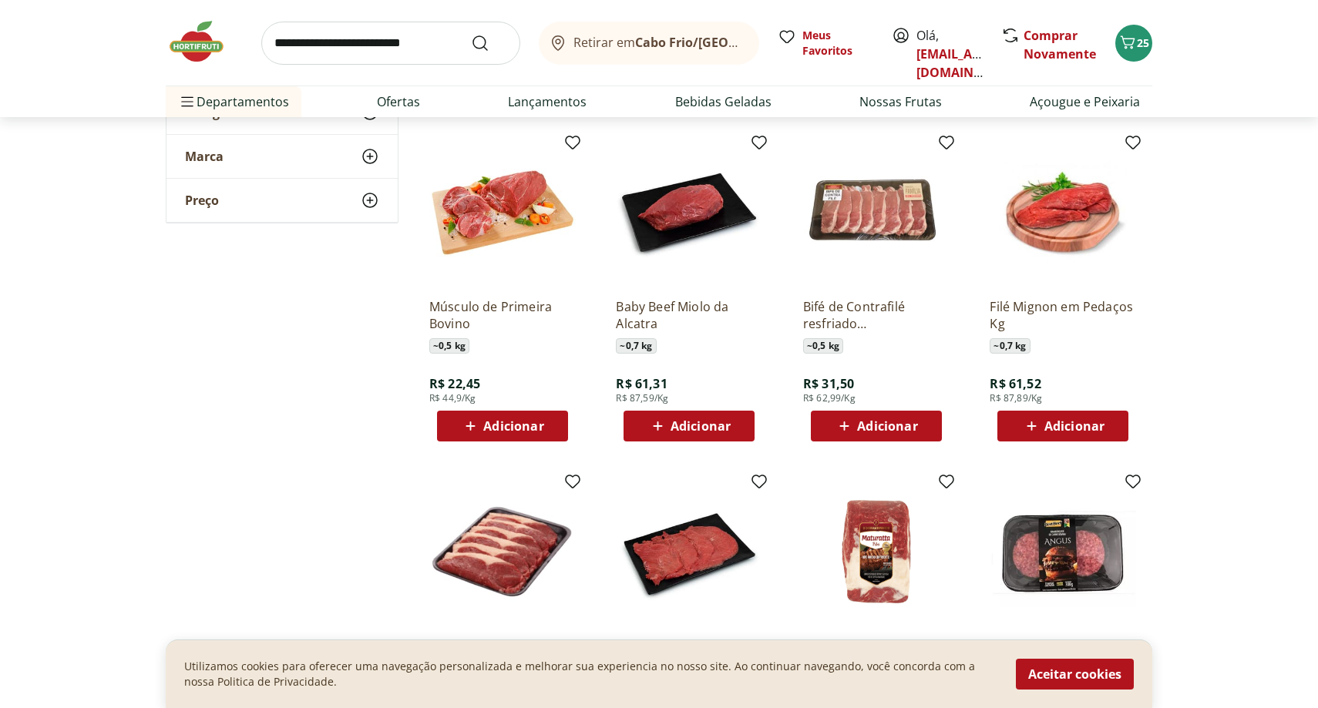
click at [734, 426] on div "Adicionar" at bounding box center [689, 426] width 106 height 28
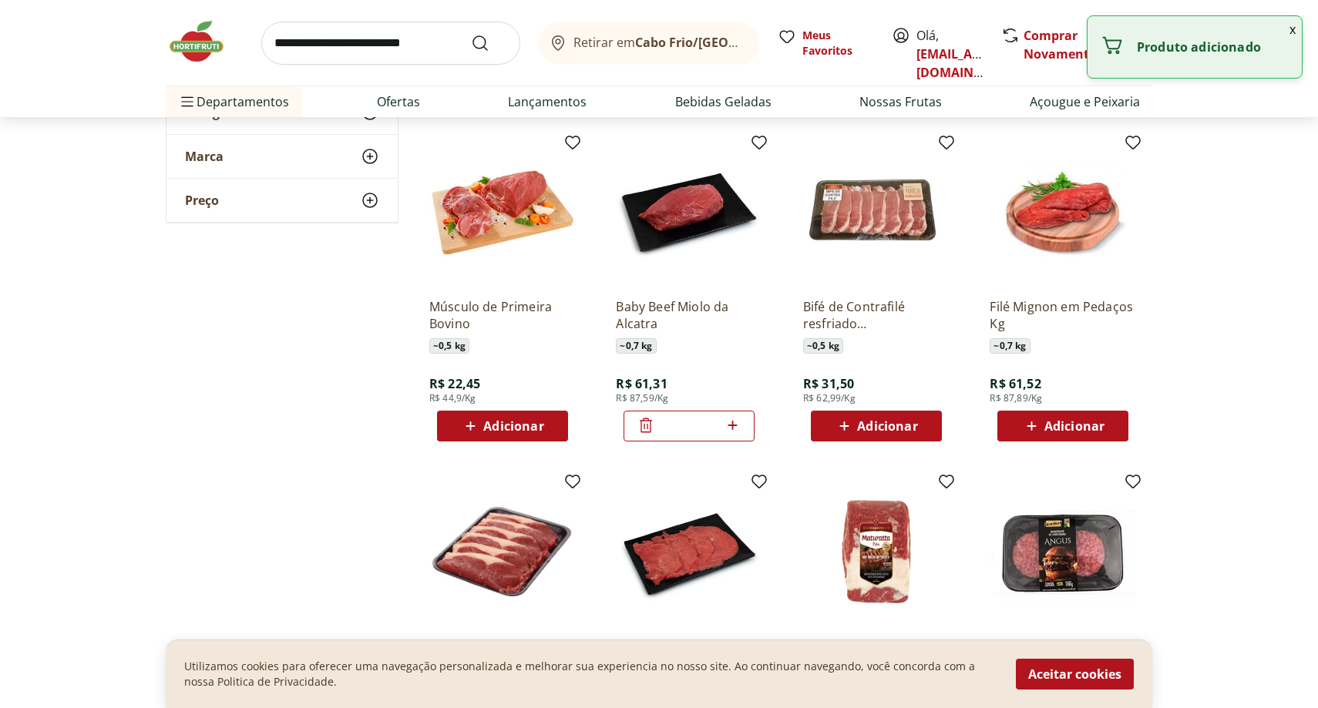
click at [1291, 30] on button "x" at bounding box center [1292, 29] width 18 height 26
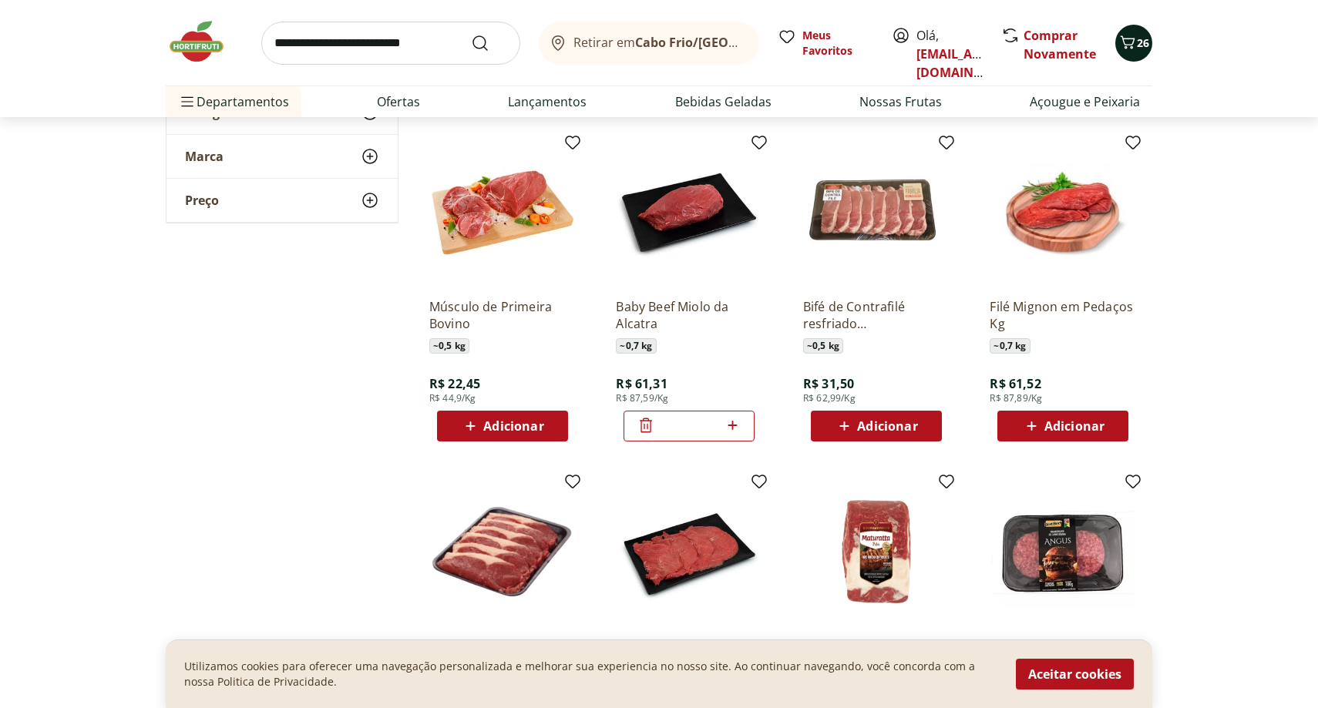
click at [1133, 50] on icon "Carrinho" at bounding box center [1127, 42] width 18 height 18
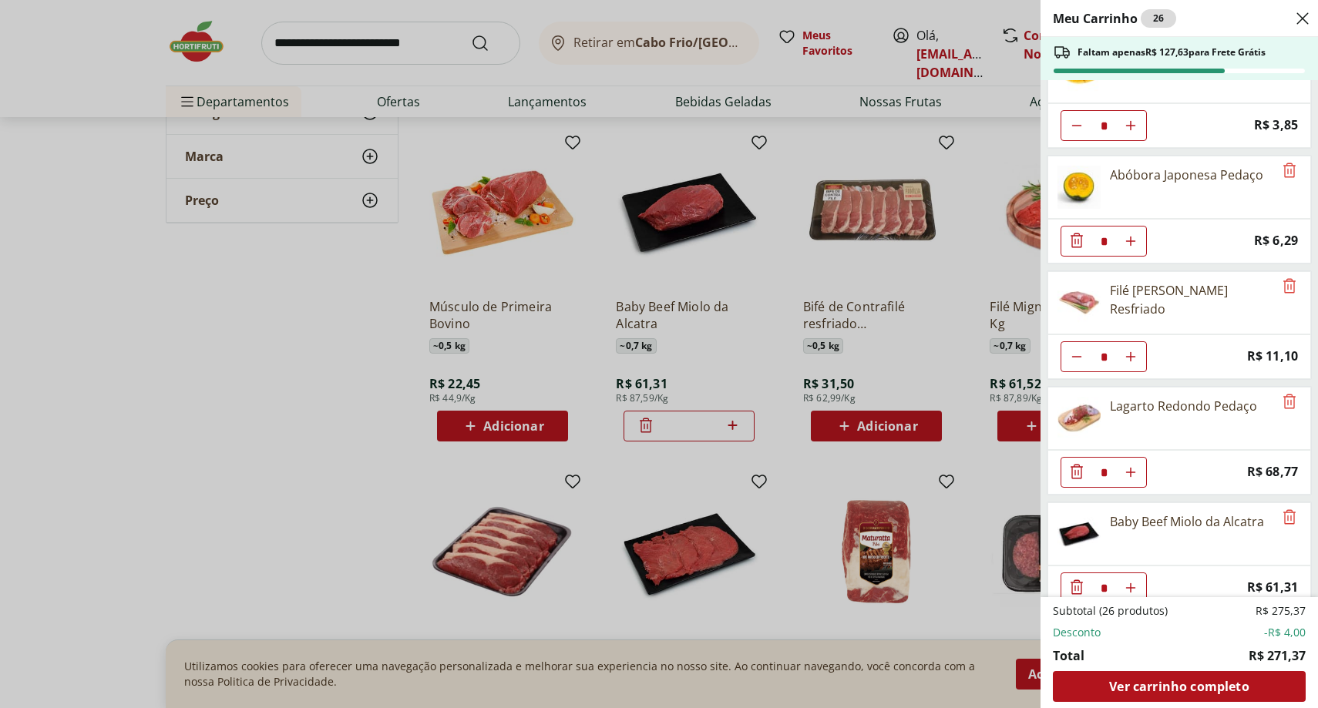
scroll to position [876, 0]
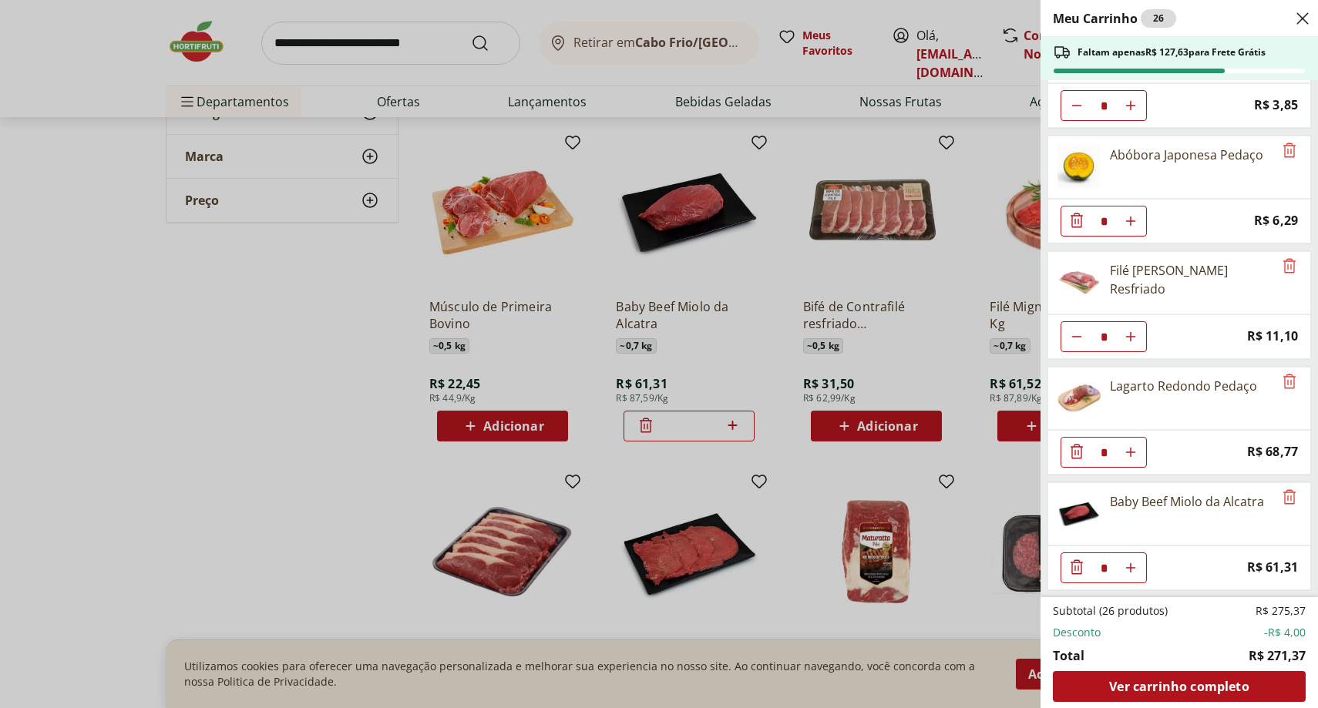
click at [354, 399] on div "Meu Carrinho 26 Faltam apenas R$ 127,63 para Frete Grátis Couve-Flor Unidade * …" at bounding box center [659, 354] width 1318 height 708
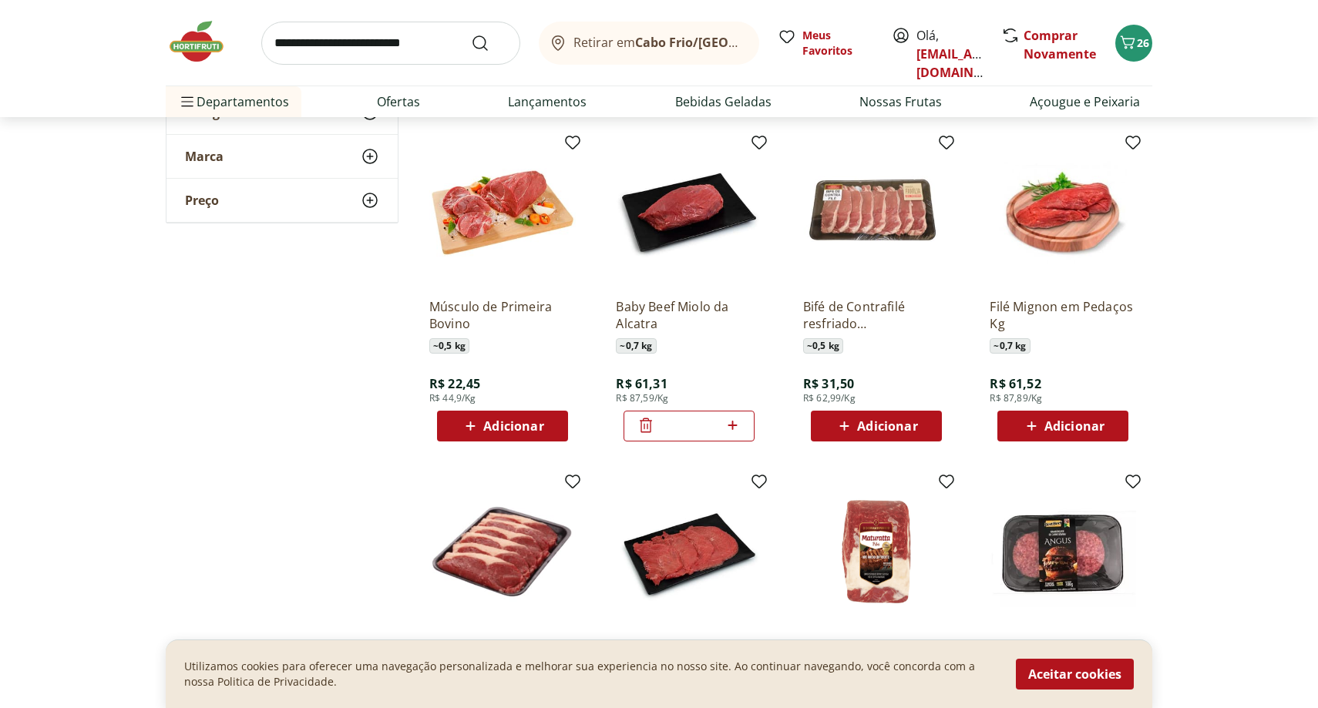
click at [452, 43] on input "search" at bounding box center [390, 43] width 259 height 43
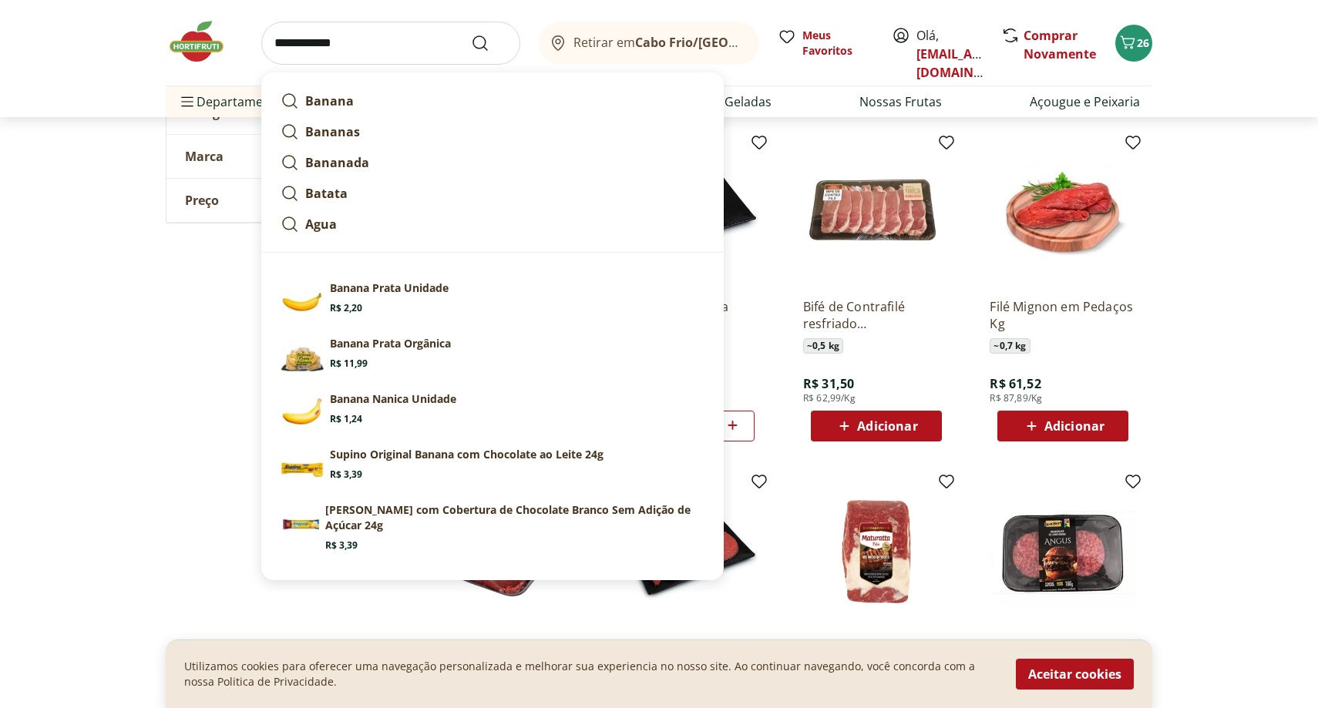
type input "**********"
click at [471, 34] on button "Submit Search" at bounding box center [489, 43] width 37 height 18
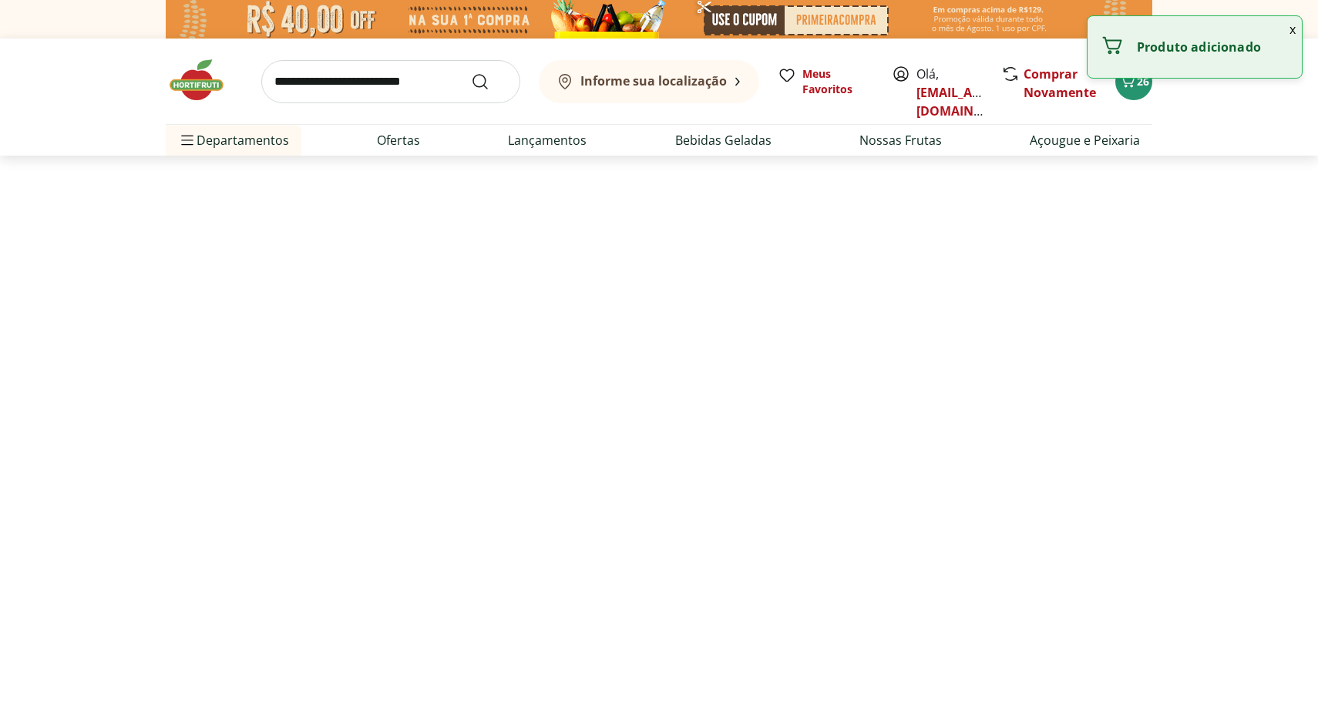
select select "**********"
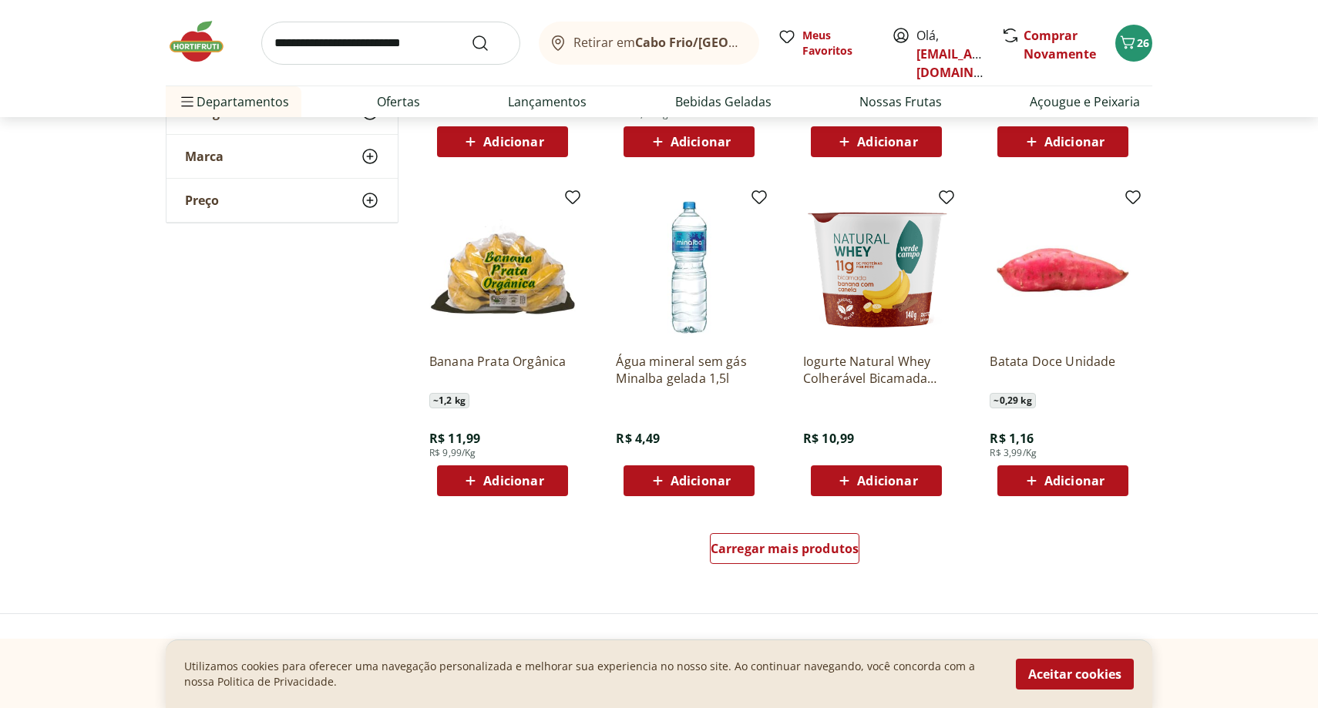
scroll to position [816, 0]
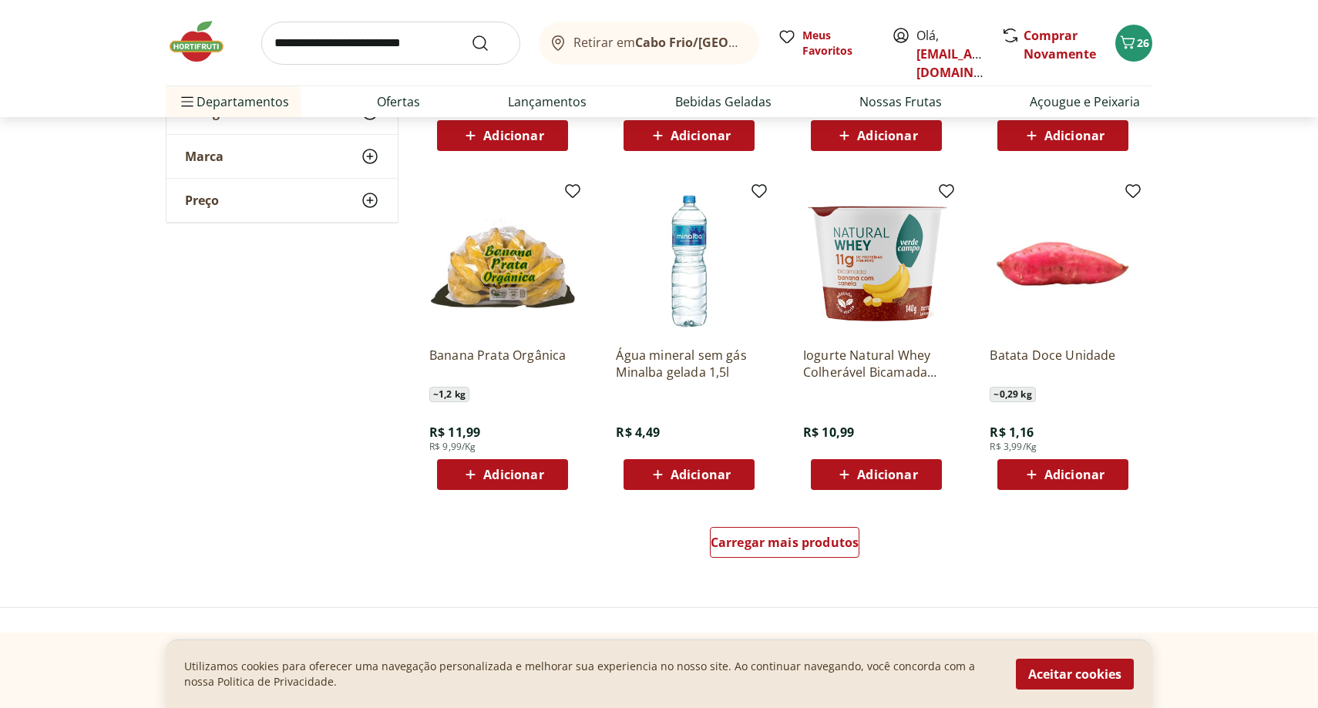
click at [433, 36] on input "search" at bounding box center [390, 43] width 259 height 43
type input "**********"
click at [471, 34] on button "Submit Search" at bounding box center [489, 43] width 37 height 18
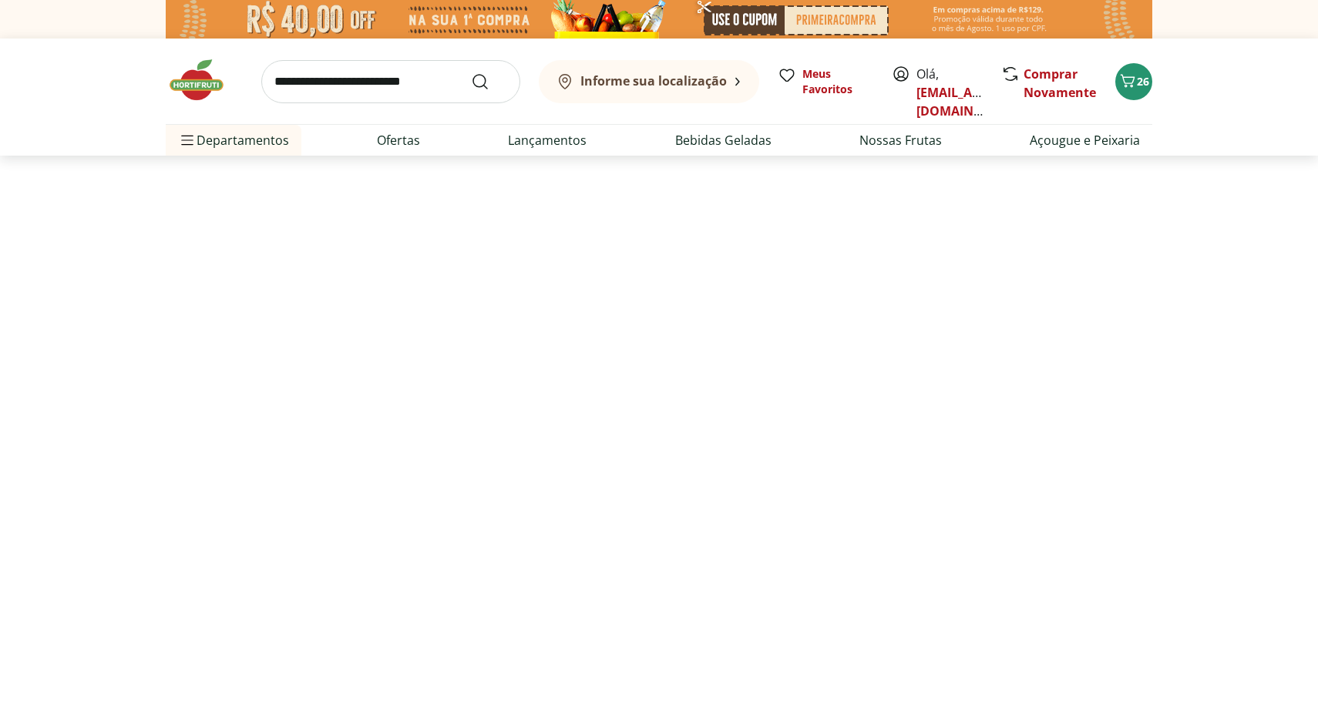
select select "**********"
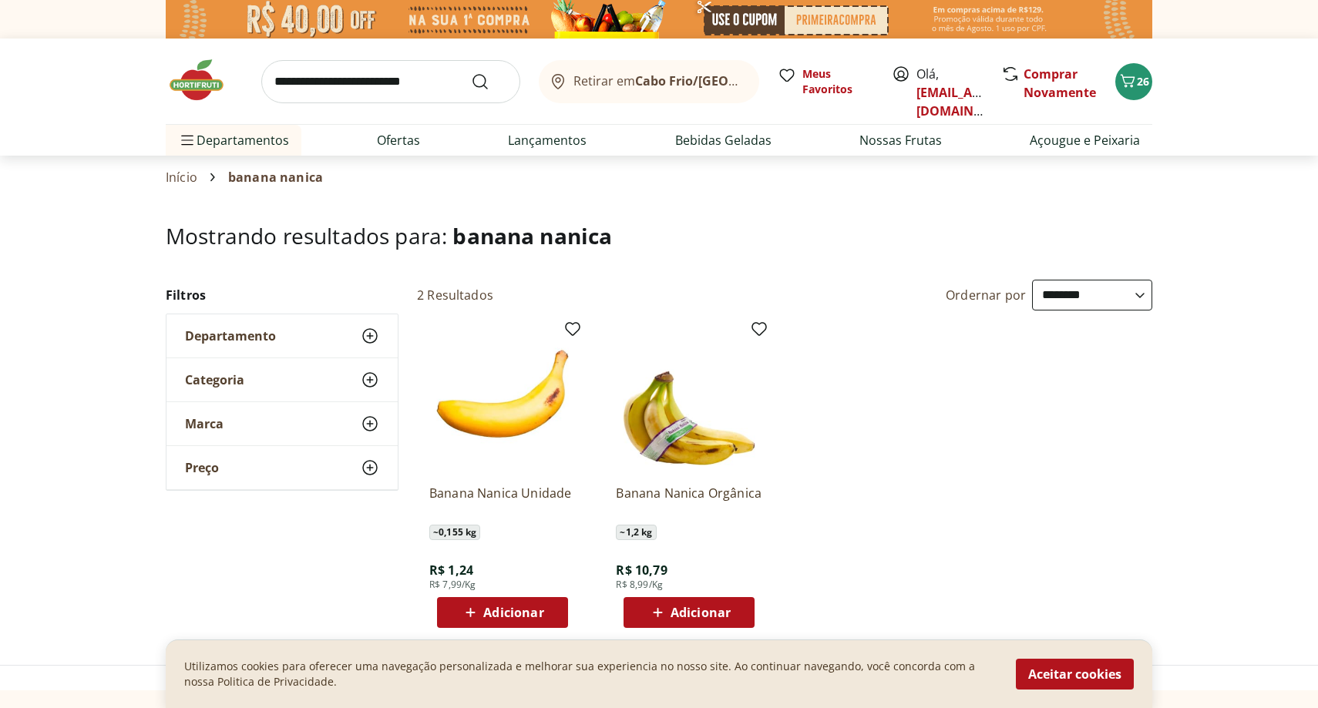
click at [518, 616] on span "Adicionar" at bounding box center [513, 612] width 60 height 12
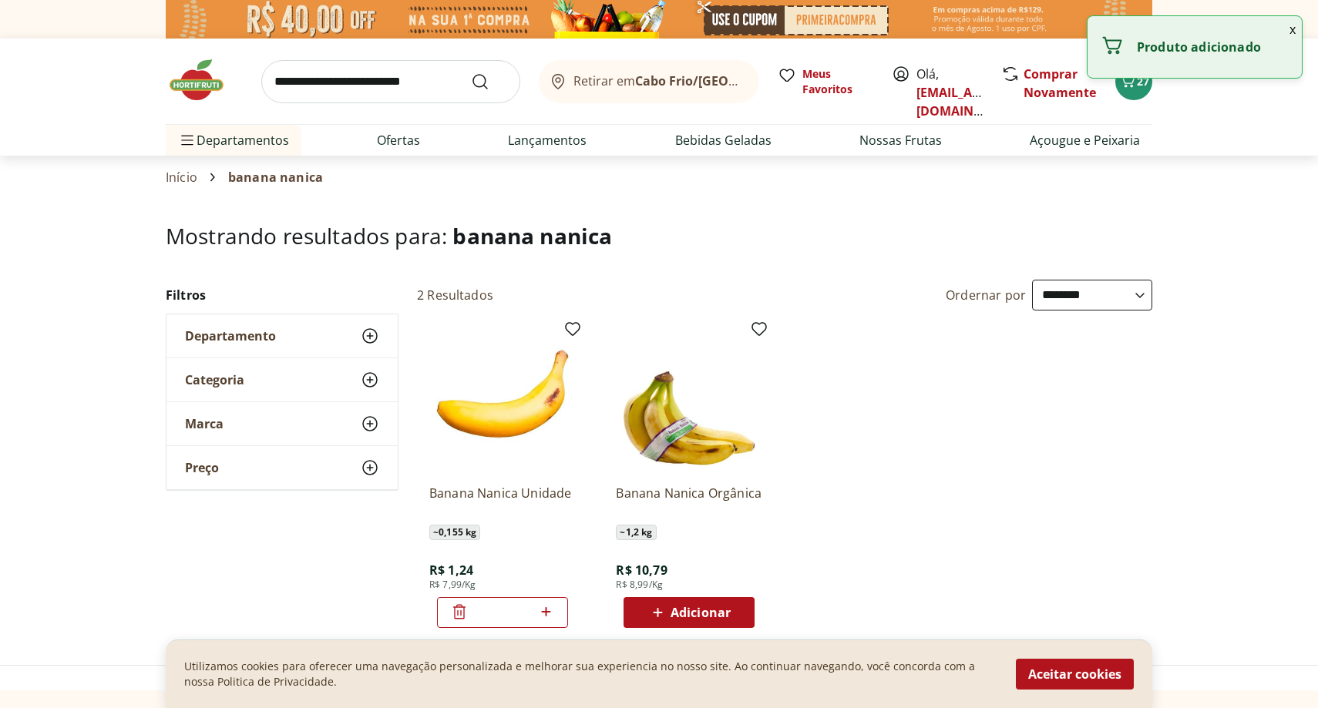
click at [550, 614] on icon at bounding box center [545, 612] width 19 height 18
type input "*"
click at [1292, 28] on button "x" at bounding box center [1292, 29] width 18 height 26
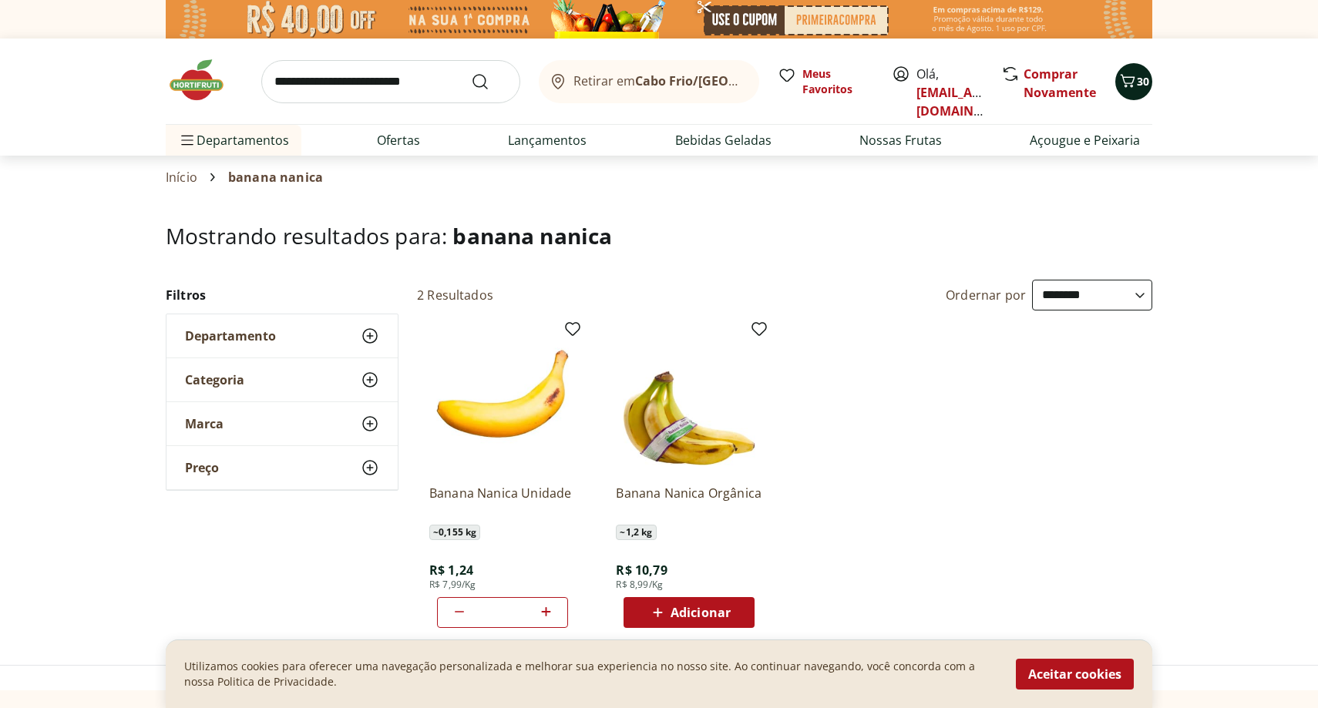
click at [1149, 82] on button "30" at bounding box center [1133, 81] width 37 height 37
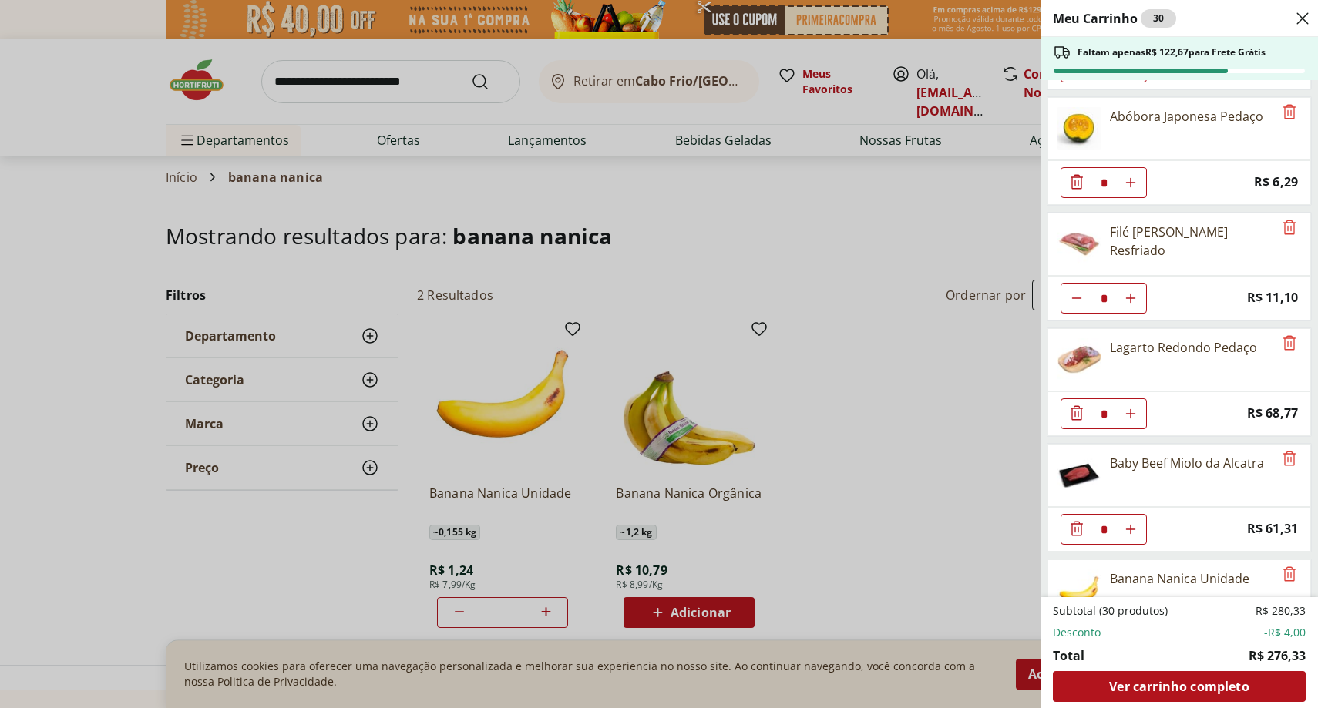
scroll to position [992, 0]
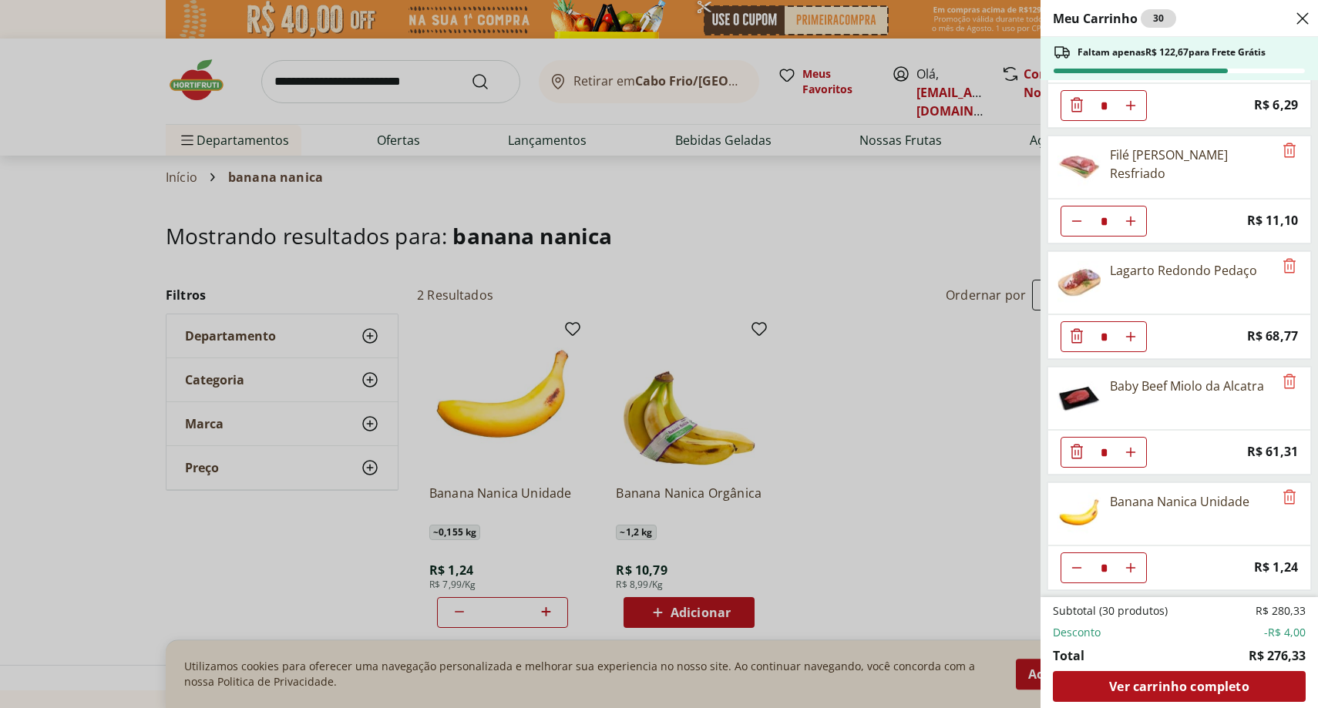
type input "*"
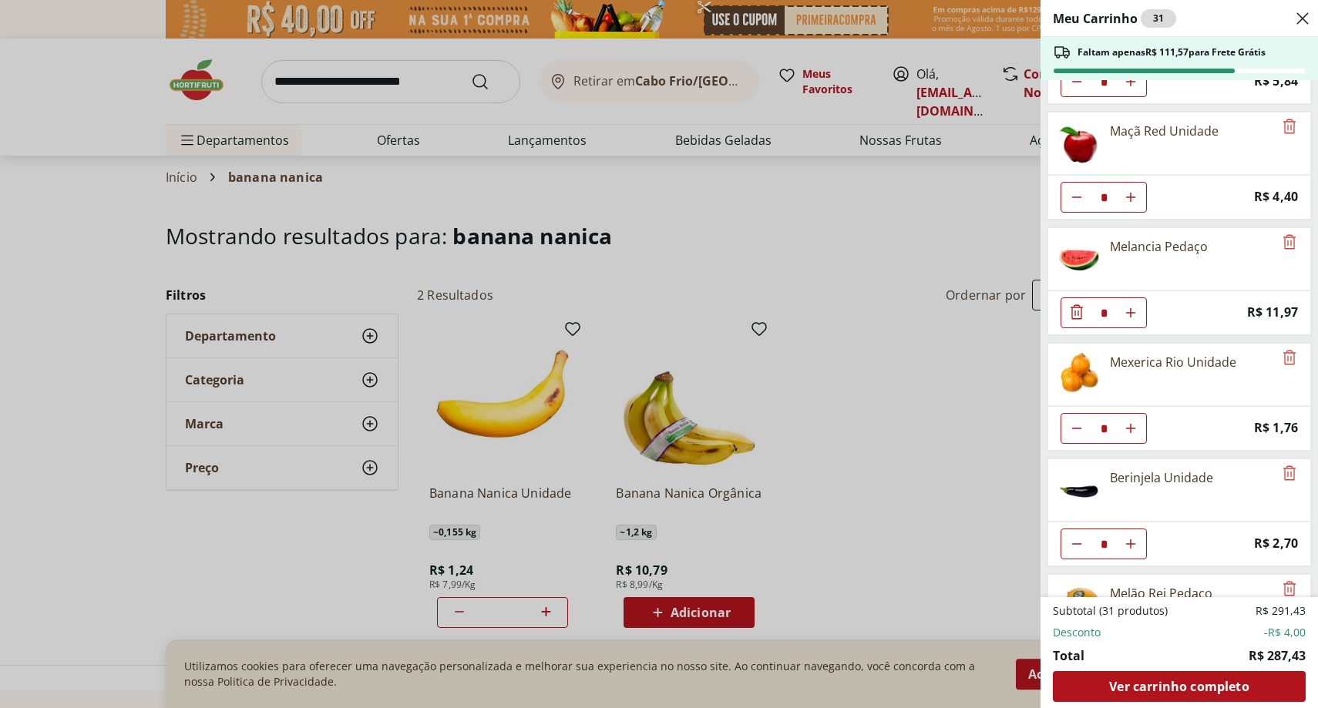
scroll to position [208, 0]
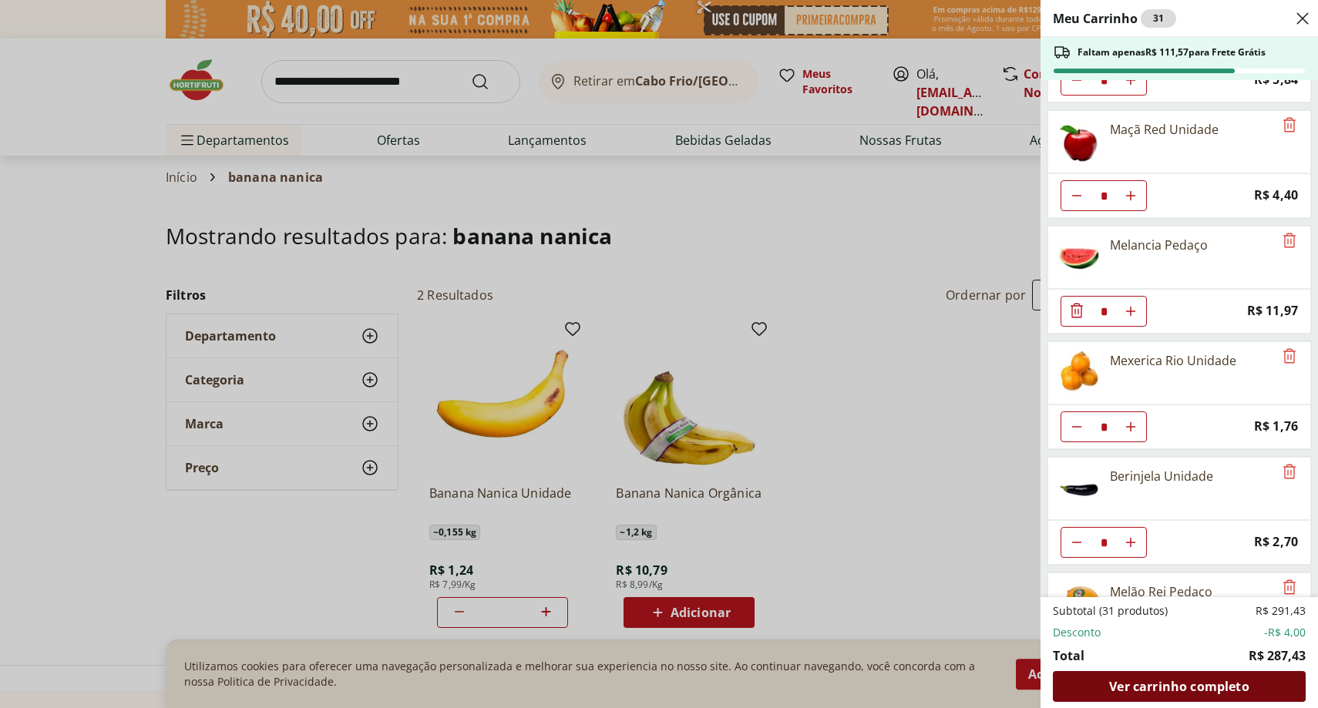
click at [1189, 686] on span "Ver carrinho completo" at bounding box center [1178, 686] width 139 height 12
